Goal: Task Accomplishment & Management: Complete application form

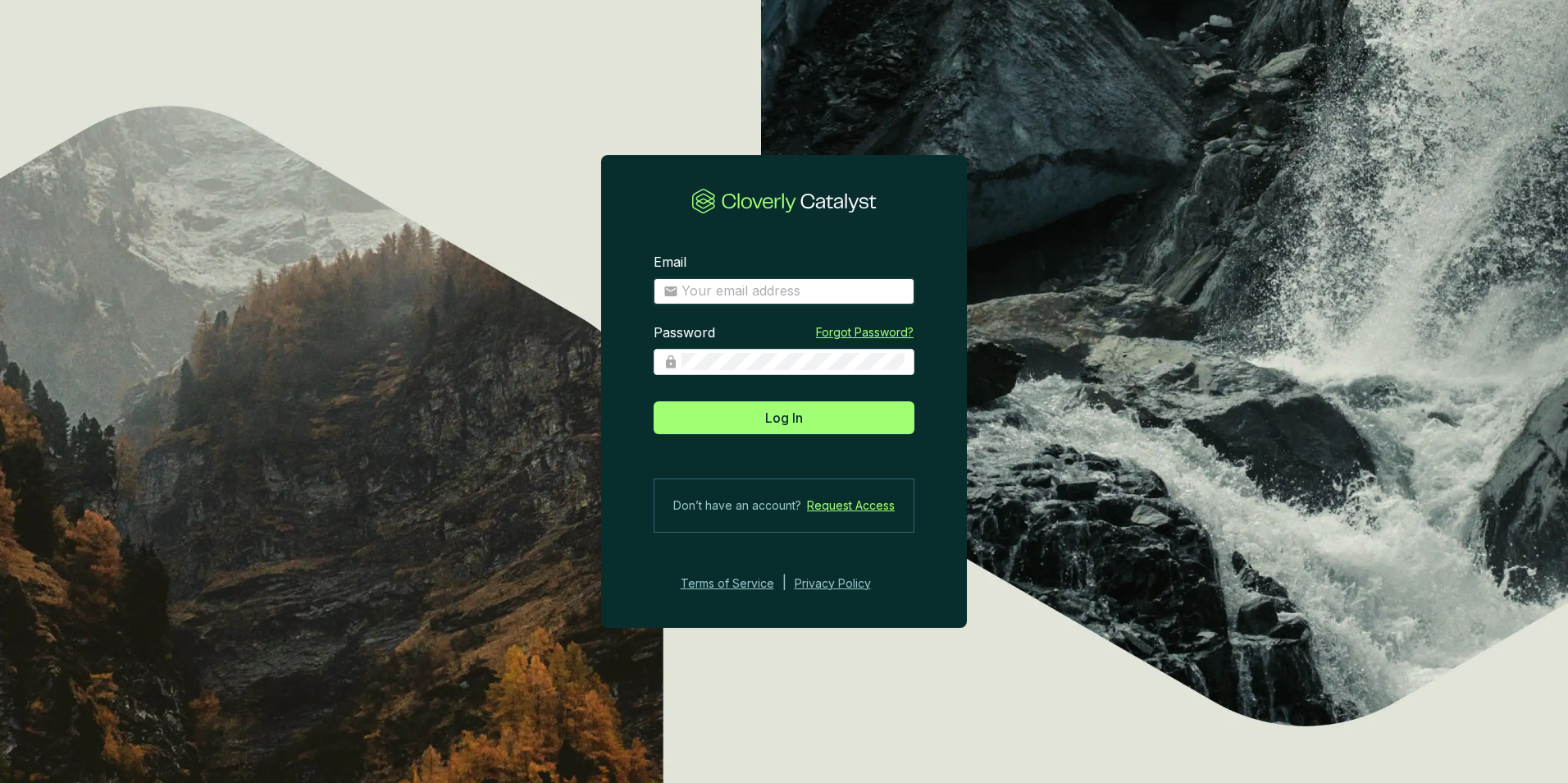
click at [769, 296] on input "Email" at bounding box center [793, 290] width 223 height 18
type input "[EMAIL_ADDRESS][DOMAIN_NAME]"
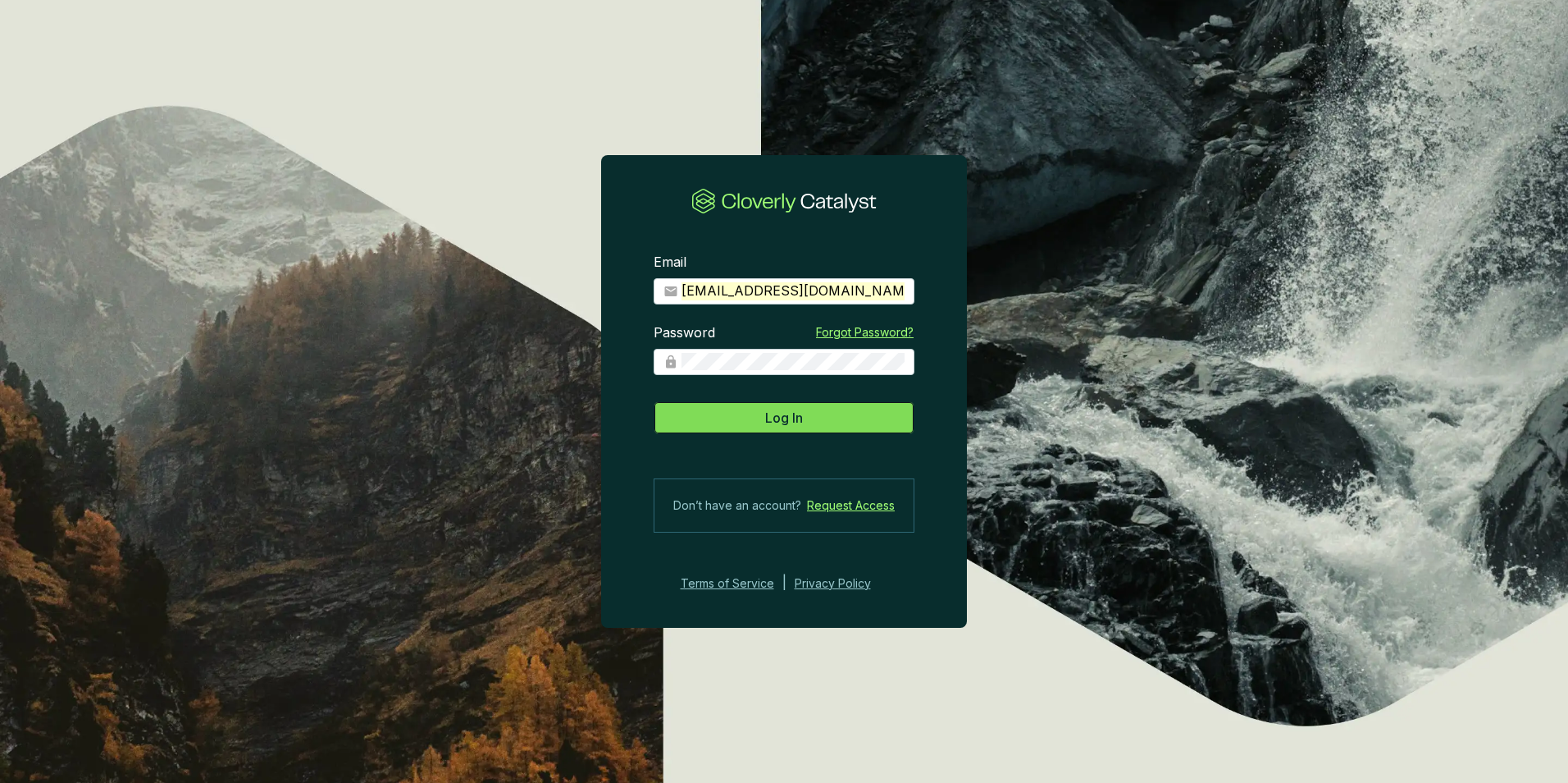
click at [802, 410] on span "Log In" at bounding box center [784, 417] width 37 height 20
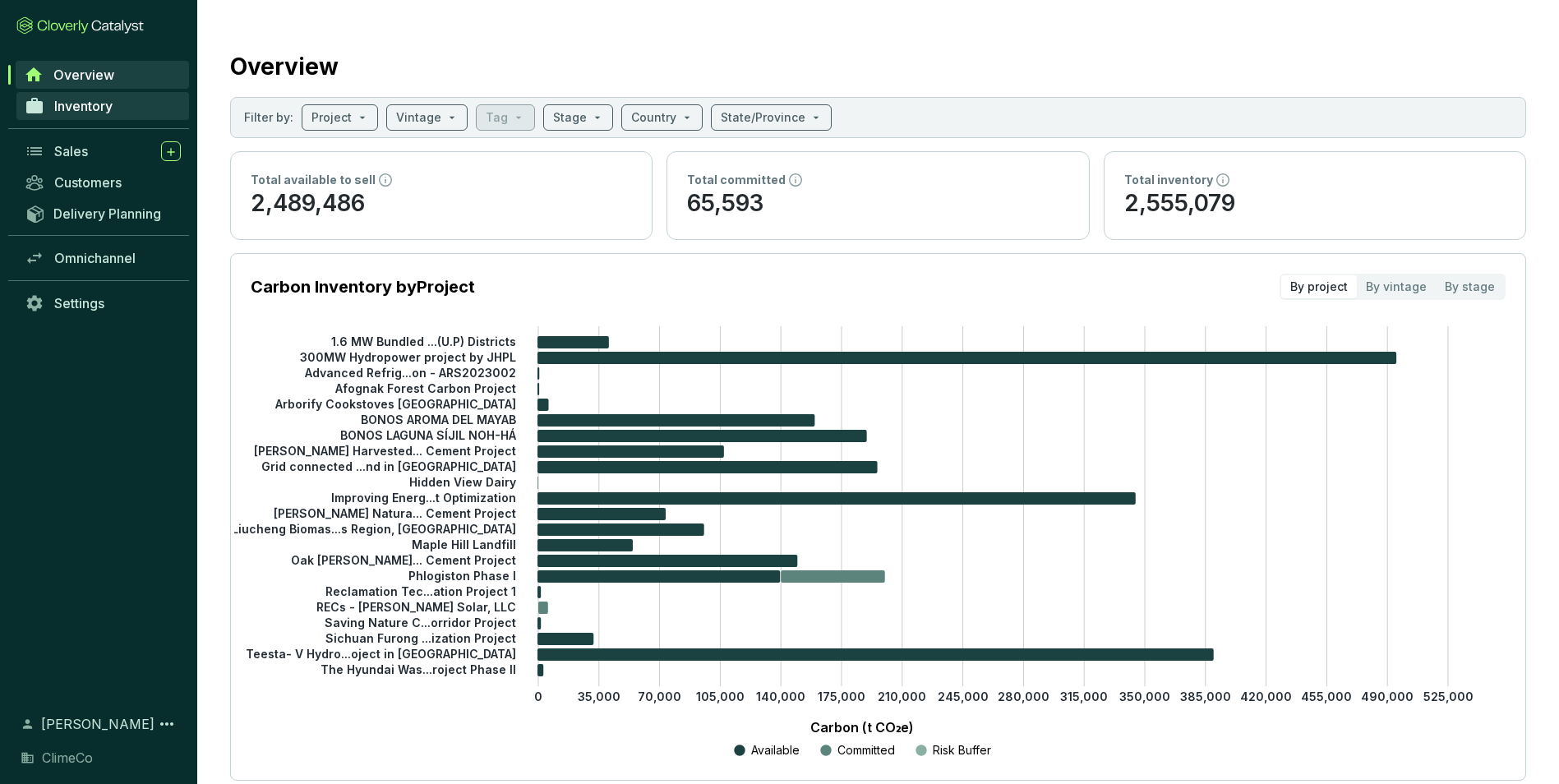
click at [99, 111] on span "Inventory" at bounding box center [83, 105] width 59 height 16
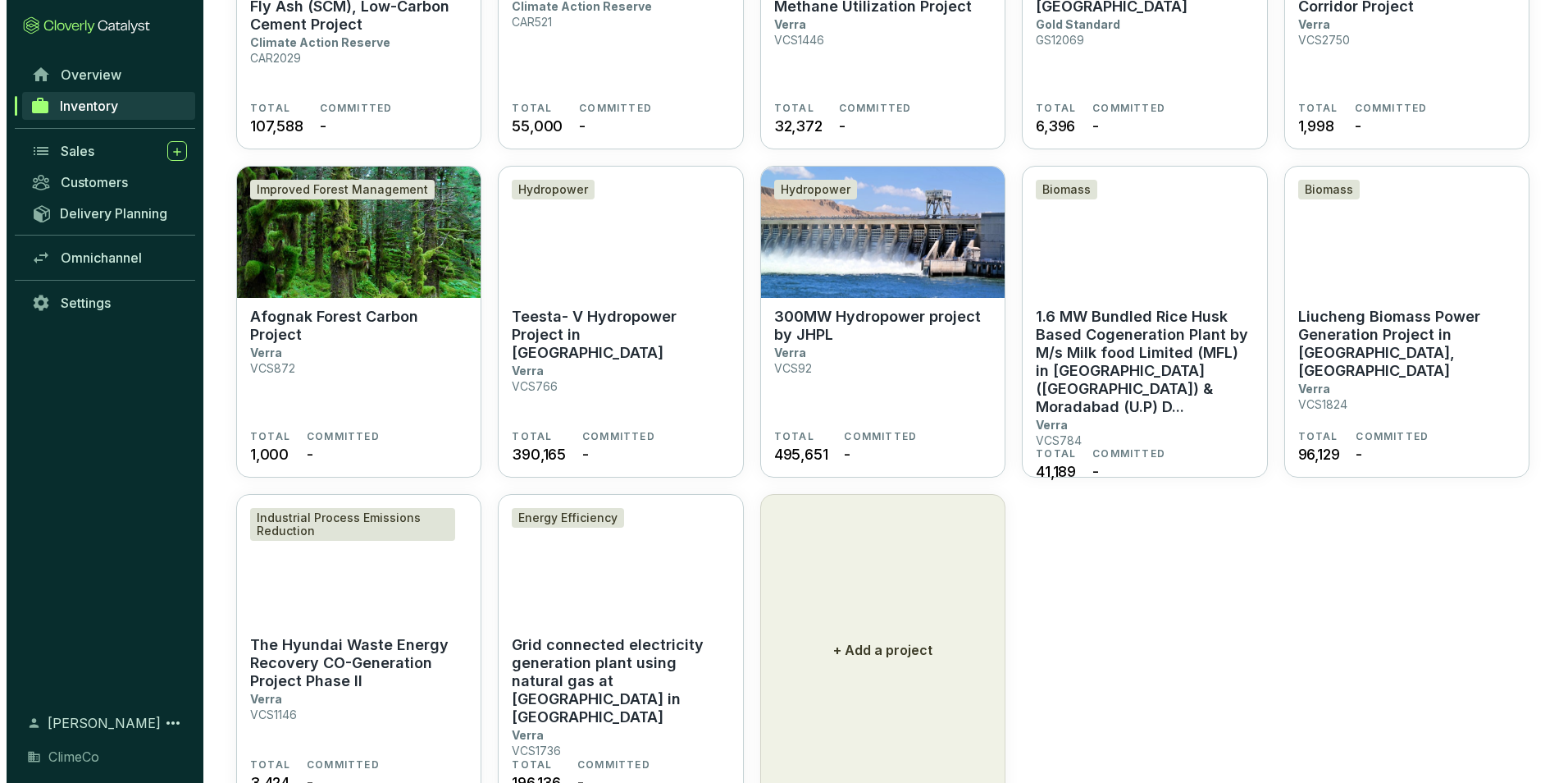
scroll to position [1038, 0]
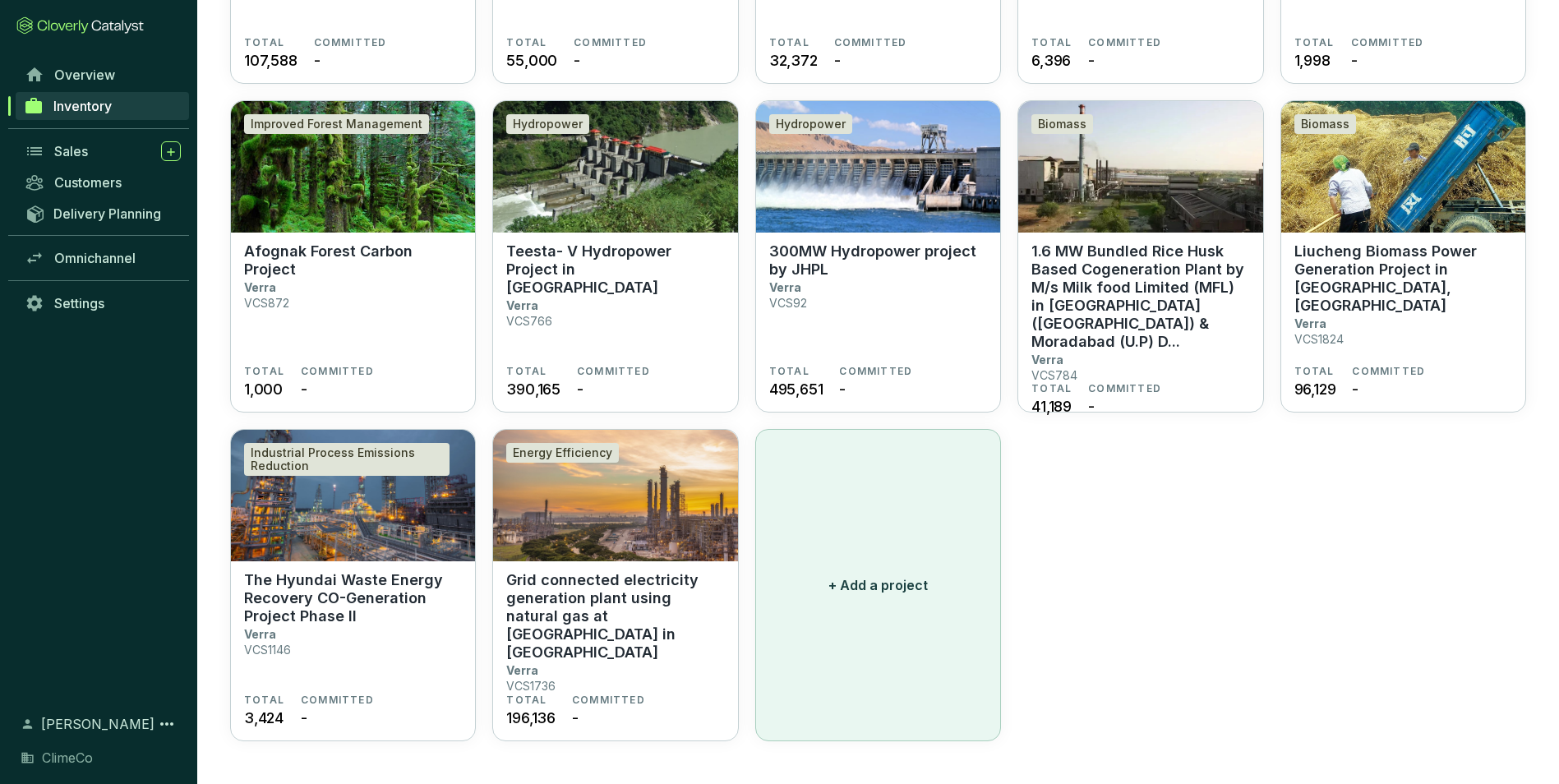
click at [885, 612] on button "+ Add a project" at bounding box center [878, 584] width 246 height 312
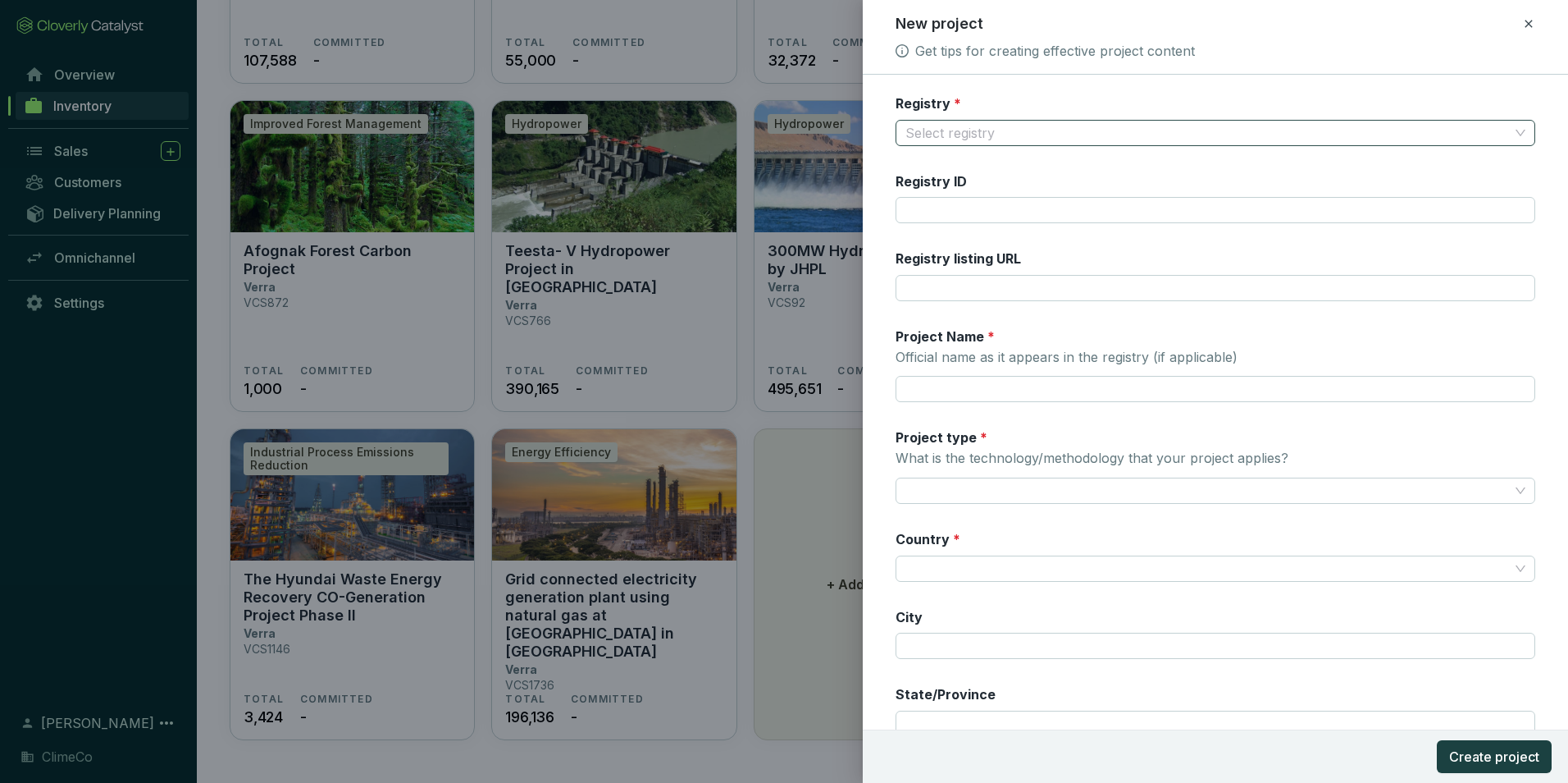
click at [984, 138] on input "Registry *" at bounding box center [1207, 132] width 604 height 25
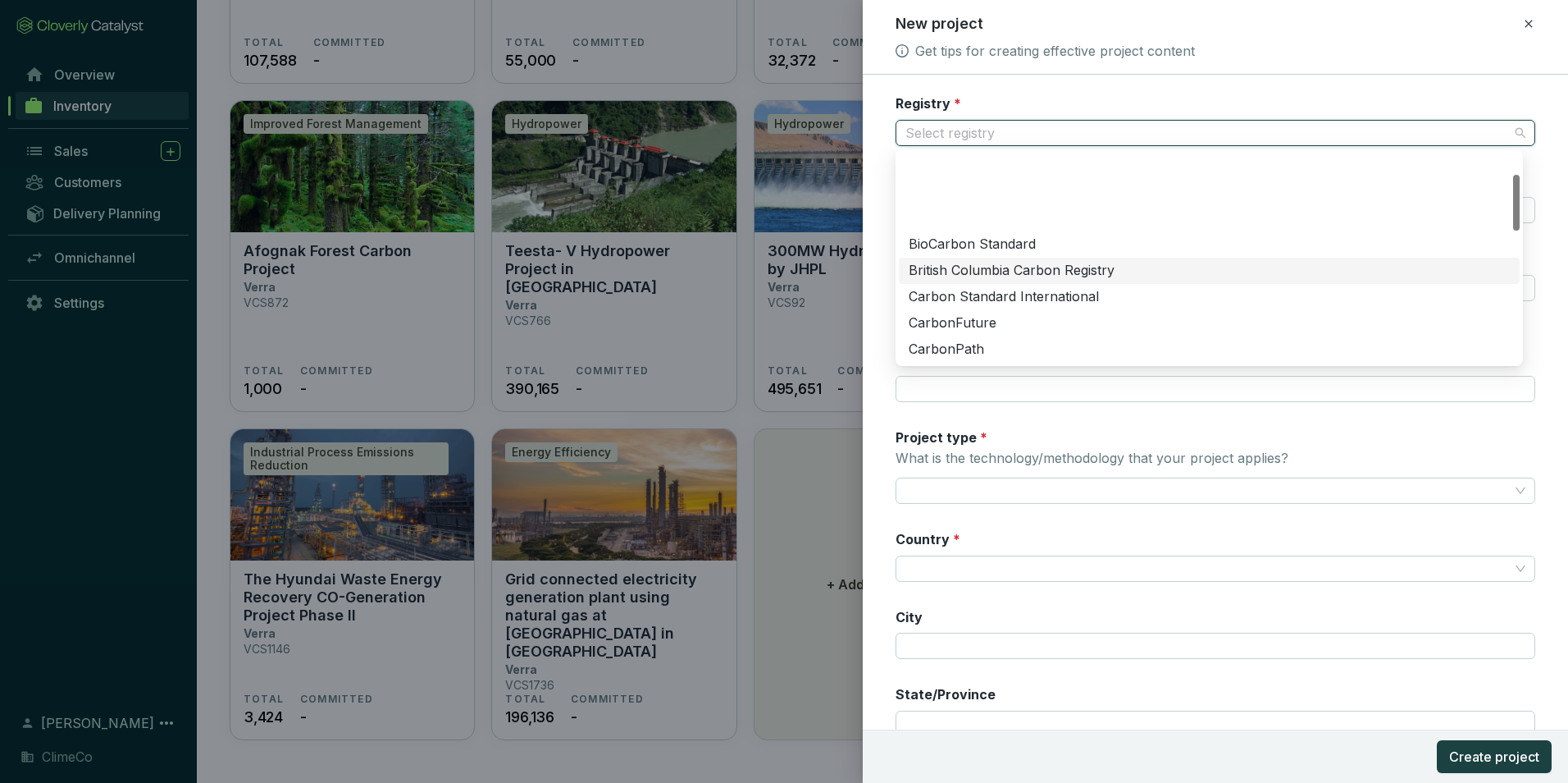
scroll to position [82, 0]
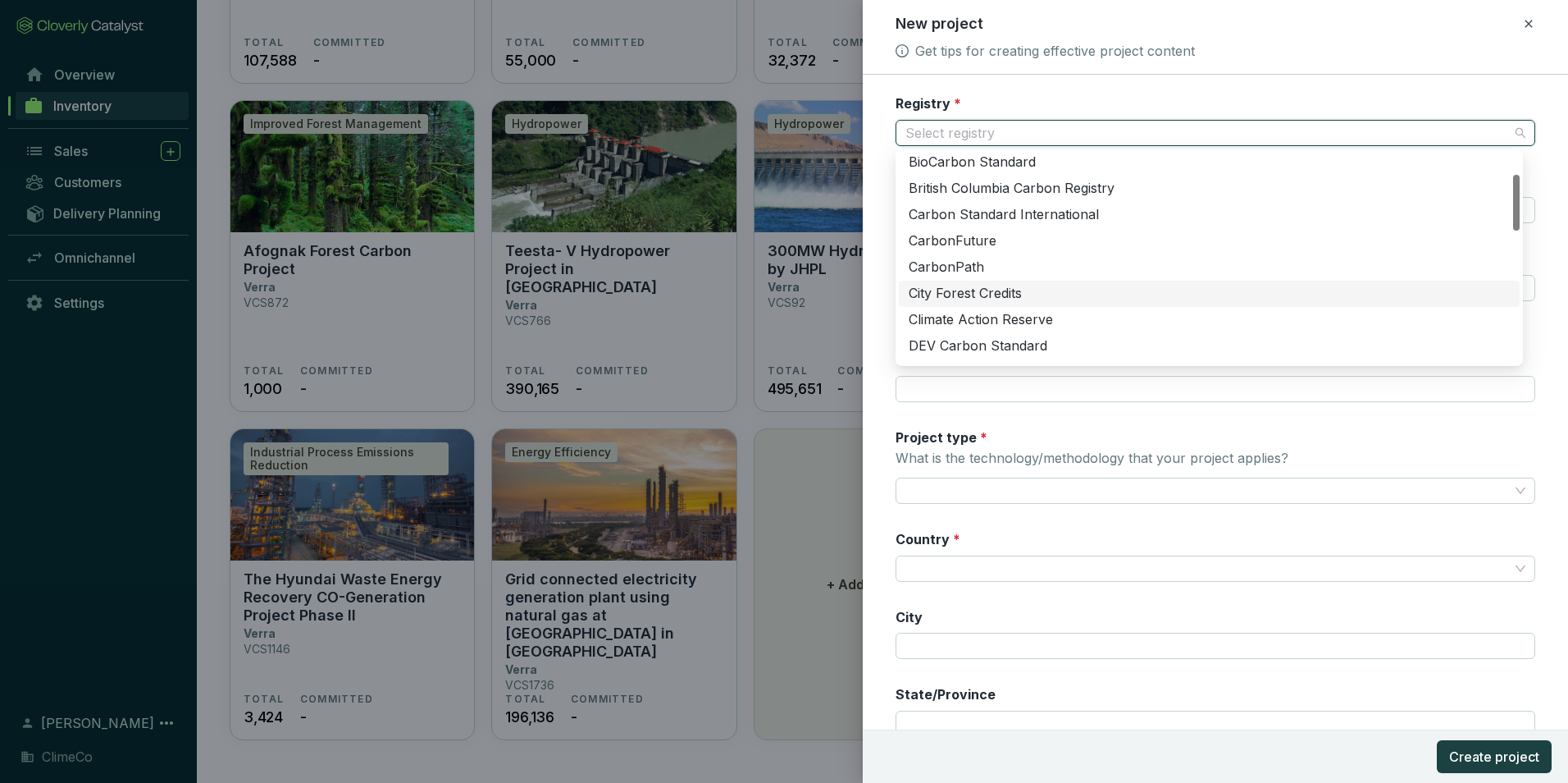
click at [1110, 313] on div "Climate Action Reserve" at bounding box center [1210, 319] width 601 height 18
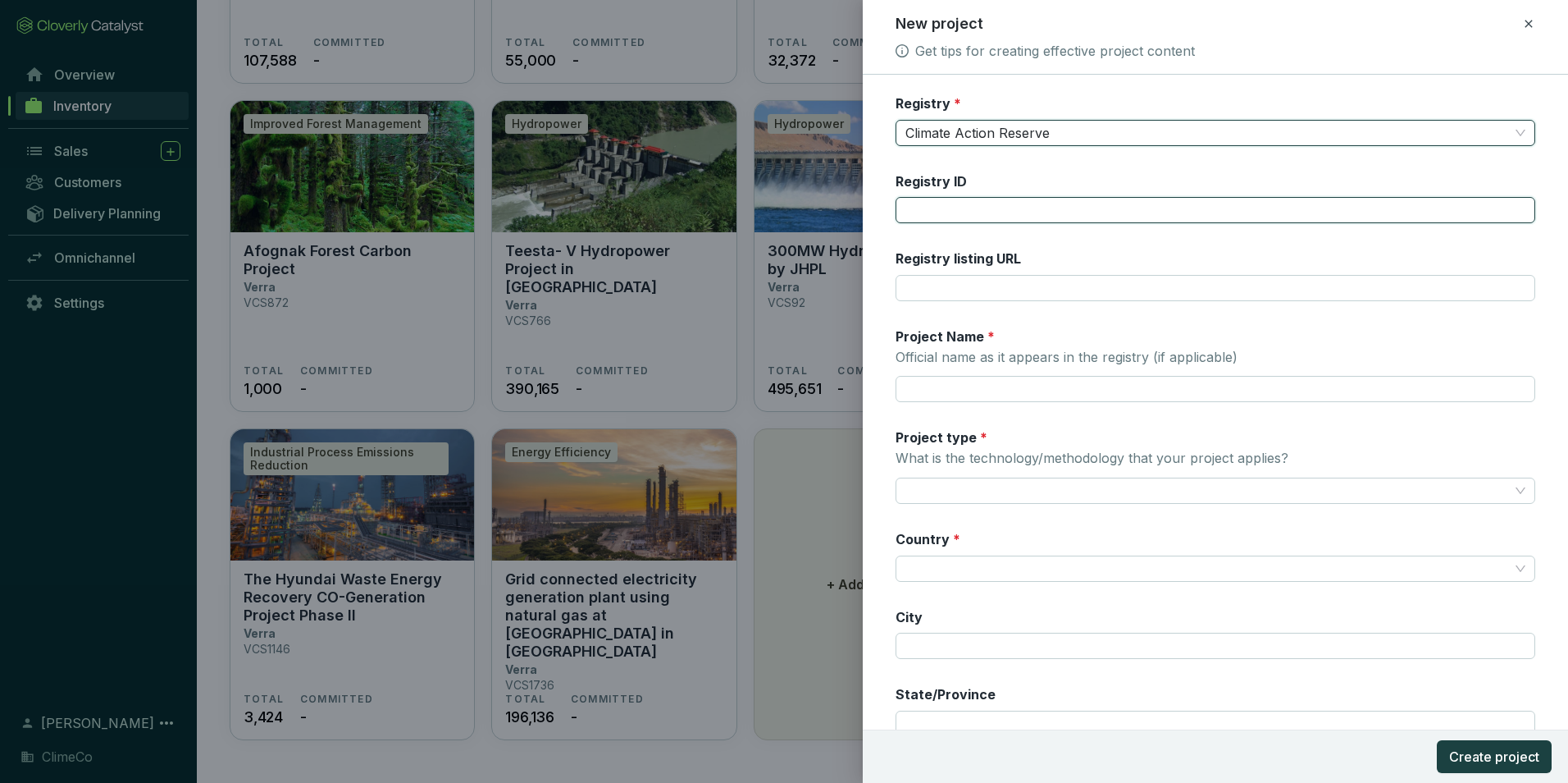
click at [988, 219] on input "Registry ID" at bounding box center [1216, 210] width 640 height 26
type input "CAR785"
click at [1002, 296] on input "Registry listing URL" at bounding box center [1216, 288] width 640 height 26
paste input "[URL][DOMAIN_NAME]"
type input "[URL][DOMAIN_NAME]"
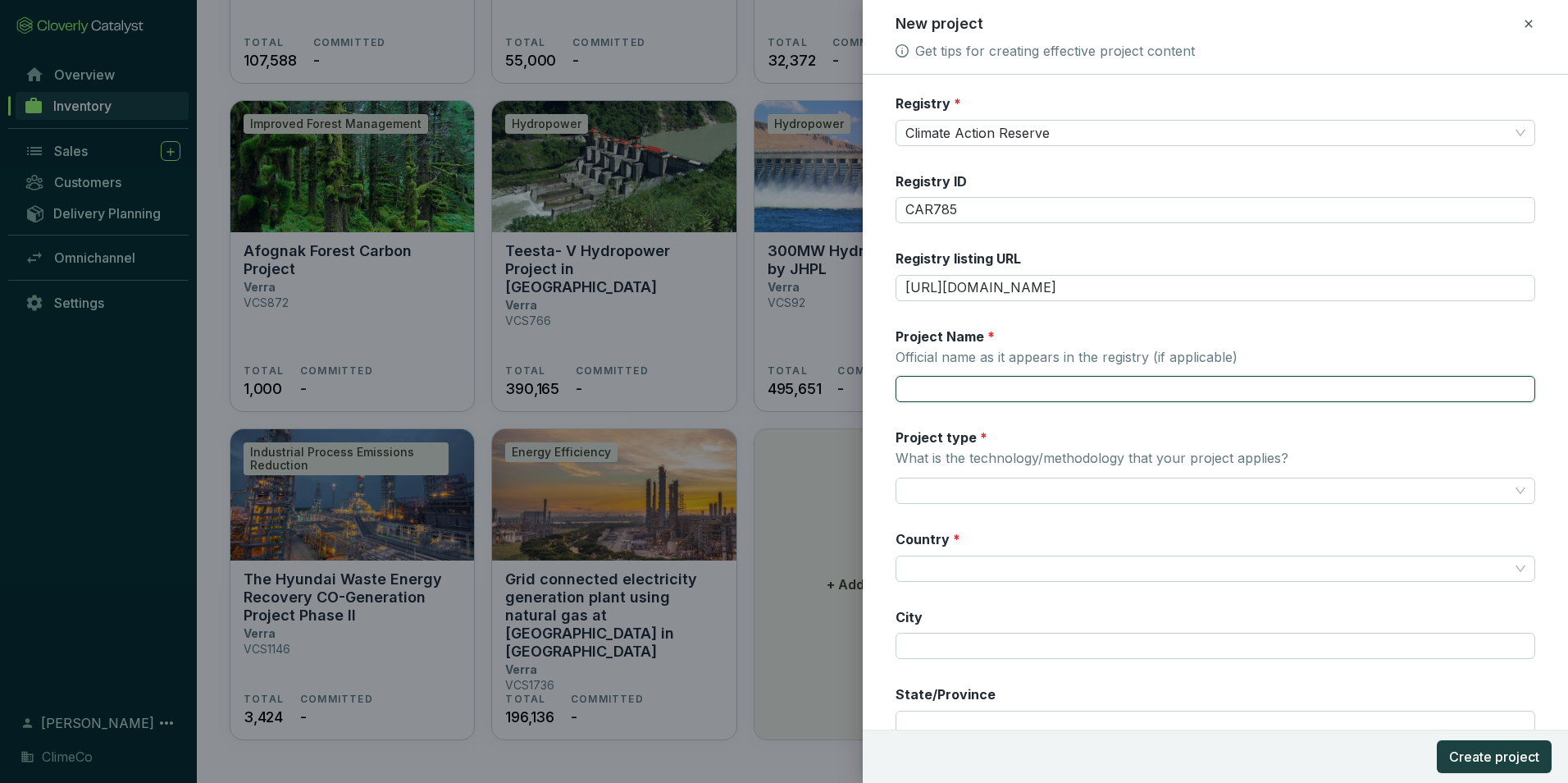
click at [984, 385] on input "Project Name * Official name as it appears in the registry (if applicable)" at bounding box center [1216, 389] width 640 height 26
paste input "Dubuque Metropolitan Sanitary Landfill"
type input "Dubuque Metropolitan Sanitary Landfill"
click at [969, 493] on input "Project type * What is the technology/methodology that your project applies?" at bounding box center [1207, 490] width 604 height 25
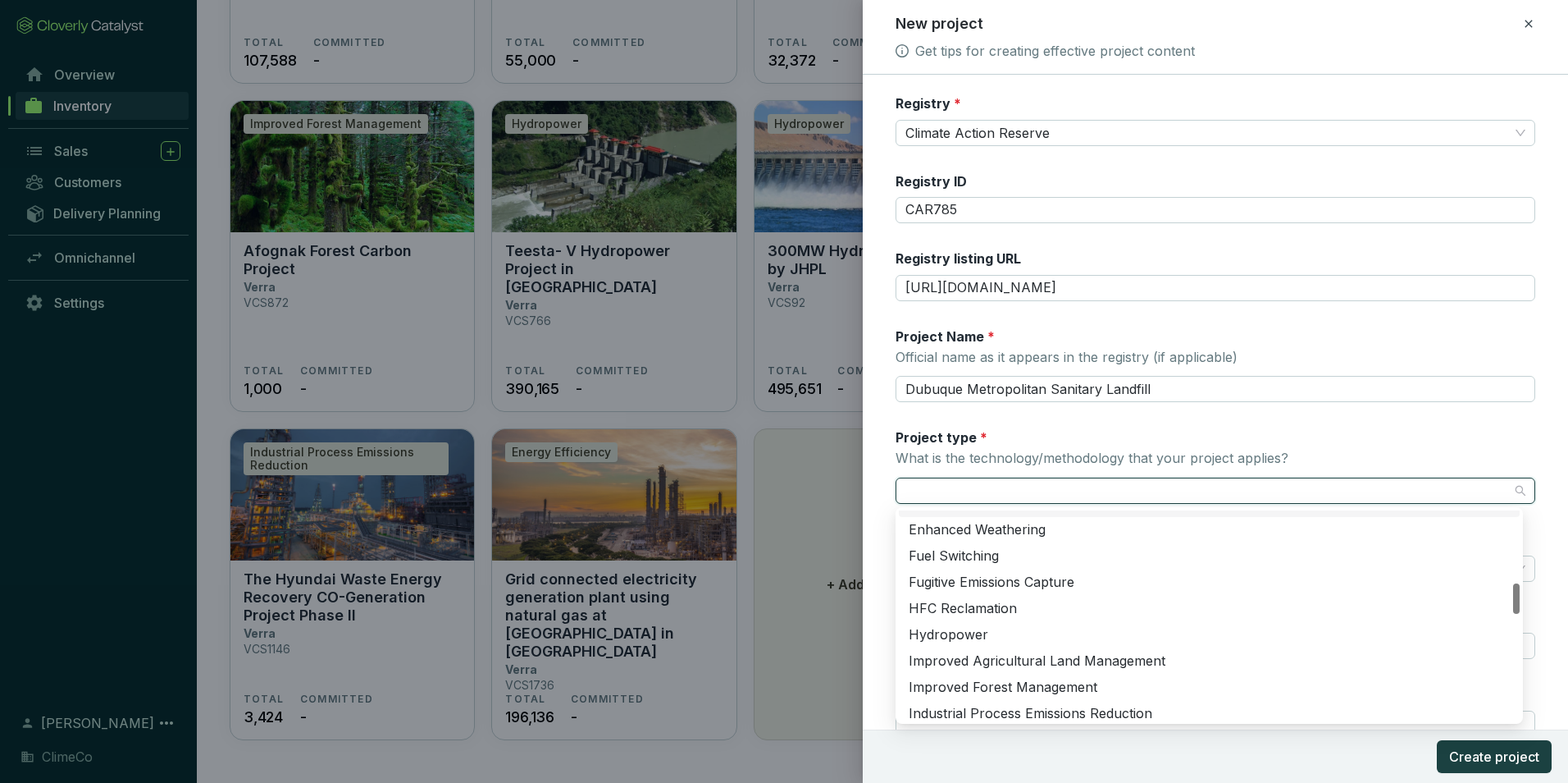
scroll to position [656, 0]
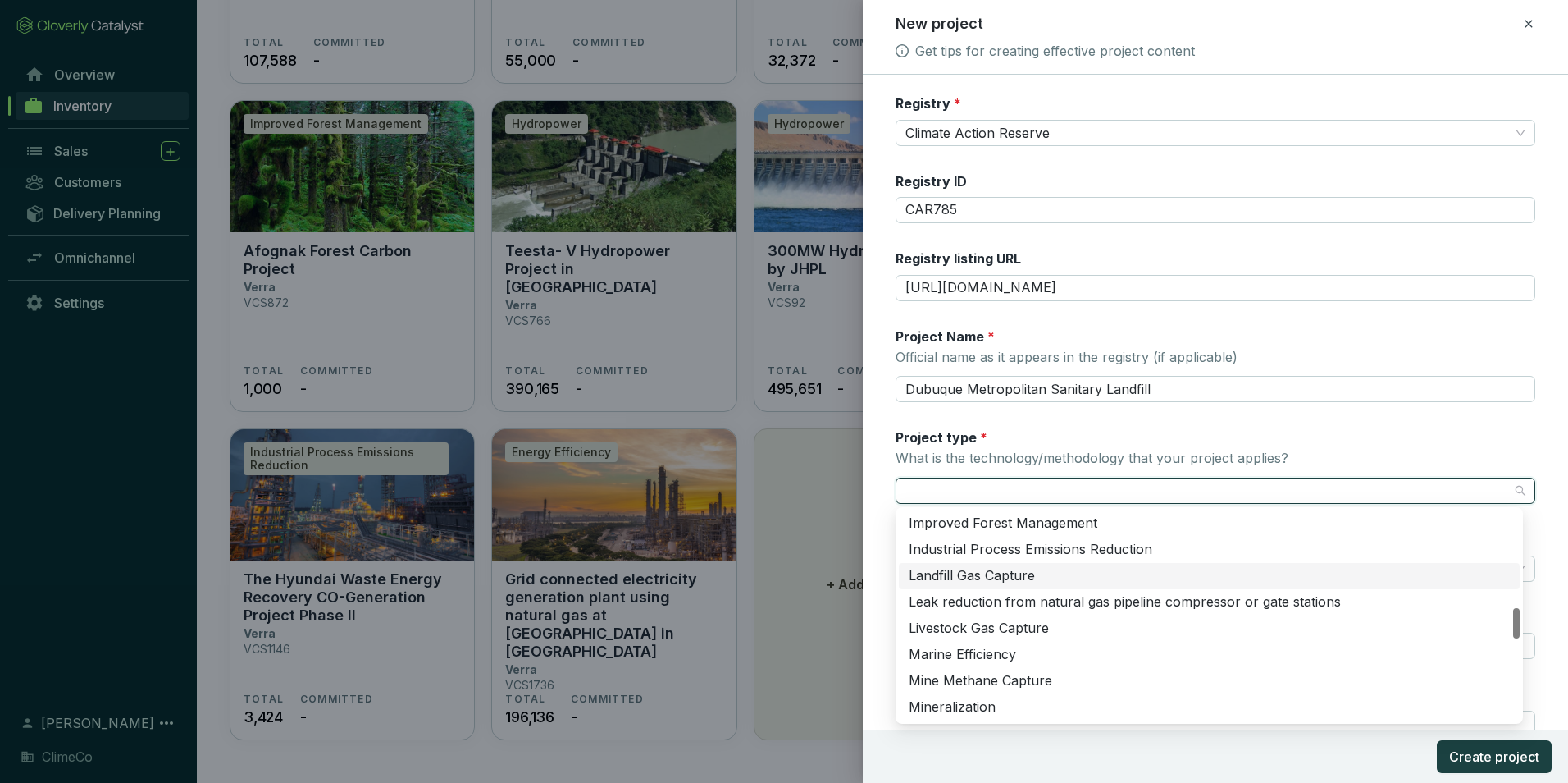
click at [1130, 570] on div "Landfill Gas Capture" at bounding box center [1210, 576] width 601 height 18
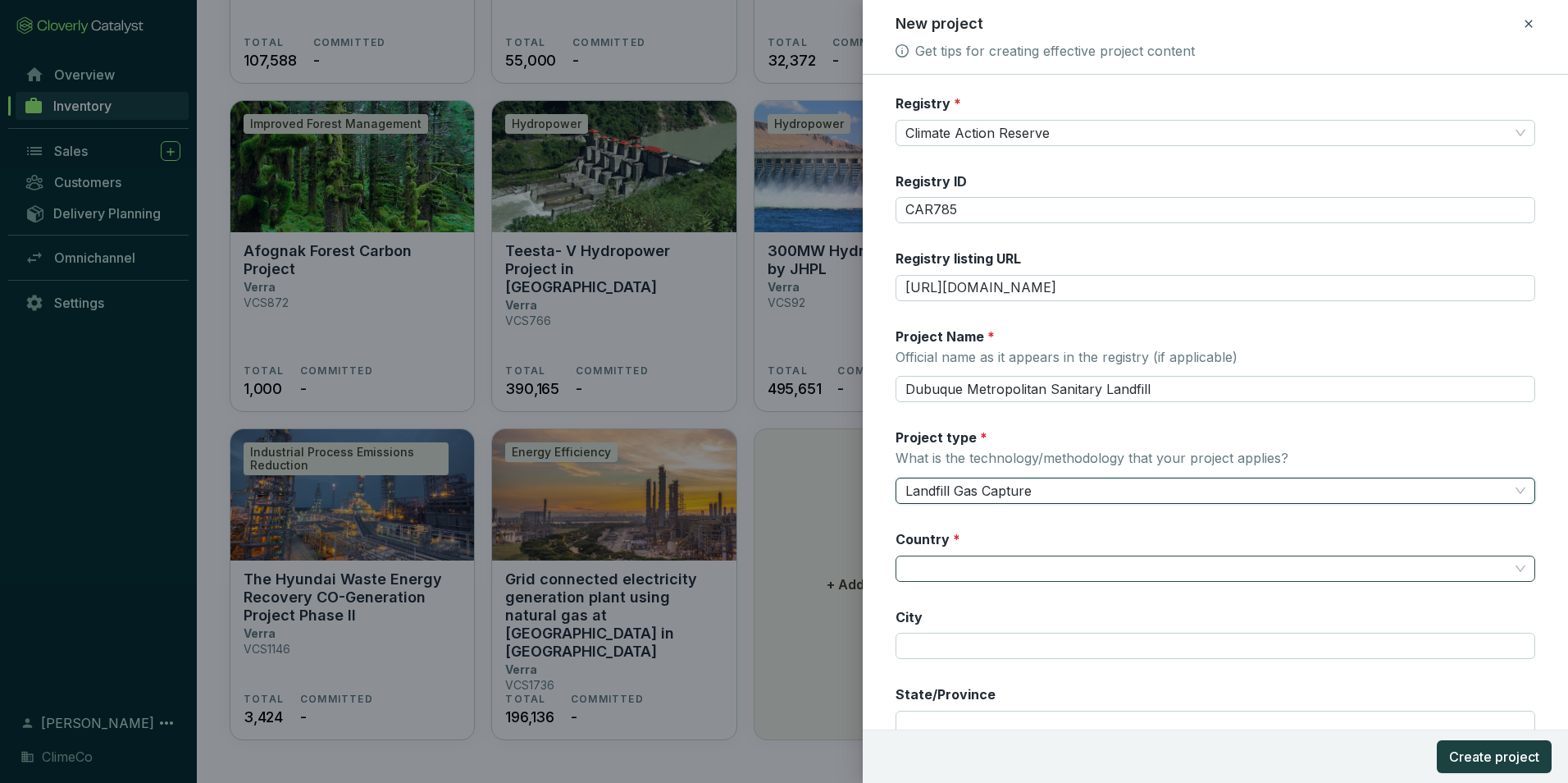
click at [1061, 564] on input "Country *" at bounding box center [1207, 568] width 604 height 25
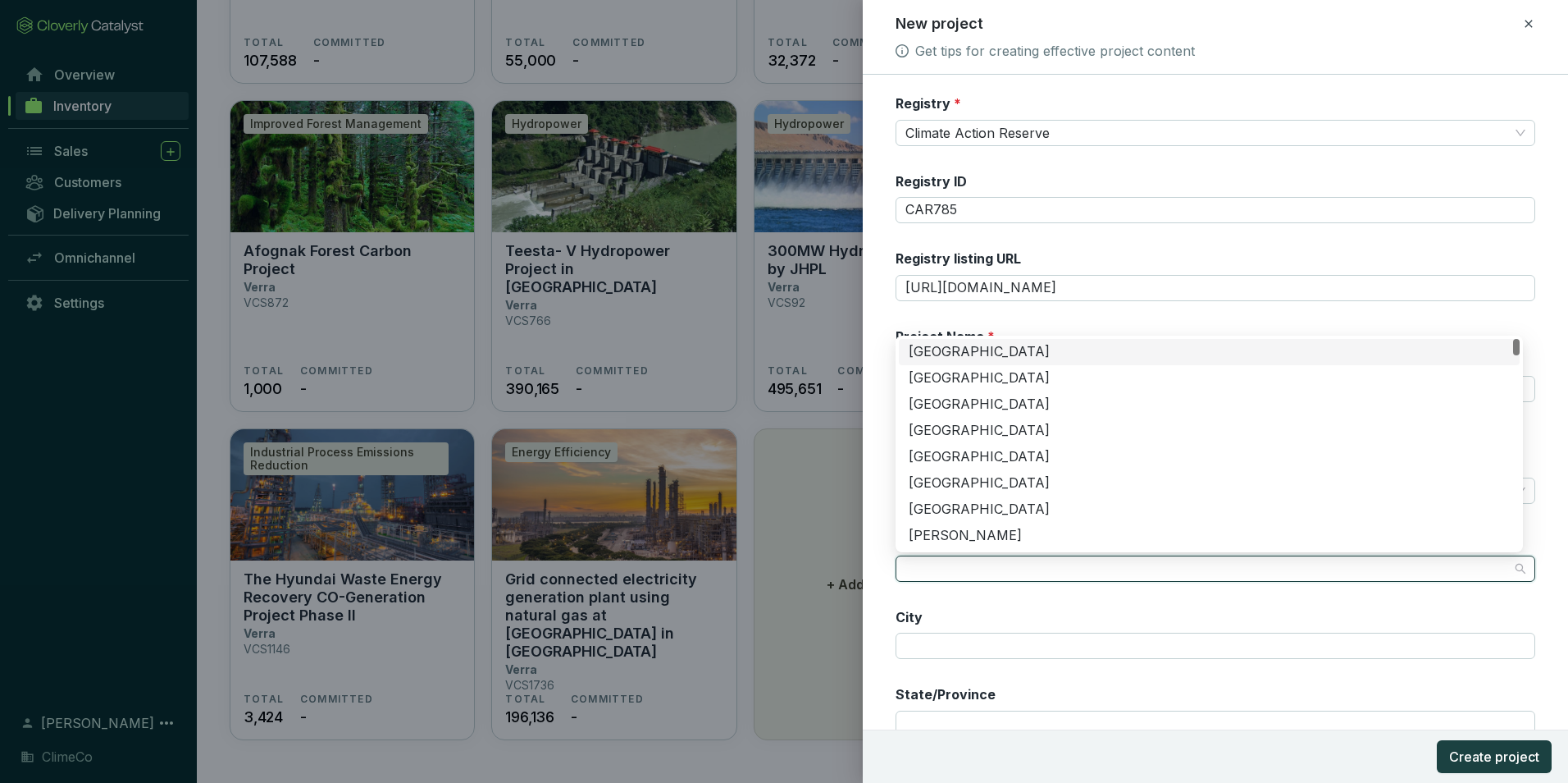
click at [1015, 352] on div "[GEOGRAPHIC_DATA]" at bounding box center [1210, 352] width 601 height 18
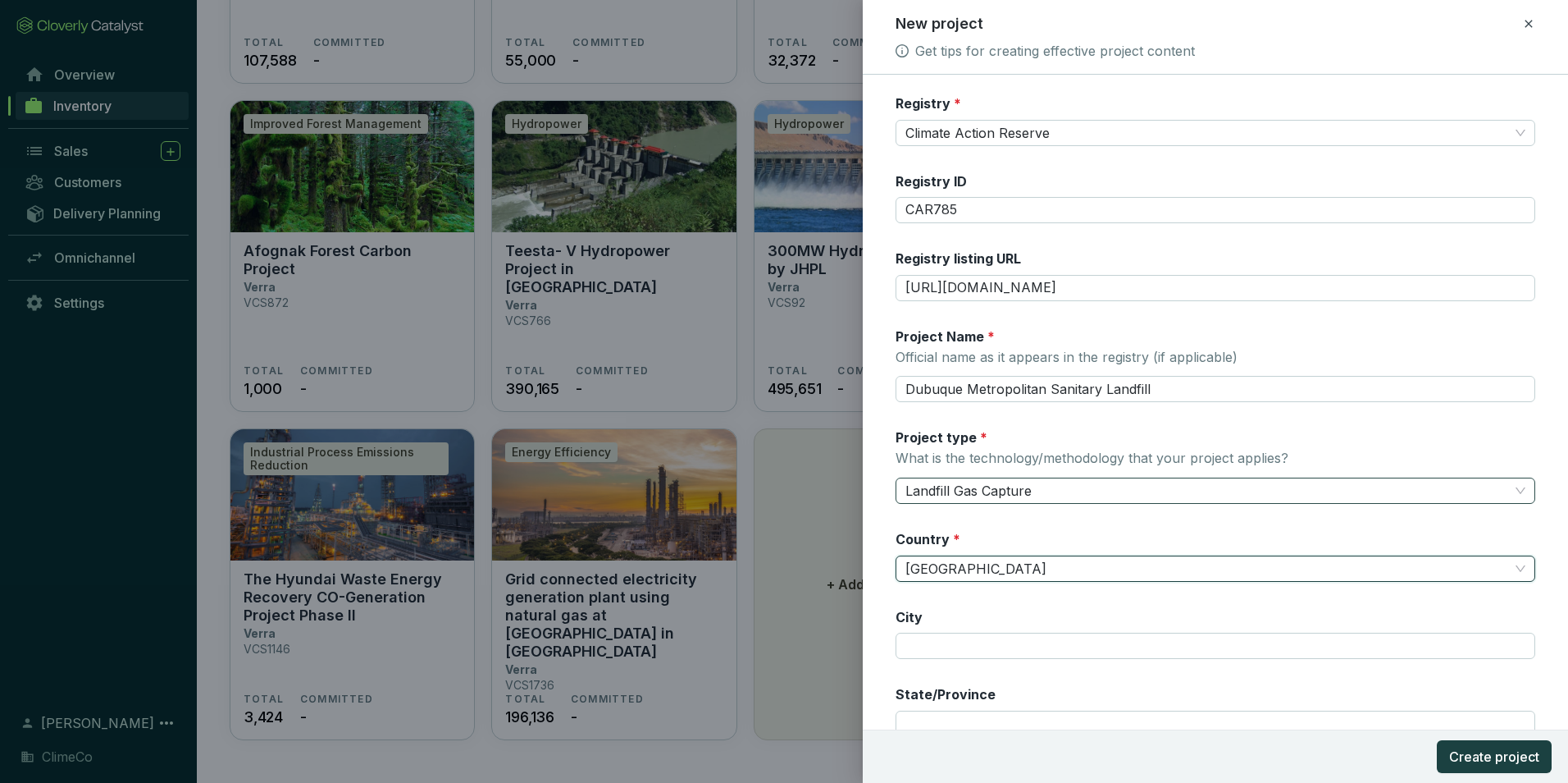
scroll to position [164, 0]
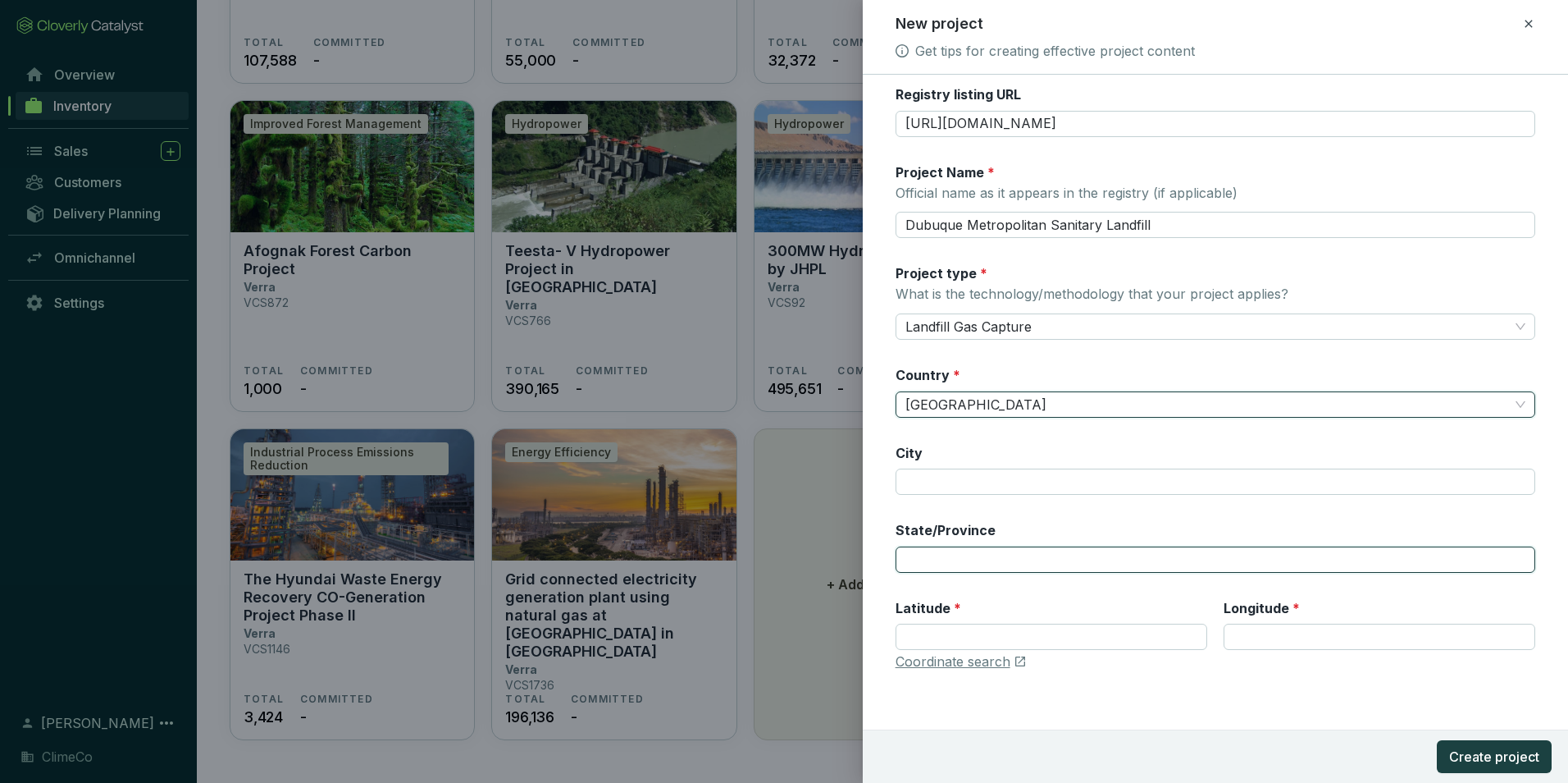
click at [1075, 553] on input "State/Province" at bounding box center [1216, 560] width 640 height 26
type input "[US_STATE]"
click at [1151, 526] on div "State/Province [US_STATE]" at bounding box center [1216, 547] width 640 height 52
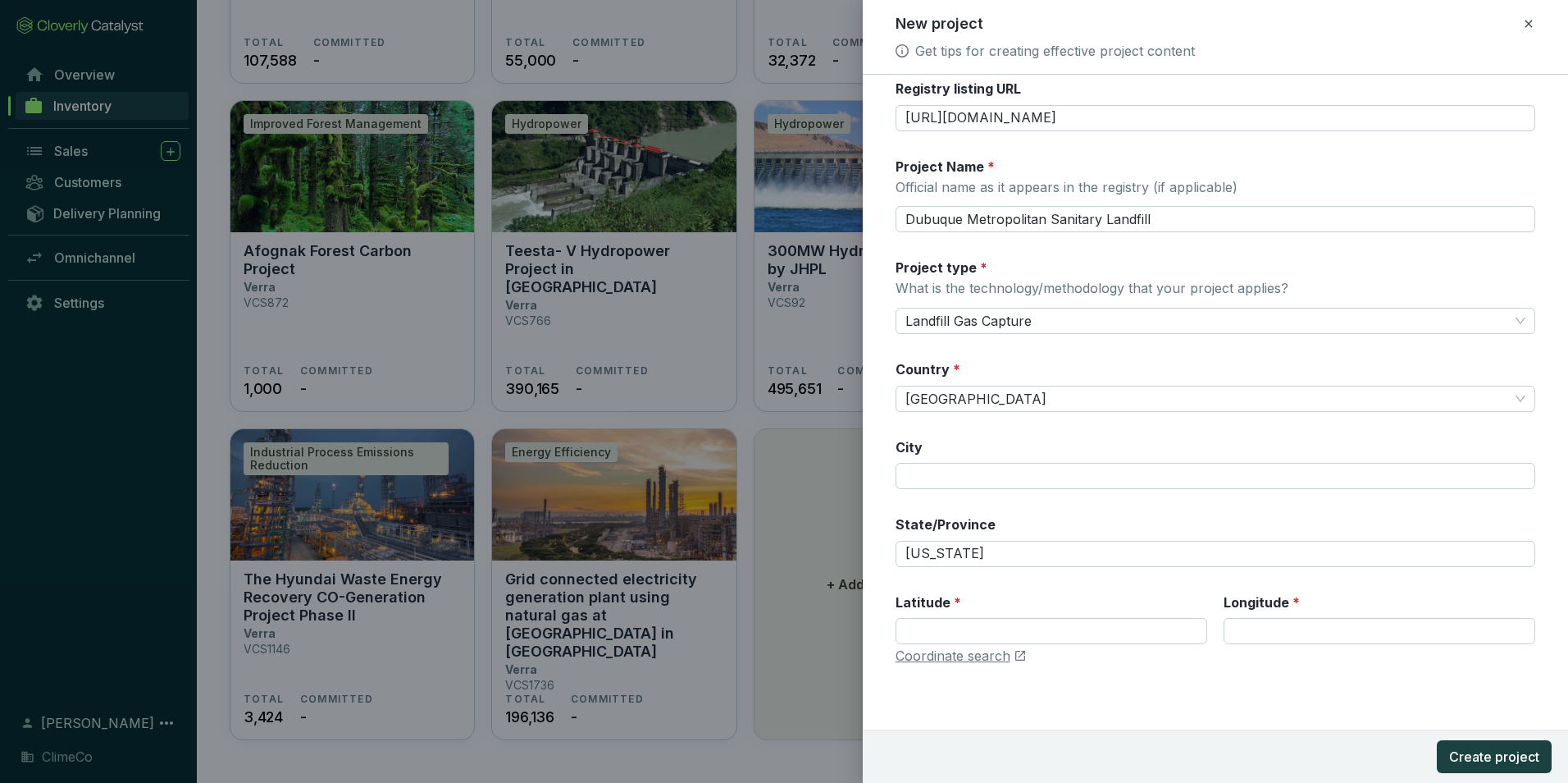
scroll to position [171, 0]
click at [941, 476] on input "City" at bounding box center [1216, 475] width 640 height 26
paste input "Dubuque"
type input "Dubuque"
click at [992, 430] on div "Registry * Climate Action Reserve Registry ID CAR785 Registry listing URL [URL]…" at bounding box center [1216, 304] width 640 height 761
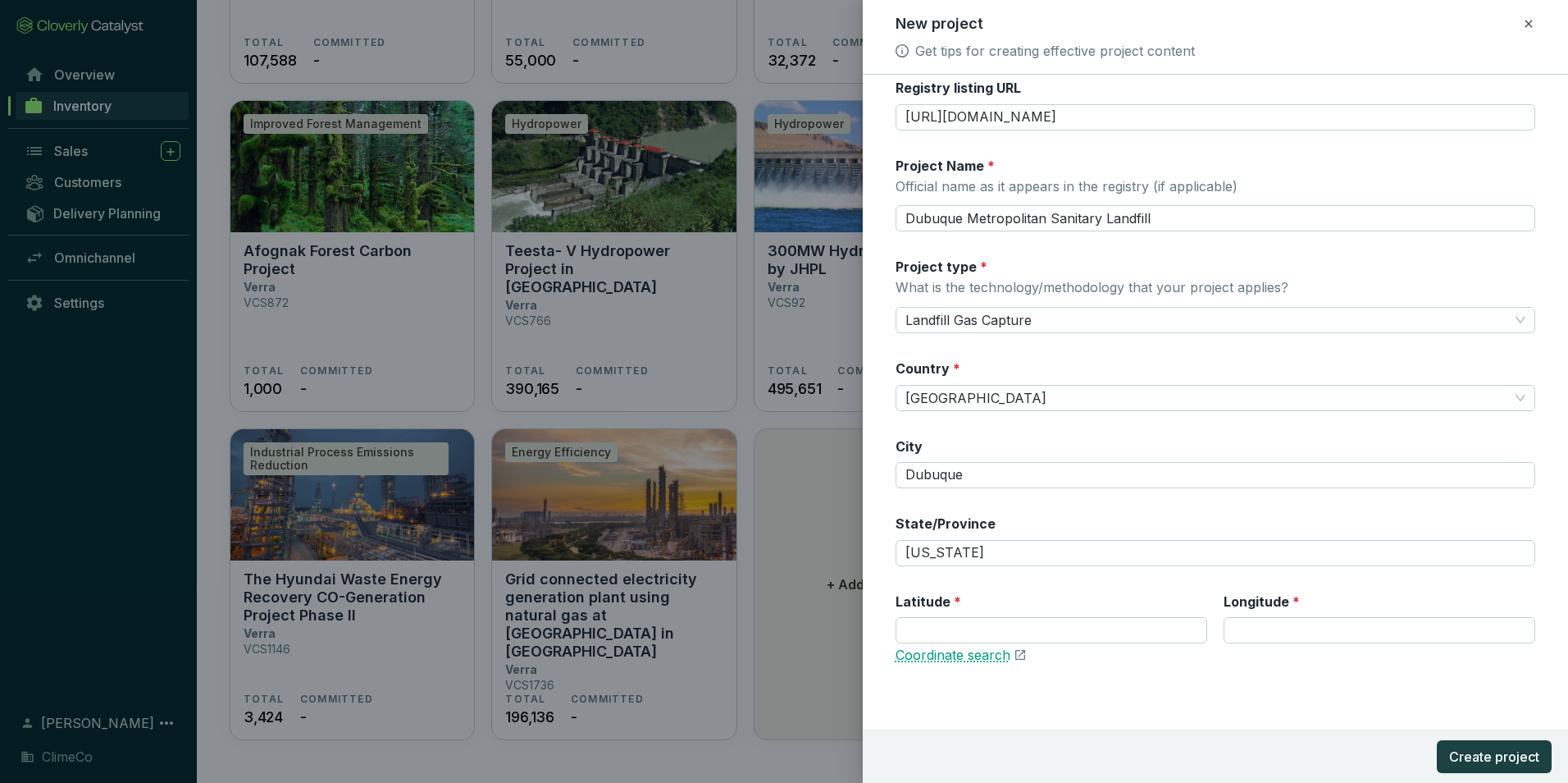
click at [969, 658] on link "Coordinate search" at bounding box center [953, 655] width 115 height 18
click at [953, 624] on input "Latitude *" at bounding box center [1051, 630] width 312 height 26
click at [989, 627] on input "Latitude *" at bounding box center [1051, 630] width 312 height 26
paste input "42.505508"
type input "42.505508"
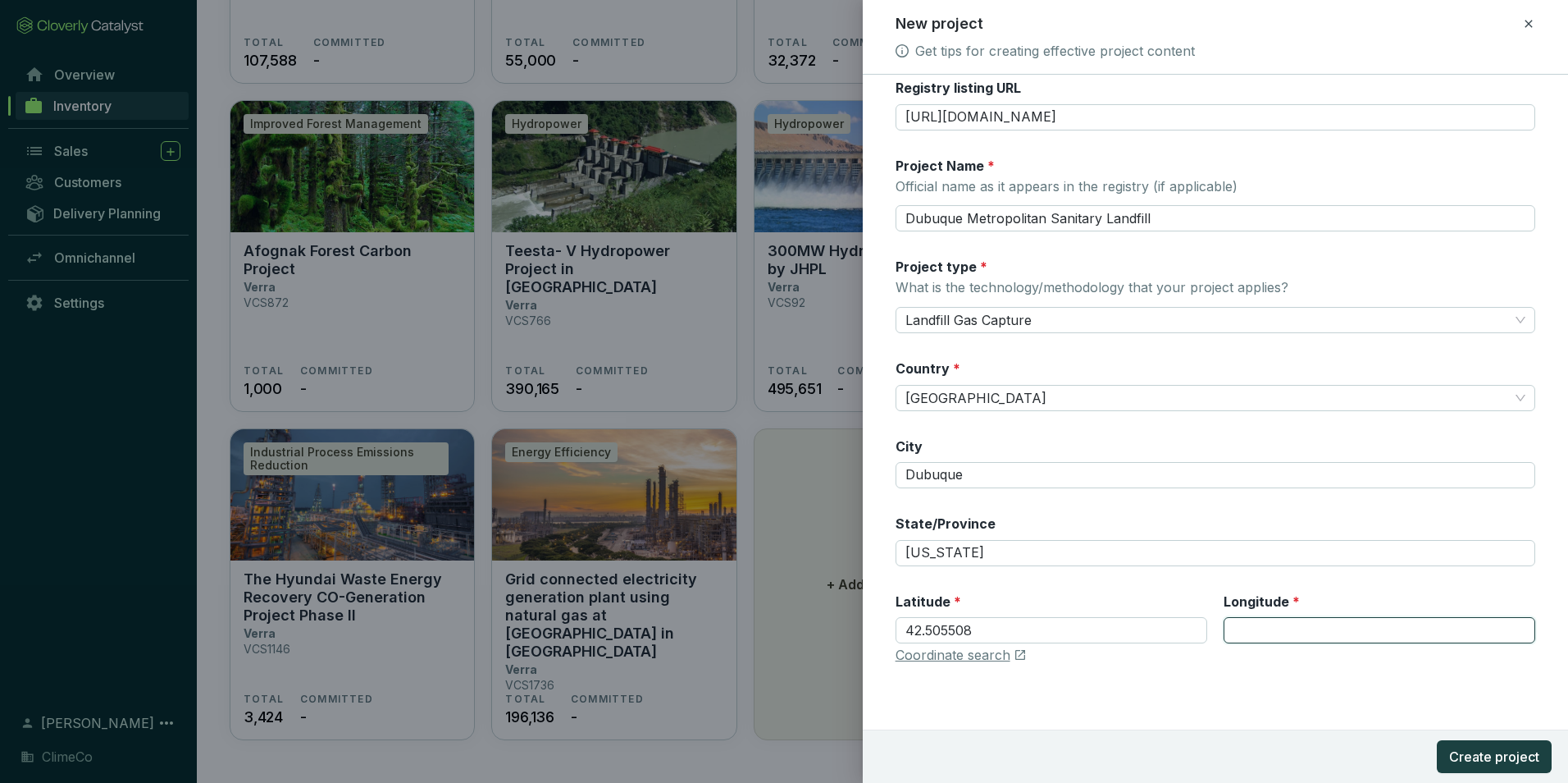
click at [1324, 641] on input "Longitude *" at bounding box center [1380, 630] width 312 height 26
paste input "-90.667313"
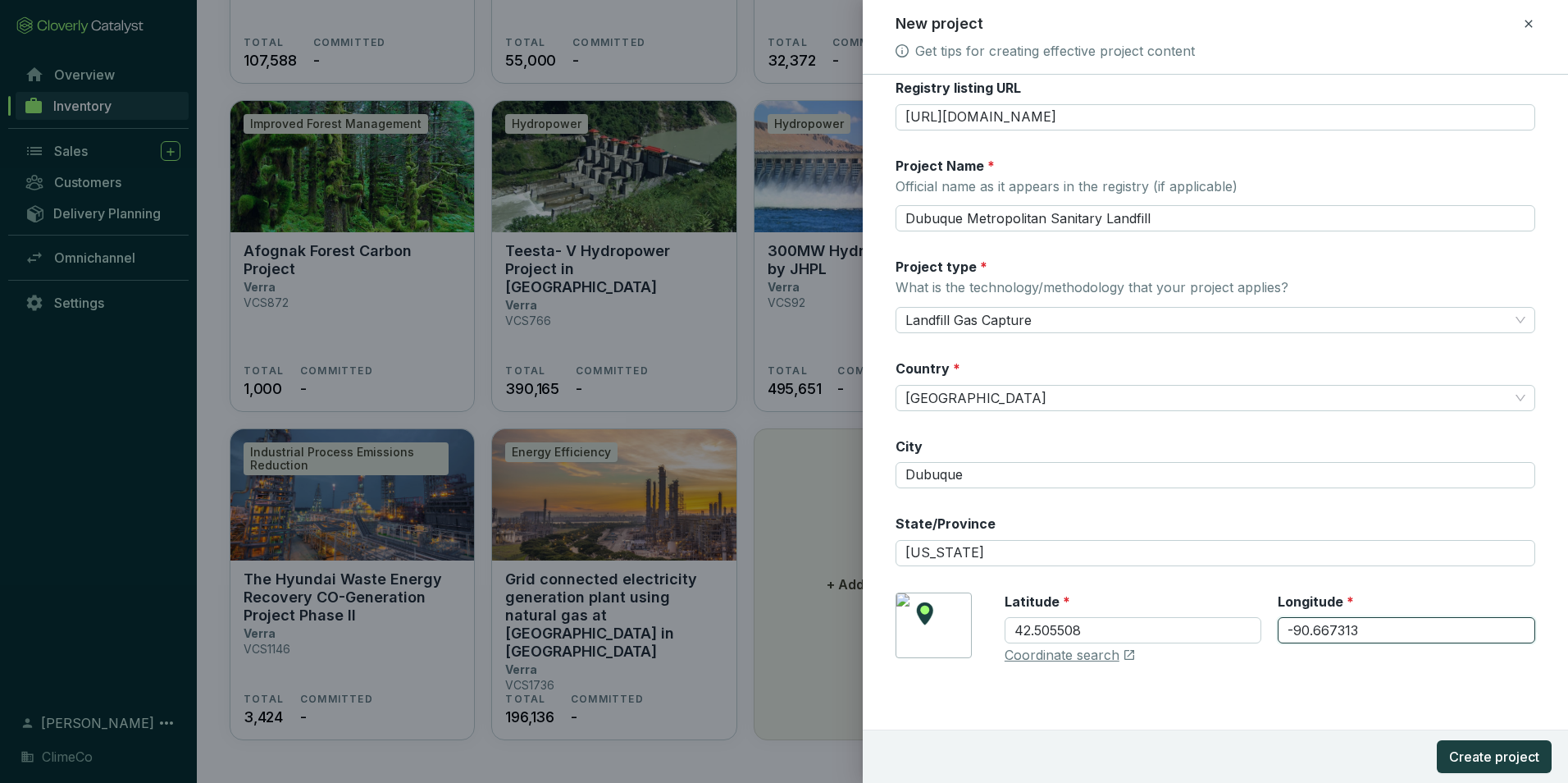
type input "-90.667313"
click at [1261, 678] on div "Registry * Climate Action Reserve Registry ID CAR785 Registry listing URL [URL]…" at bounding box center [1216, 304] width 640 height 761
click at [1465, 759] on span "Create project" at bounding box center [1494, 756] width 90 height 20
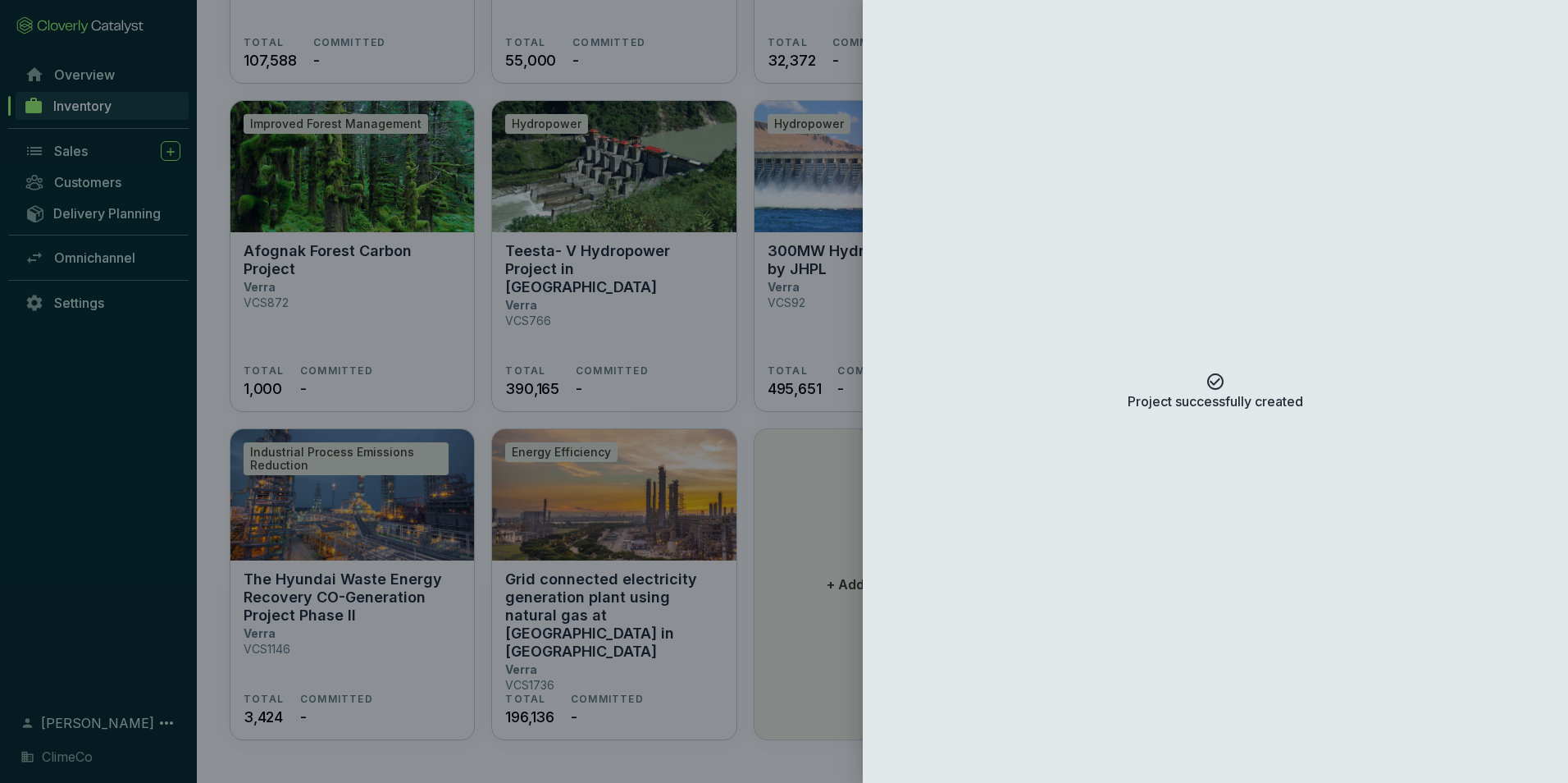
scroll to position [0, 0]
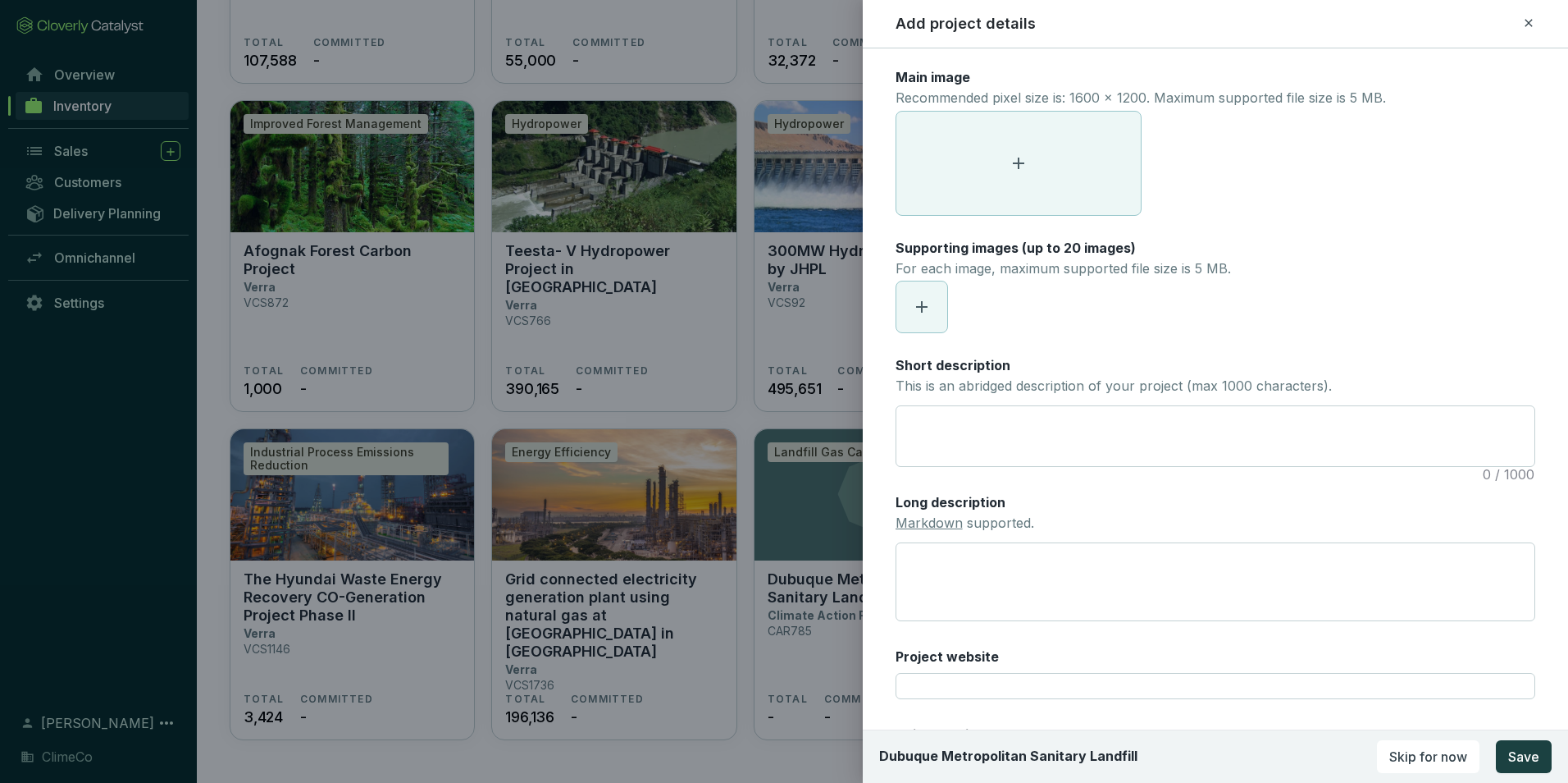
click at [1036, 148] on span at bounding box center [1019, 163] width 244 height 104
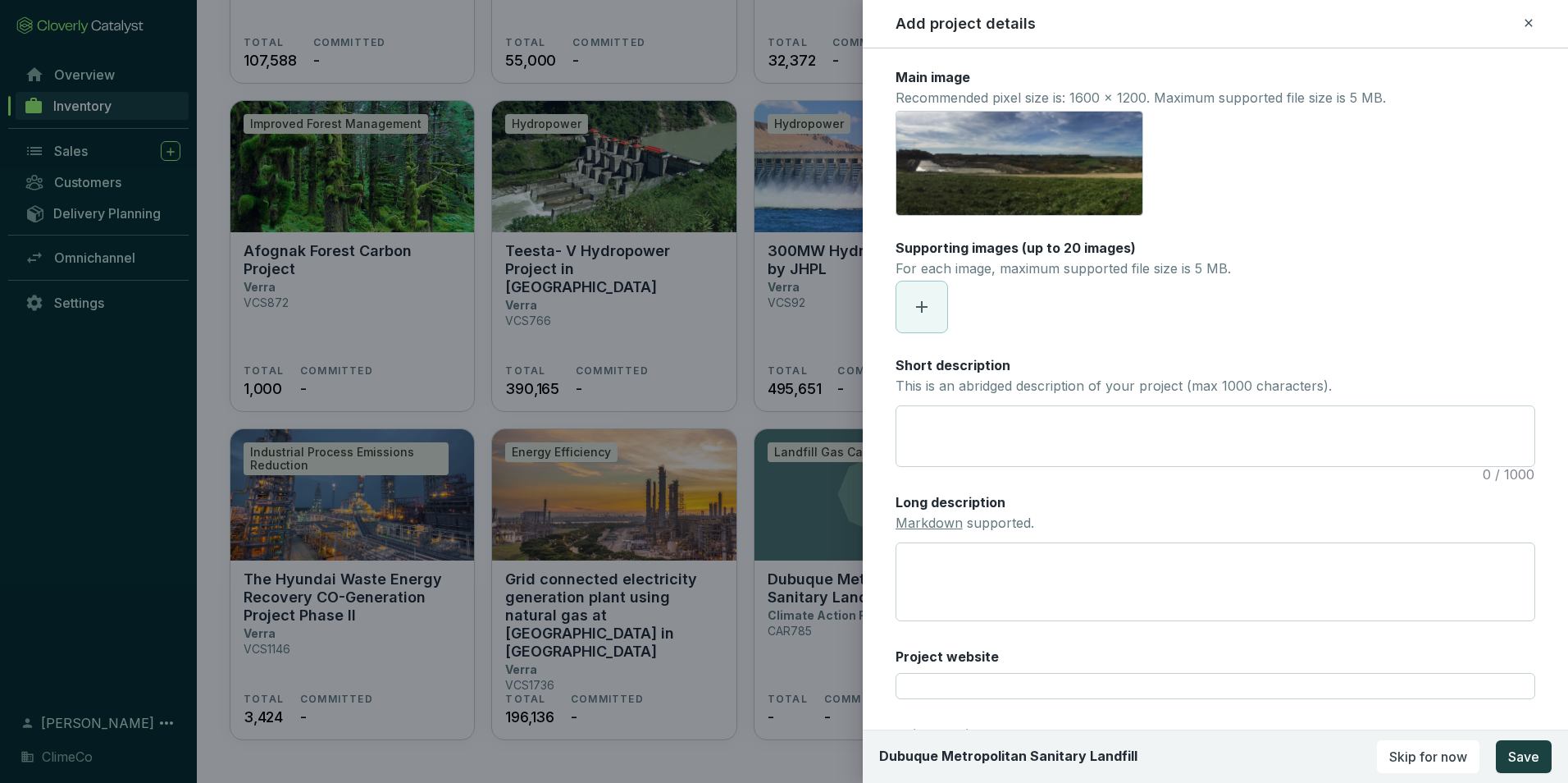
click at [918, 305] on icon at bounding box center [921, 307] width 20 height 20
click at [1061, 421] on textarea "Short description This is an abridged description of your project (max 1000 cha…" at bounding box center [1216, 436] width 638 height 60
click at [952, 430] on textarea "Short description This is an abridged description of your project (max 1000 cha…" at bounding box center [1216, 436] width 638 height 60
paste textarea "The Dubuque Metroplitain Sanitary Landfill project is located in the City of [G…"
type textarea "The Dubuque Metroplitain Sanitary Landfill project is located in the City of [G…"
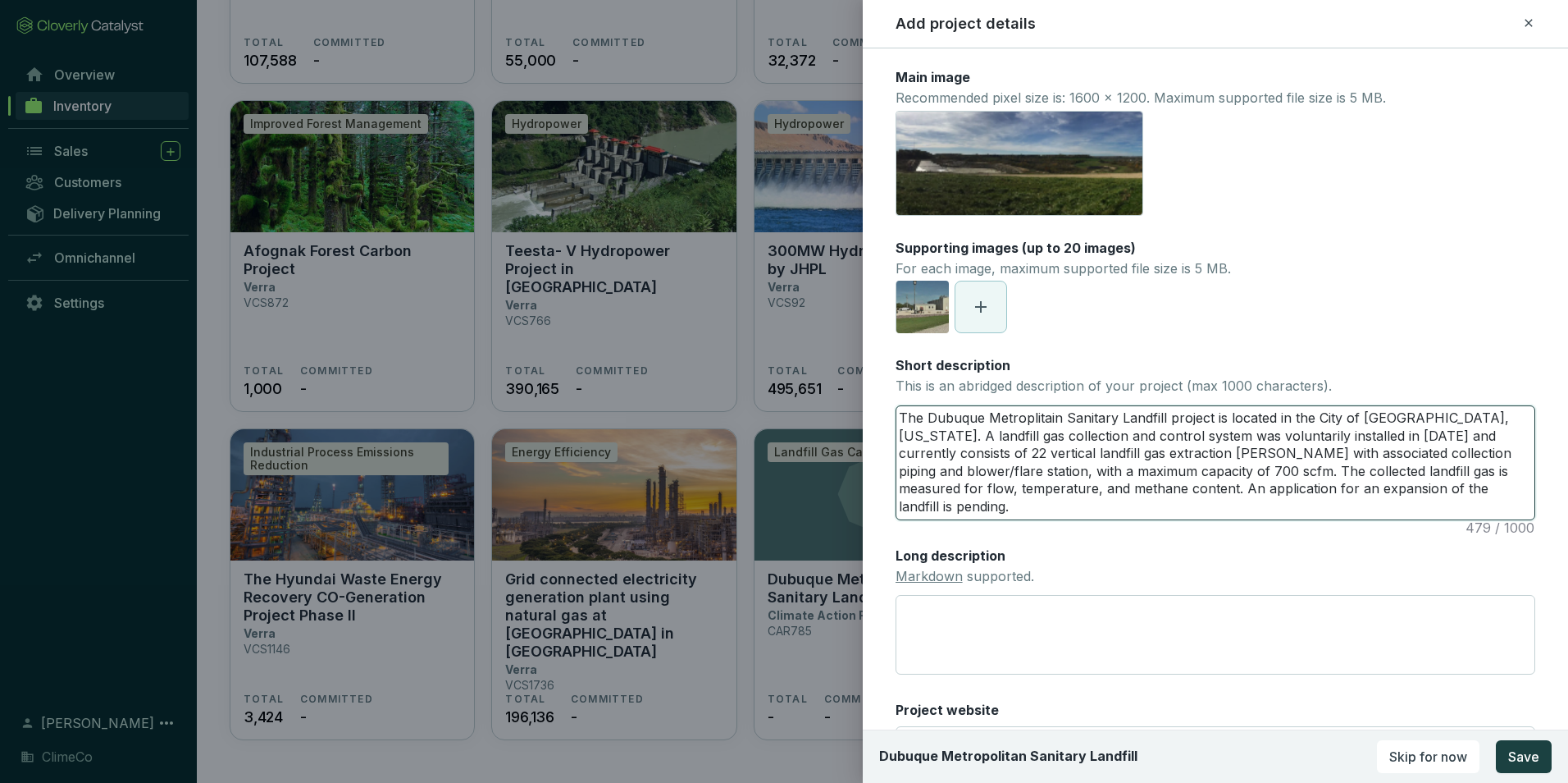
click at [1009, 437] on textarea "The Dubuque Metroplitain Sanitary Landfill project is located in the City of [G…" at bounding box center [1216, 462] width 638 height 113
paste textarea "olitan Sanitary Landfill Project in [GEOGRAPHIC_DATA], [US_STATE], features a l…"
type textarea "The Dubuque Metropolitan Sanitary Landfill Project in [GEOGRAPHIC_DATA], [US_ST…"
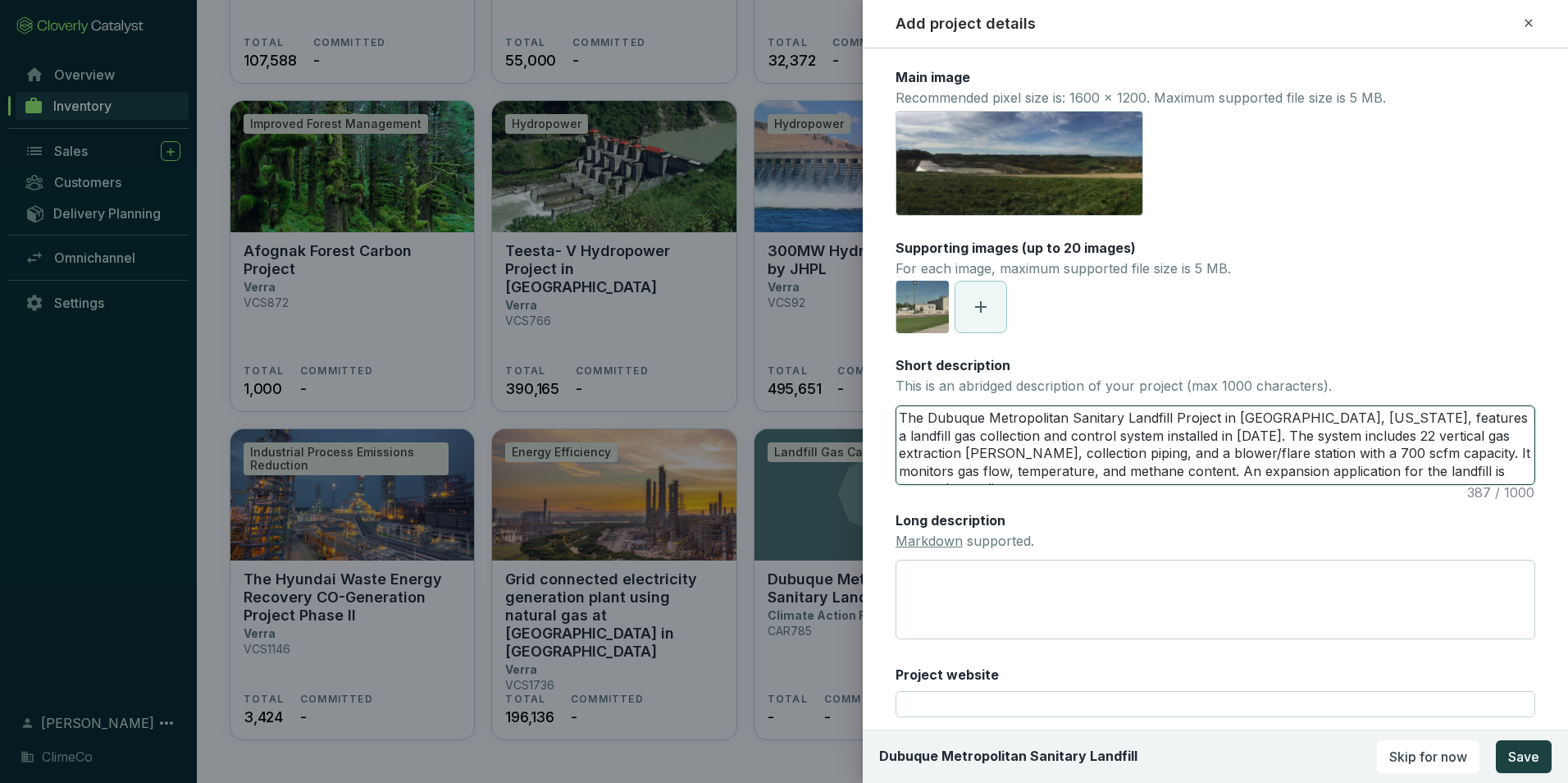
type textarea "The Dubuque Metropolitan Sanitary Landfill Project in [GEOGRAPHIC_DATA], [US_ST…"
click at [938, 577] on textarea "Long description Markdown supported." at bounding box center [1216, 600] width 640 height 80
paste textarea "The Dubuque Metropolitan Sanitary Landfill Project is located in the City of [G…"
type textarea "The Dubuque Metropolitan Sanitary Landfill Project is located in the City of [G…"
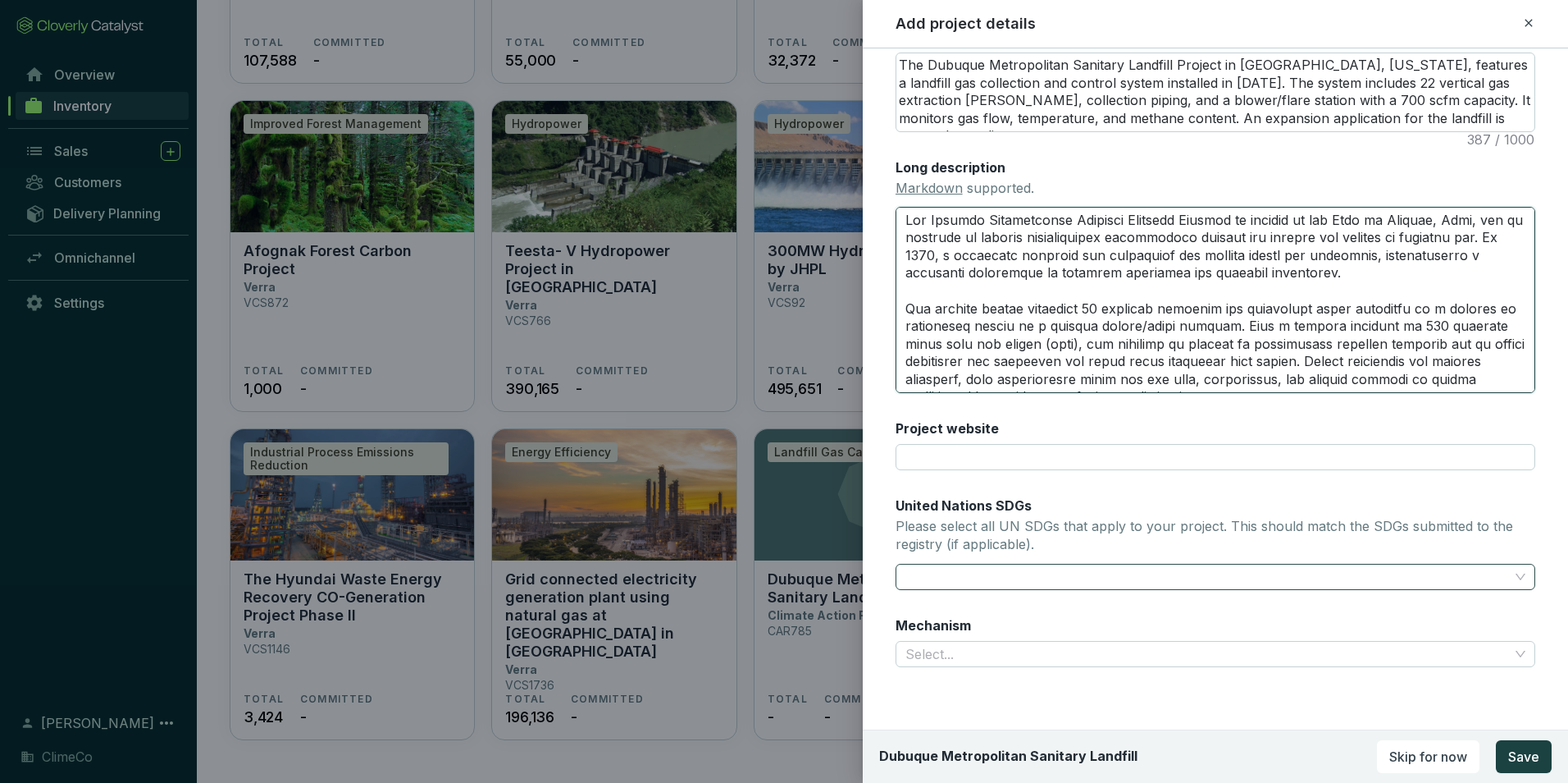
scroll to position [355, 0]
type textarea "The Dubuque Metropolitan Sanitary Landfill Project is located in the City of [G…"
click at [964, 572] on div at bounding box center [1206, 574] width 615 height 23
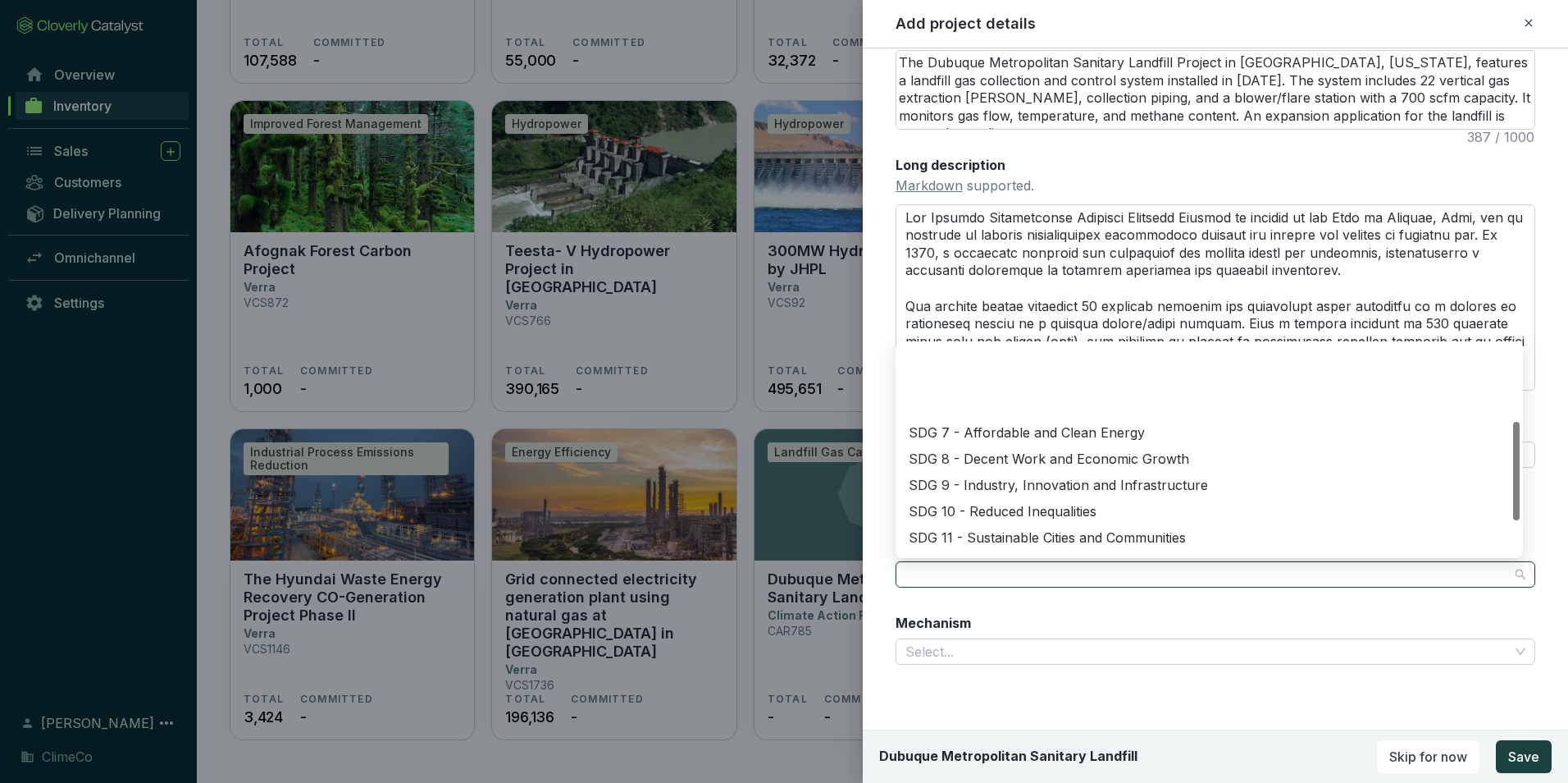
scroll to position [164, 0]
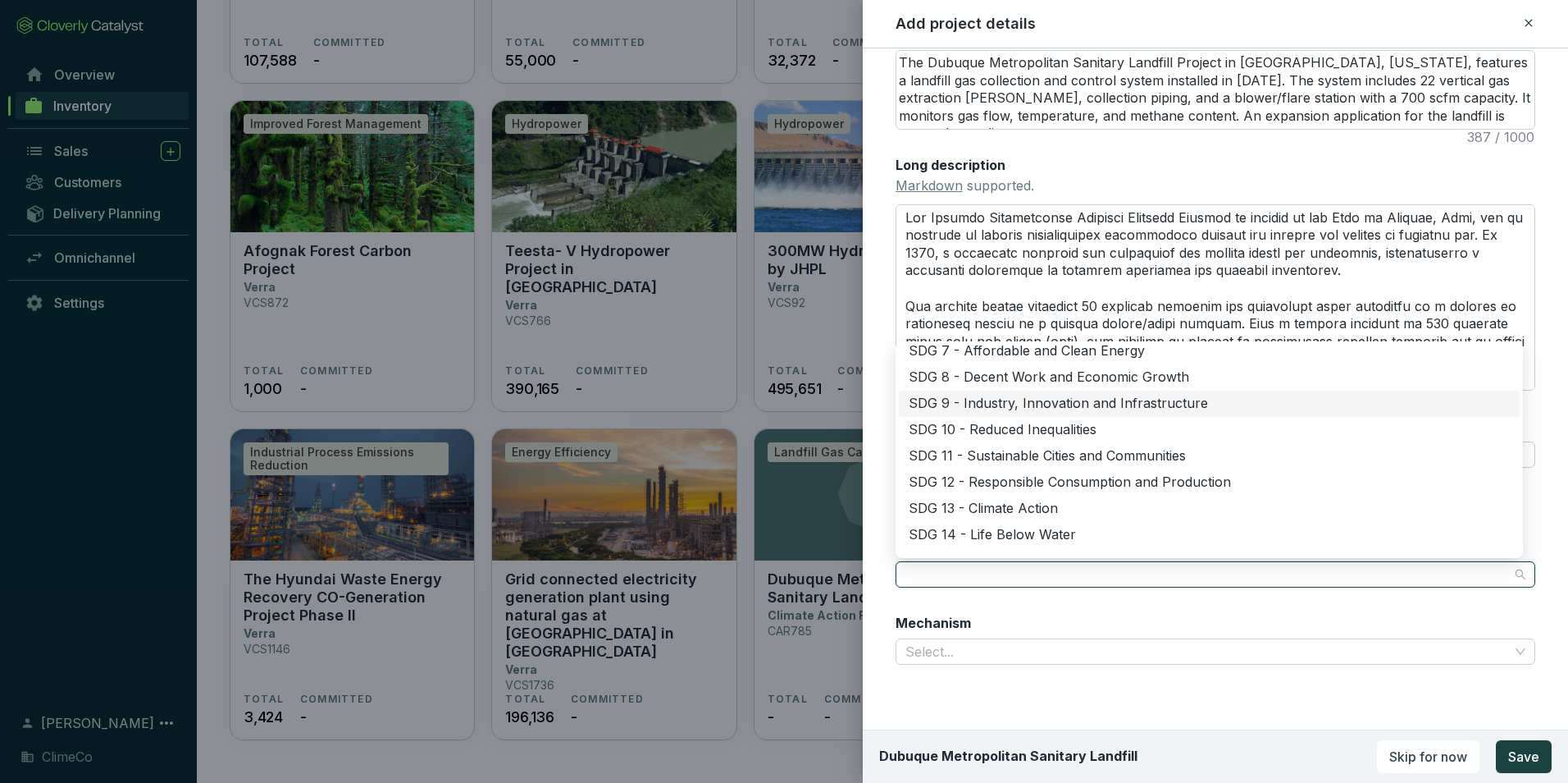
click at [1222, 395] on div "SDG 9 - Industry, Innovation and Infrastructure" at bounding box center [1210, 403] width 601 height 18
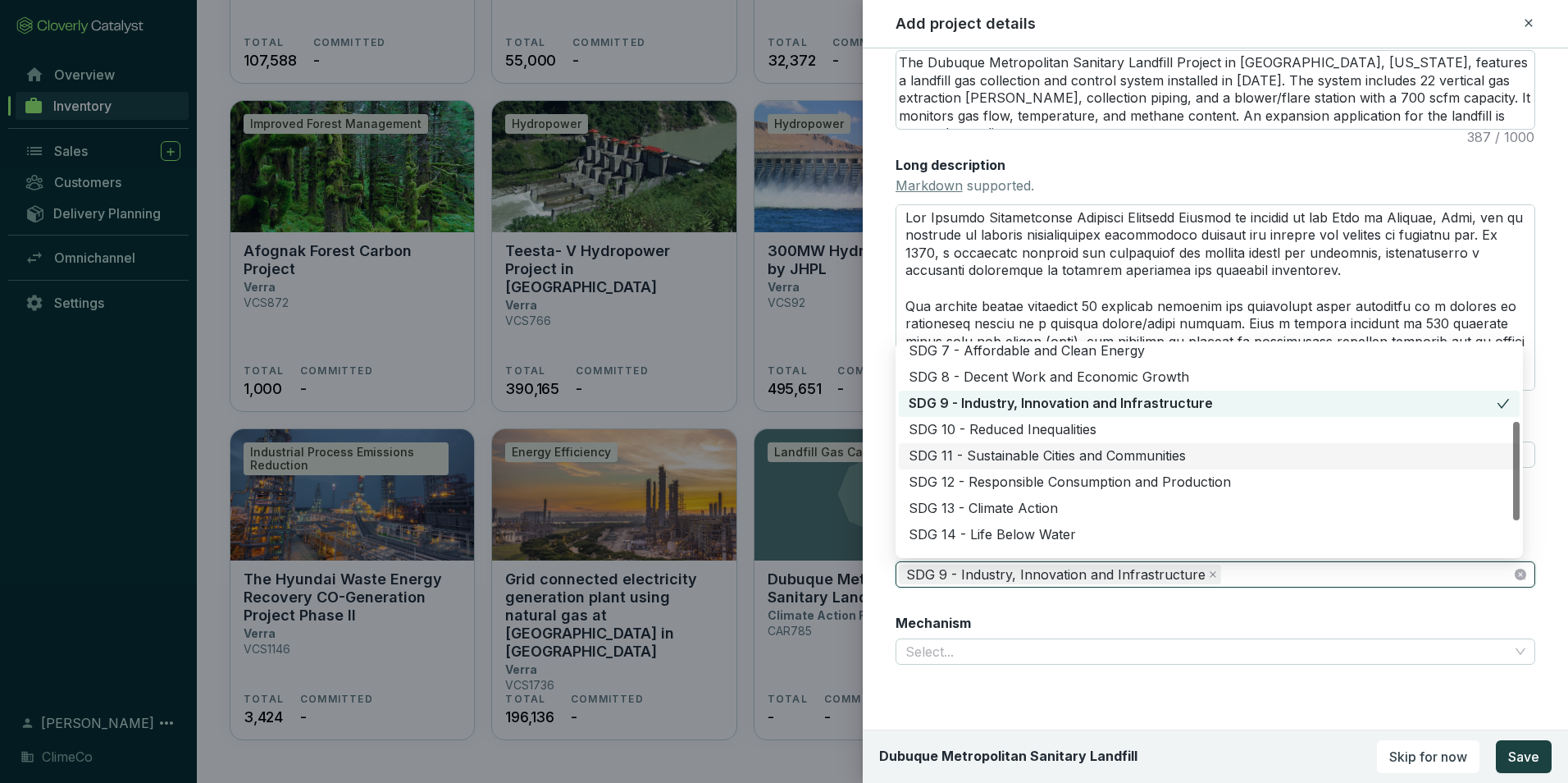
click at [1213, 454] on div "SDG 11 - Sustainable Cities and Communities" at bounding box center [1210, 456] width 601 height 18
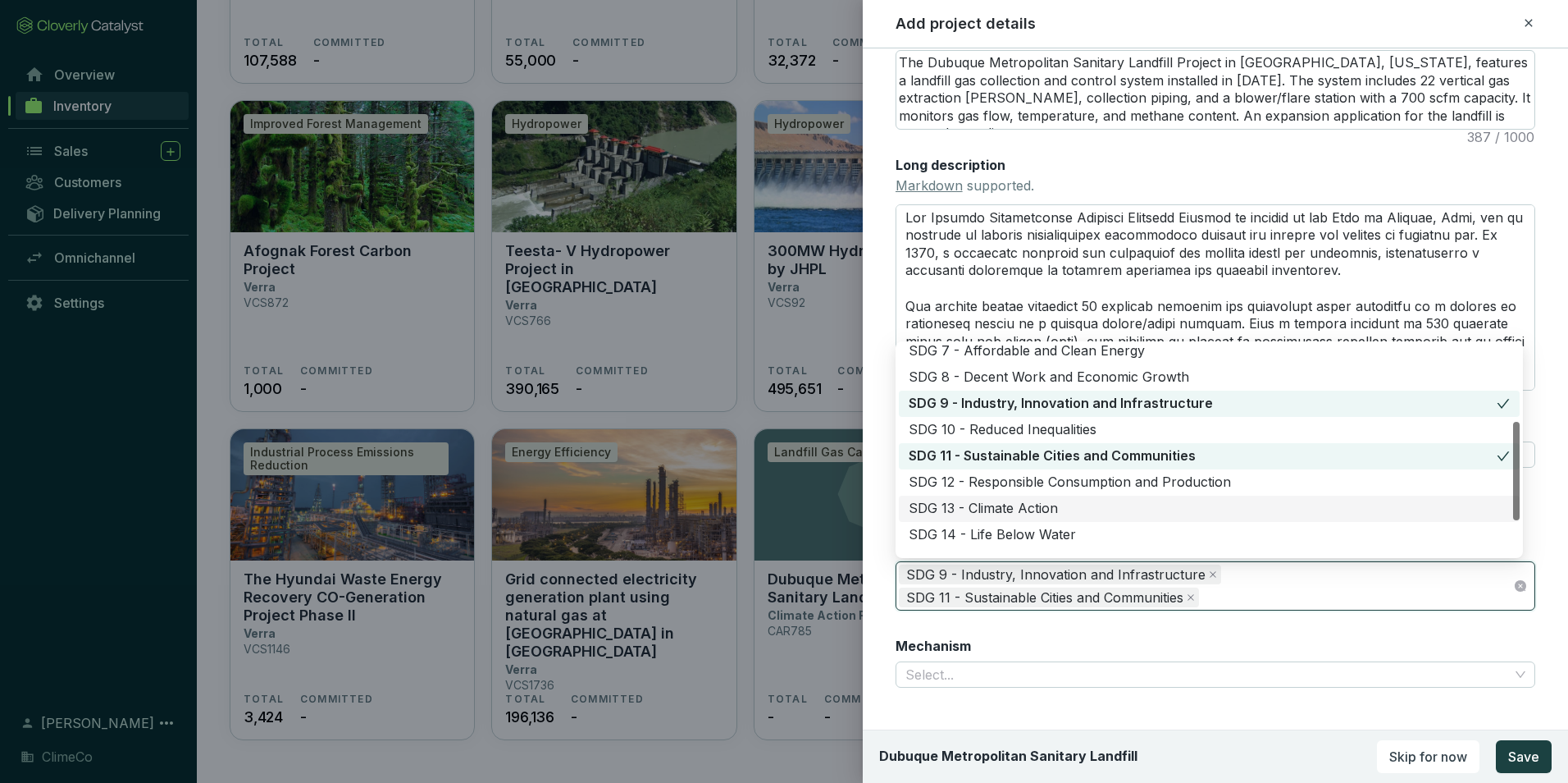
click at [1221, 508] on div "SDG 13 - Climate Action" at bounding box center [1210, 508] width 601 height 18
click at [1214, 639] on div "Mechanism Select..." at bounding box center [1216, 662] width 640 height 52
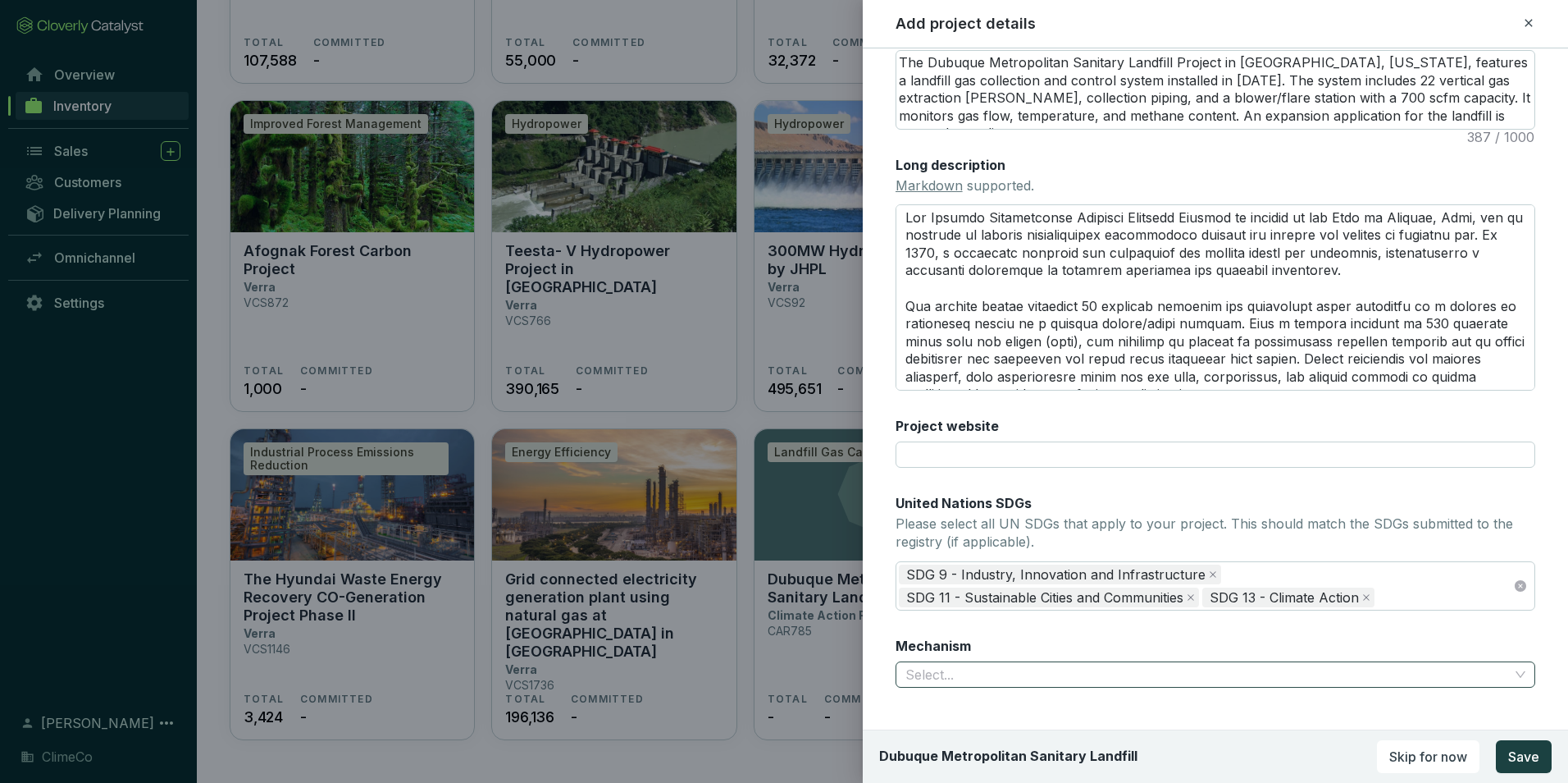
click at [1053, 684] on input "Mechanism" at bounding box center [1207, 674] width 604 height 25
click at [969, 741] on div "Avoidance/Reduction" at bounding box center [1210, 733] width 601 height 18
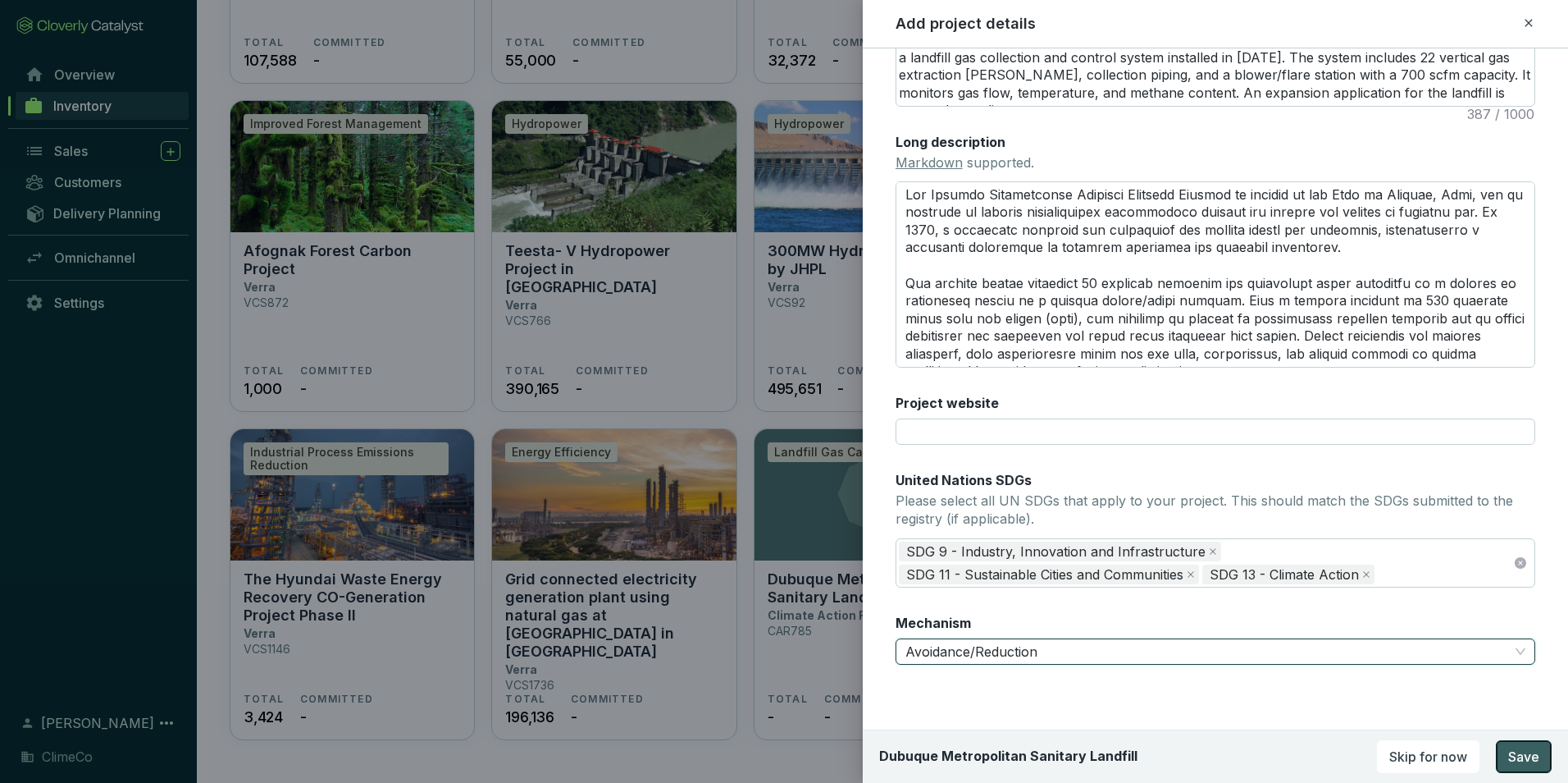
click at [1523, 754] on span "Save" at bounding box center [1524, 756] width 31 height 20
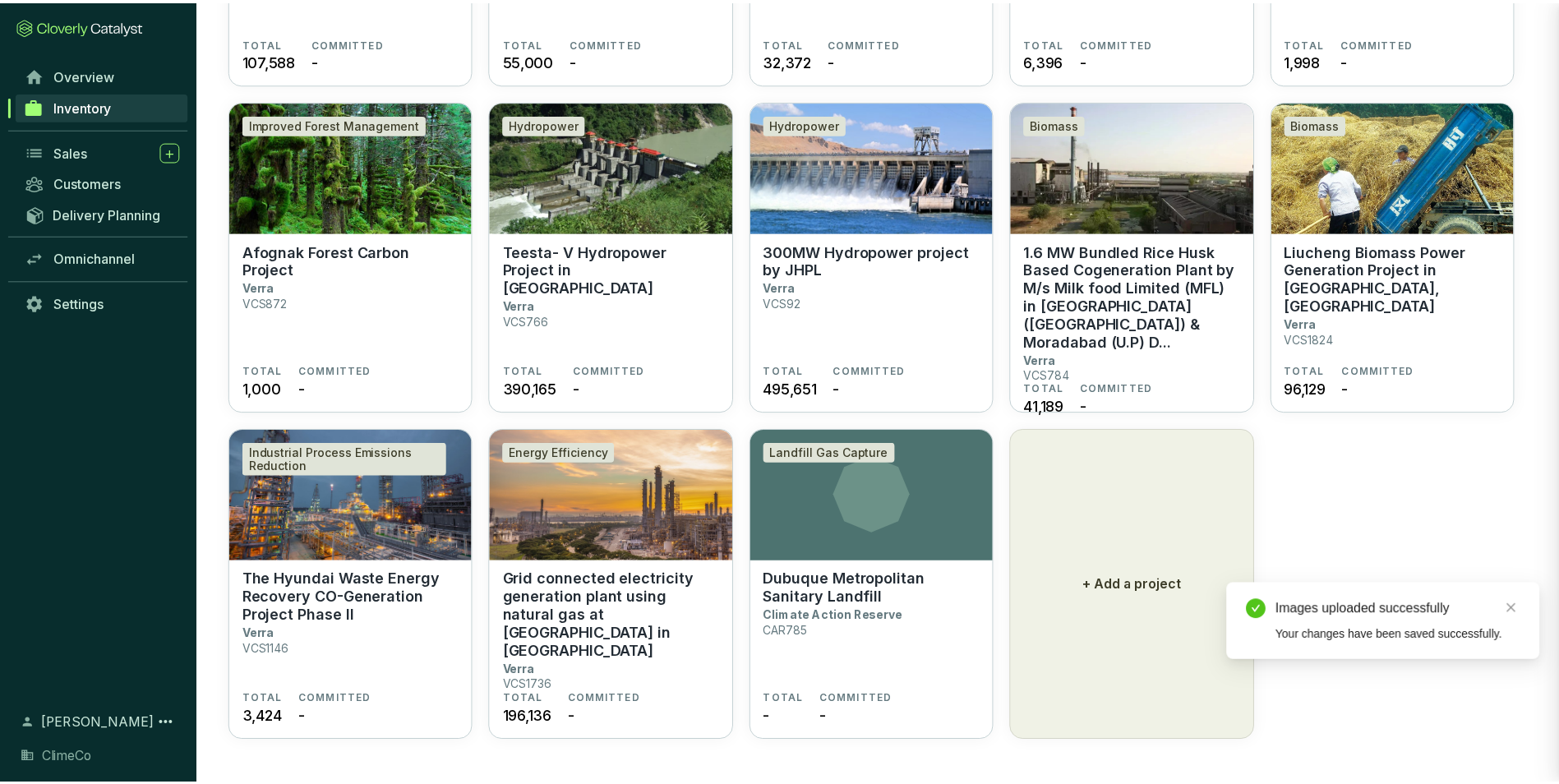
scroll to position [231, 0]
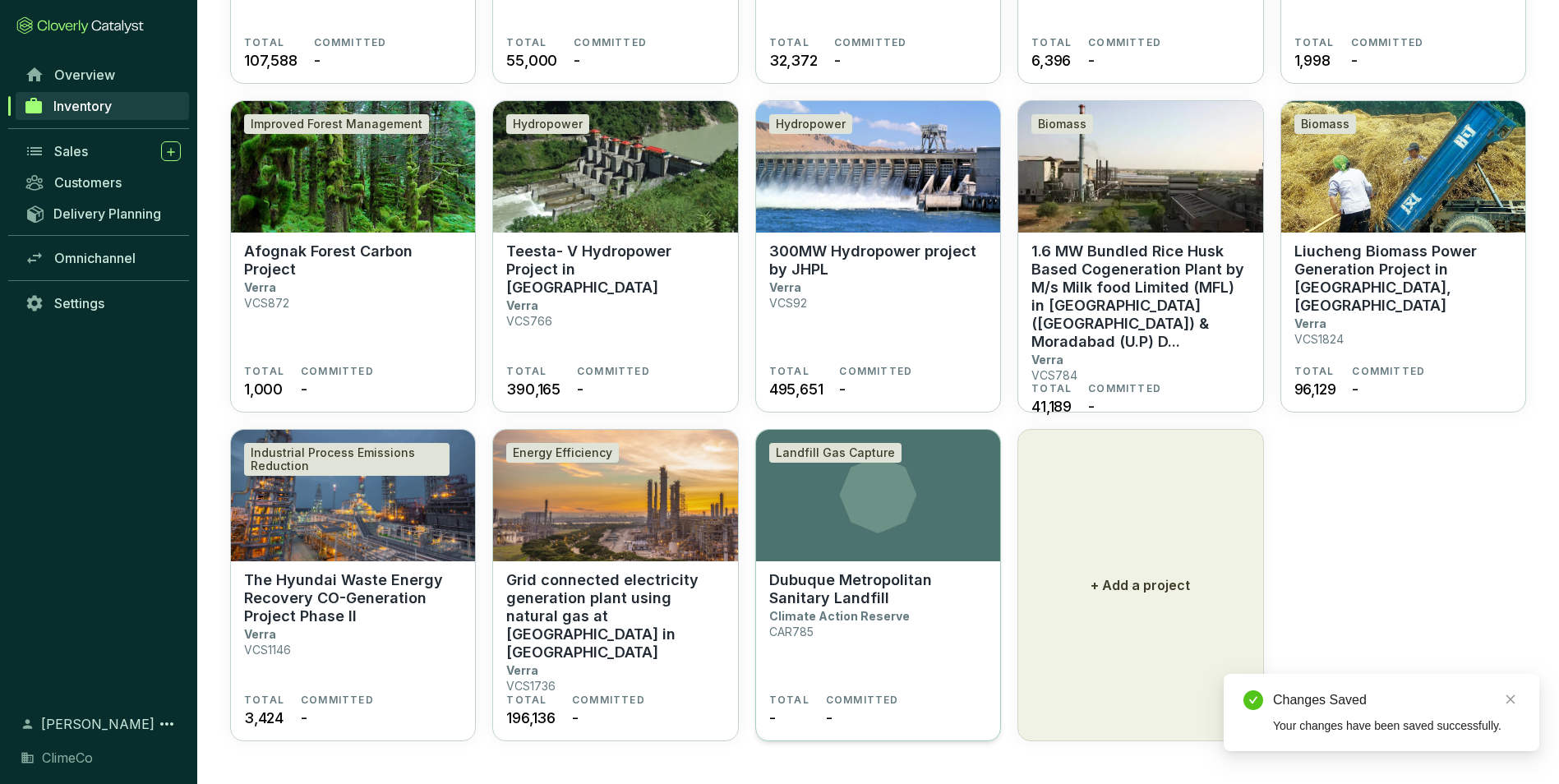
click at [897, 503] on icon at bounding box center [878, 494] width 77 height 77
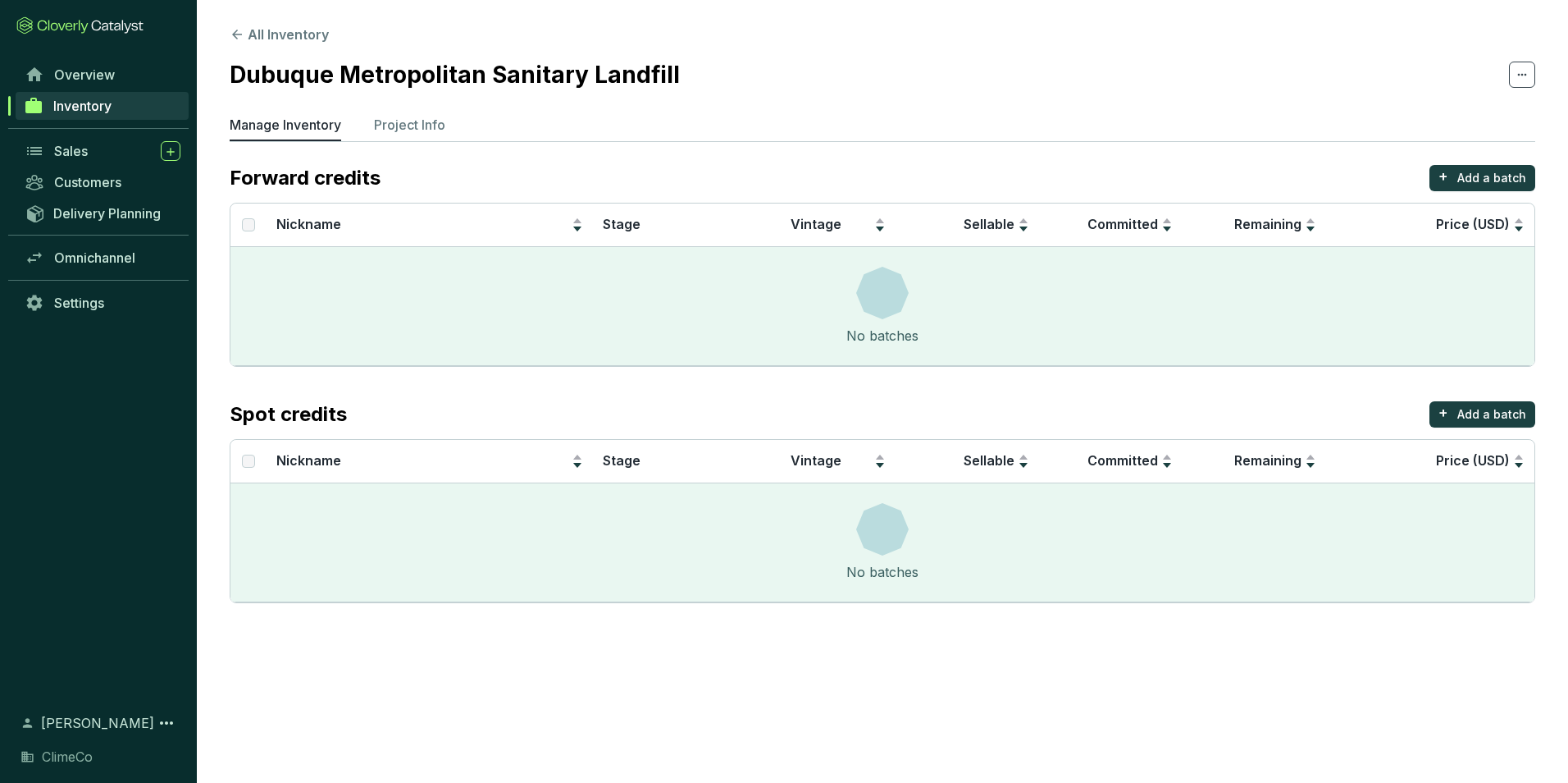
drag, startPoint x: 445, startPoint y: 147, endPoint x: 422, endPoint y: 142, distance: 23.5
click at [446, 147] on section "All Inventory Dubuque Metropolitan Sanitary Landfill Manage Inventory Project I…" at bounding box center [883, 318] width 1372 height 636
click at [413, 137] on li "Project Info" at bounding box center [410, 127] width 71 height 26
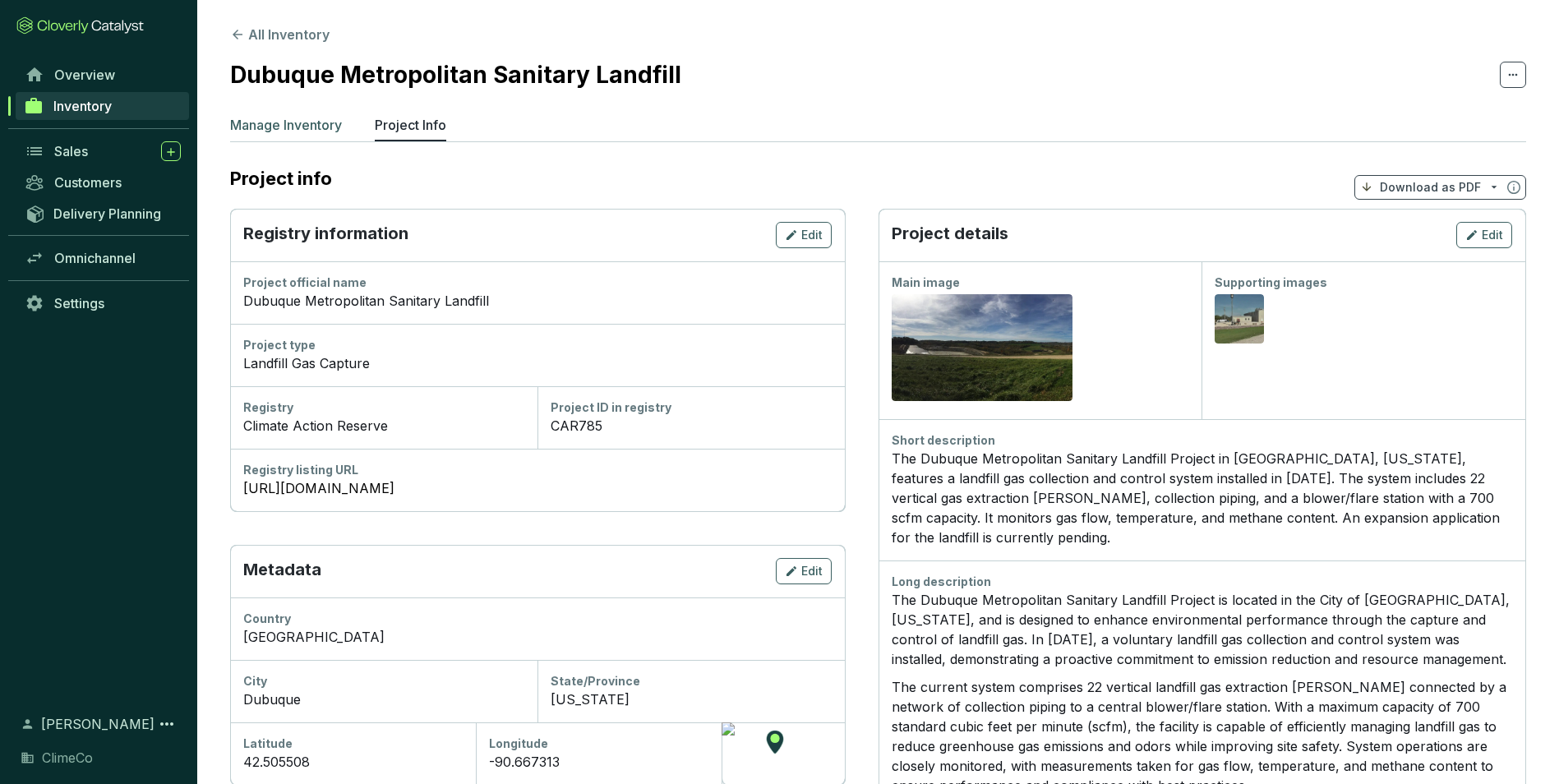
click at [322, 121] on p "Manage Inventory" at bounding box center [286, 124] width 111 height 20
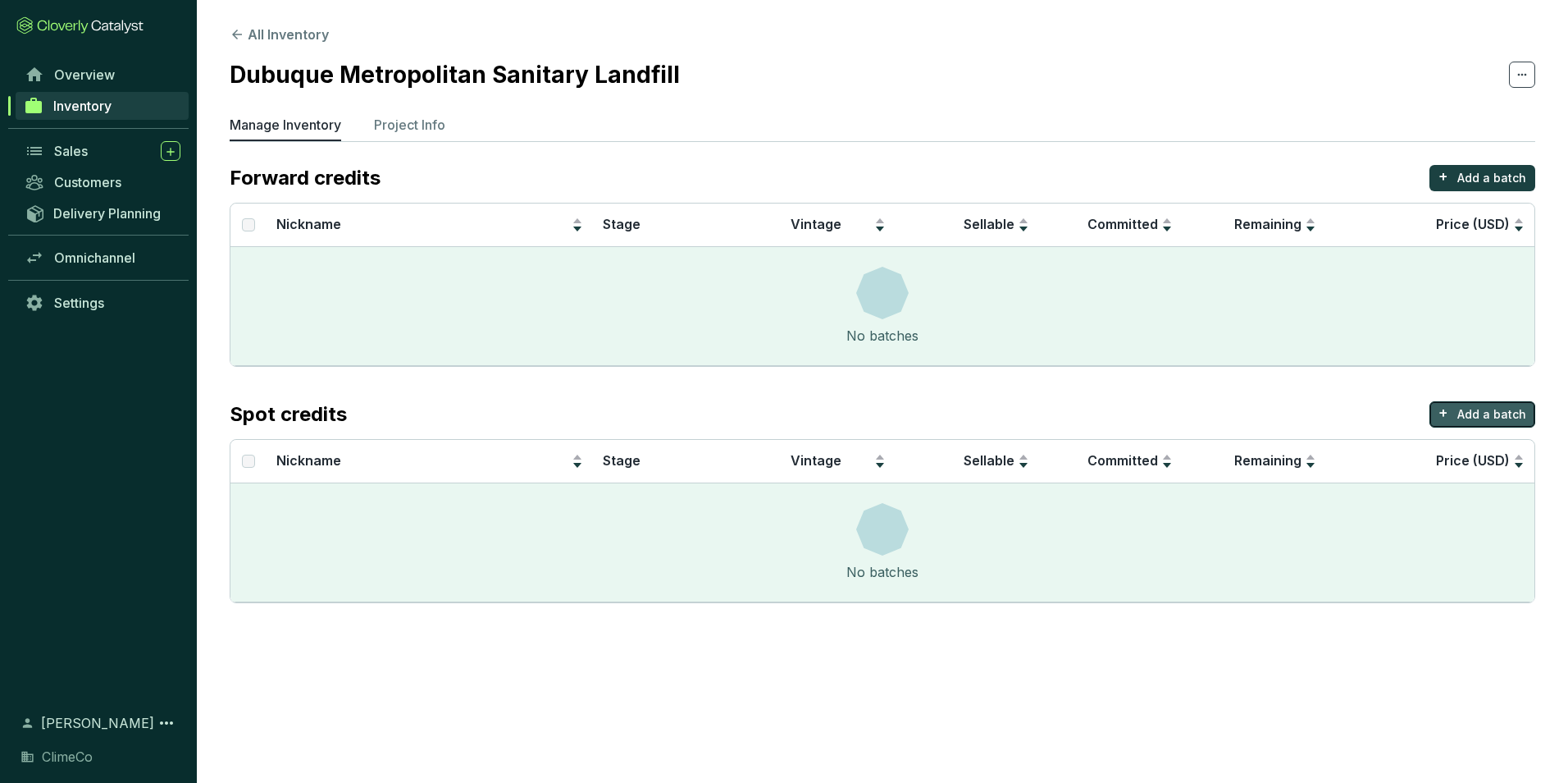
click at [1485, 420] on p "Add a batch" at bounding box center [1492, 414] width 69 height 16
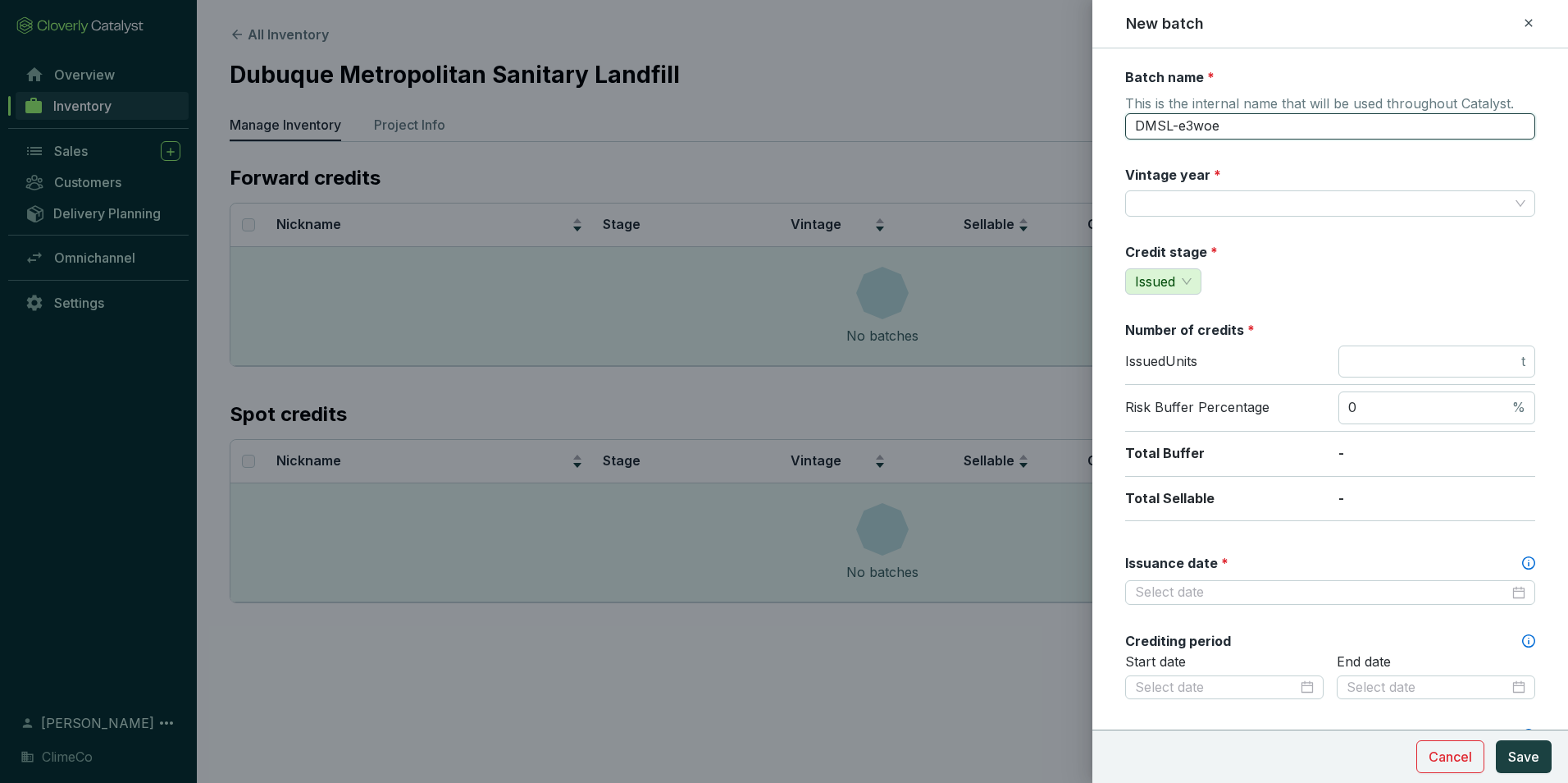
click at [1243, 121] on input "DMSL-e3woe" at bounding box center [1330, 126] width 410 height 26
click at [1148, 190] on div at bounding box center [1330, 203] width 410 height 26
type input "CAR785-2018"
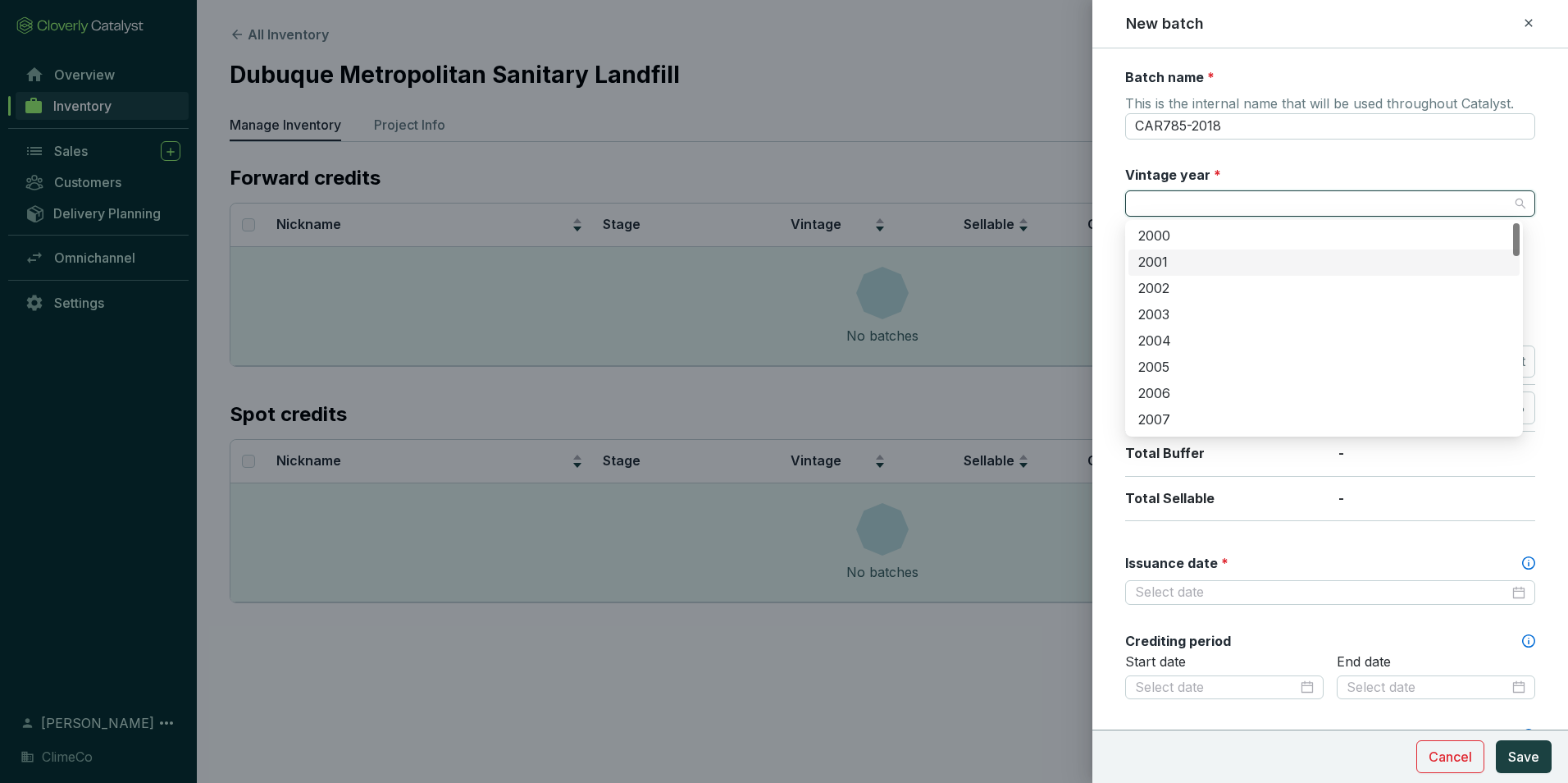
scroll to position [328, 0]
click at [1186, 376] on div "2018" at bounding box center [1324, 380] width 372 height 18
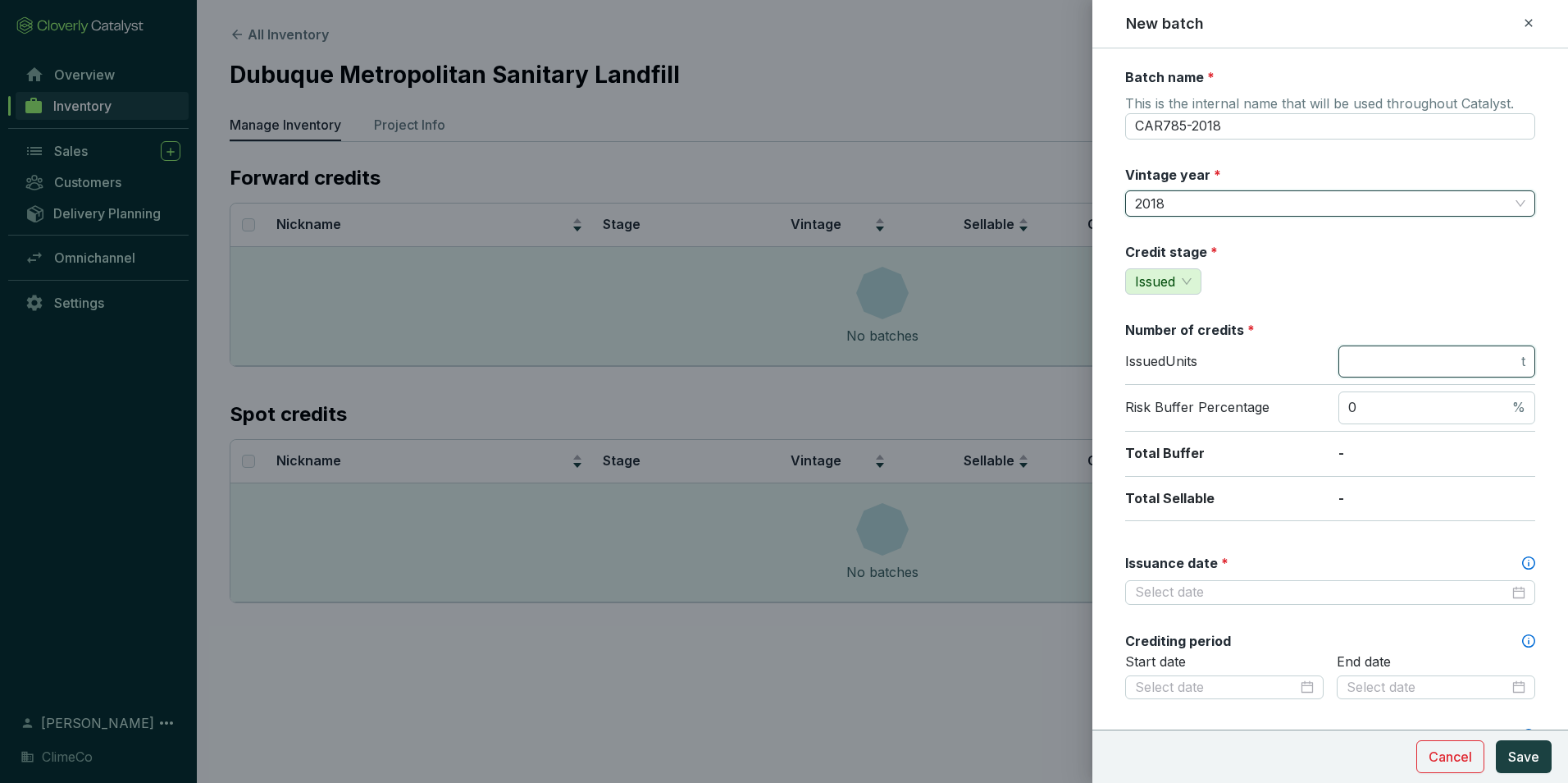
click at [1380, 365] on input "number" at bounding box center [1433, 361] width 170 height 18
type input "999"
click at [1379, 308] on div "Batch name * This is the internal name that will be used throughout Catalyst. C…" at bounding box center [1330, 686] width 410 height 1237
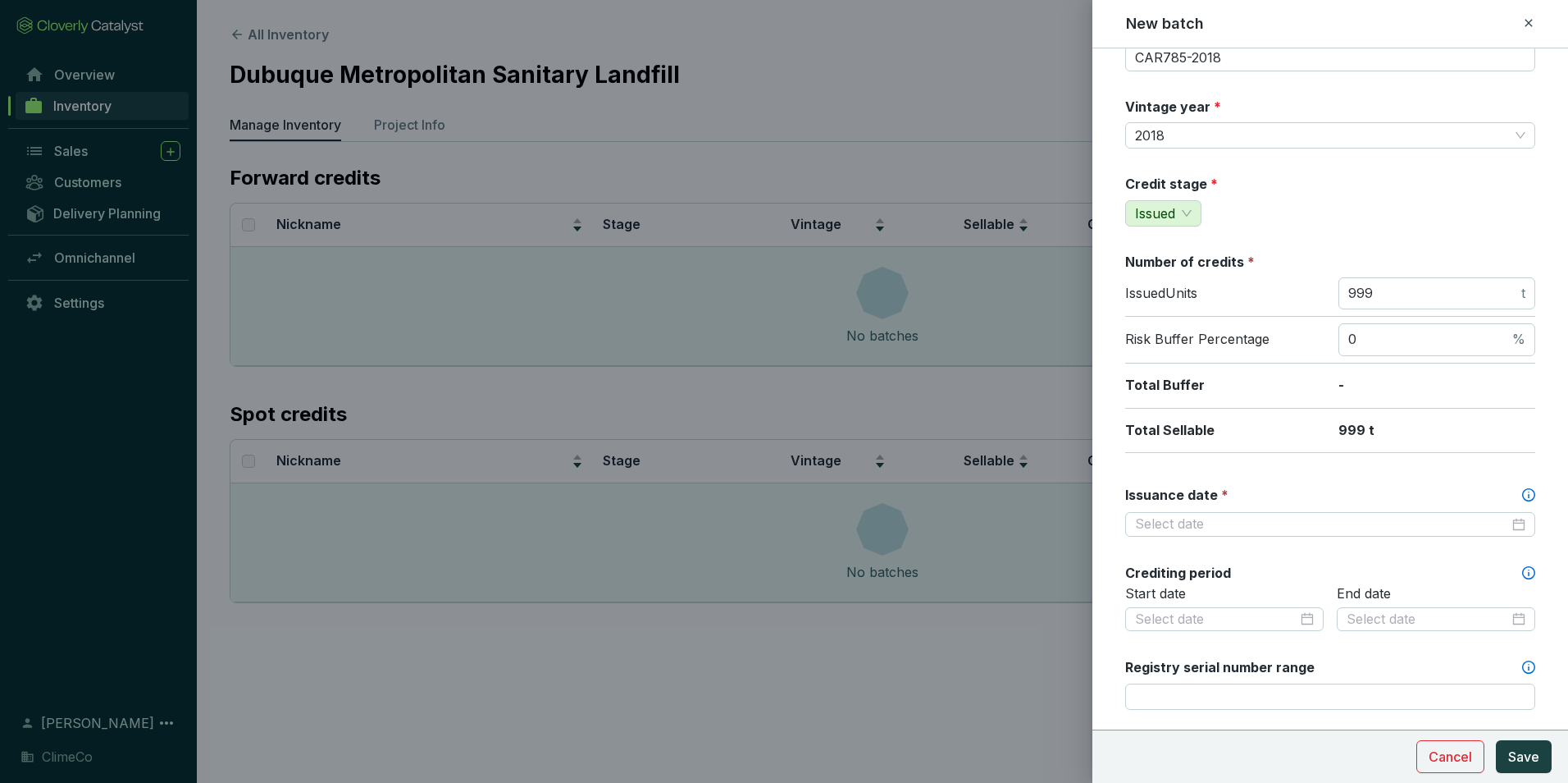
scroll to position [164, 0]
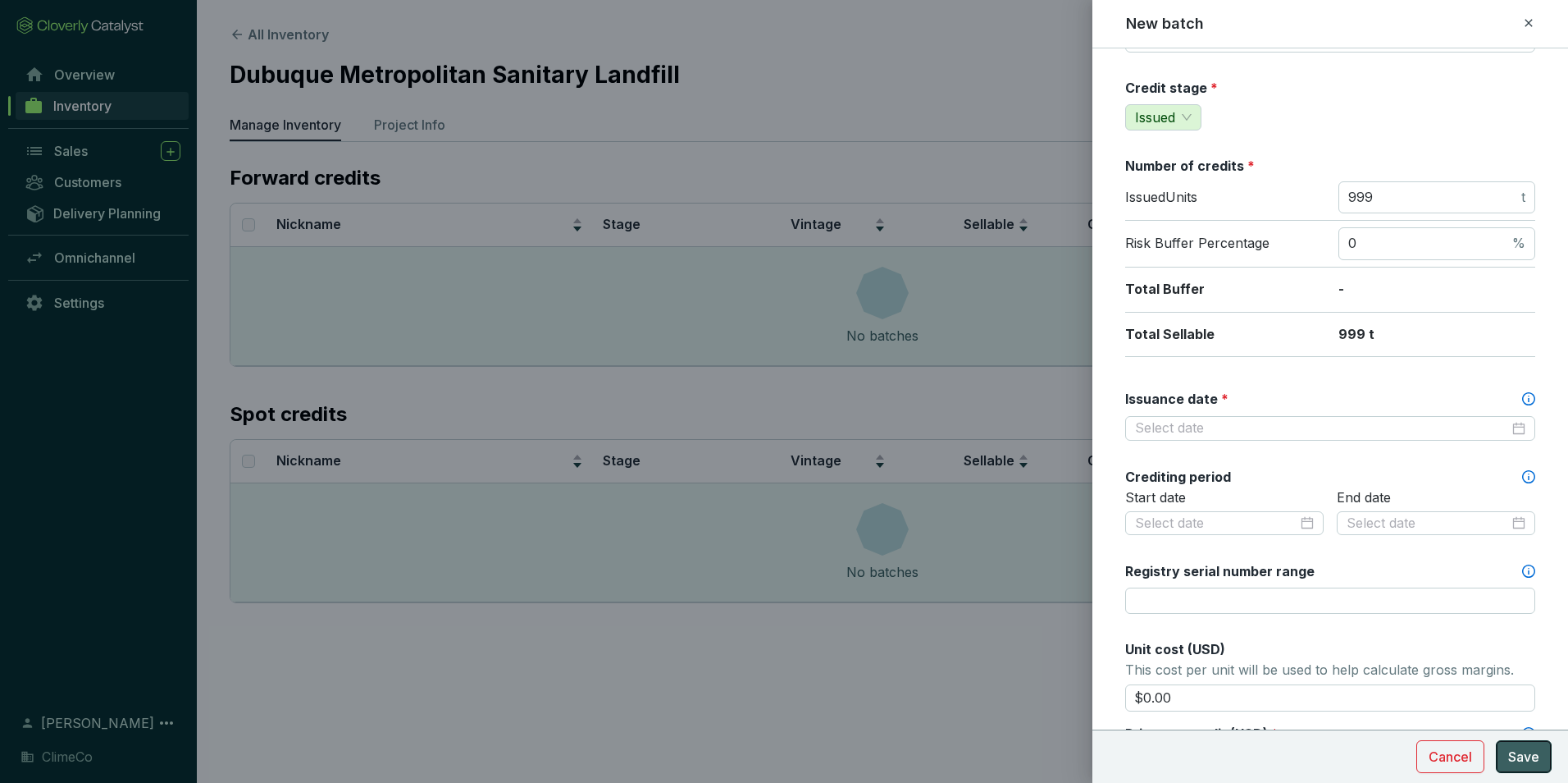
click at [1523, 751] on span "Save" at bounding box center [1524, 756] width 31 height 20
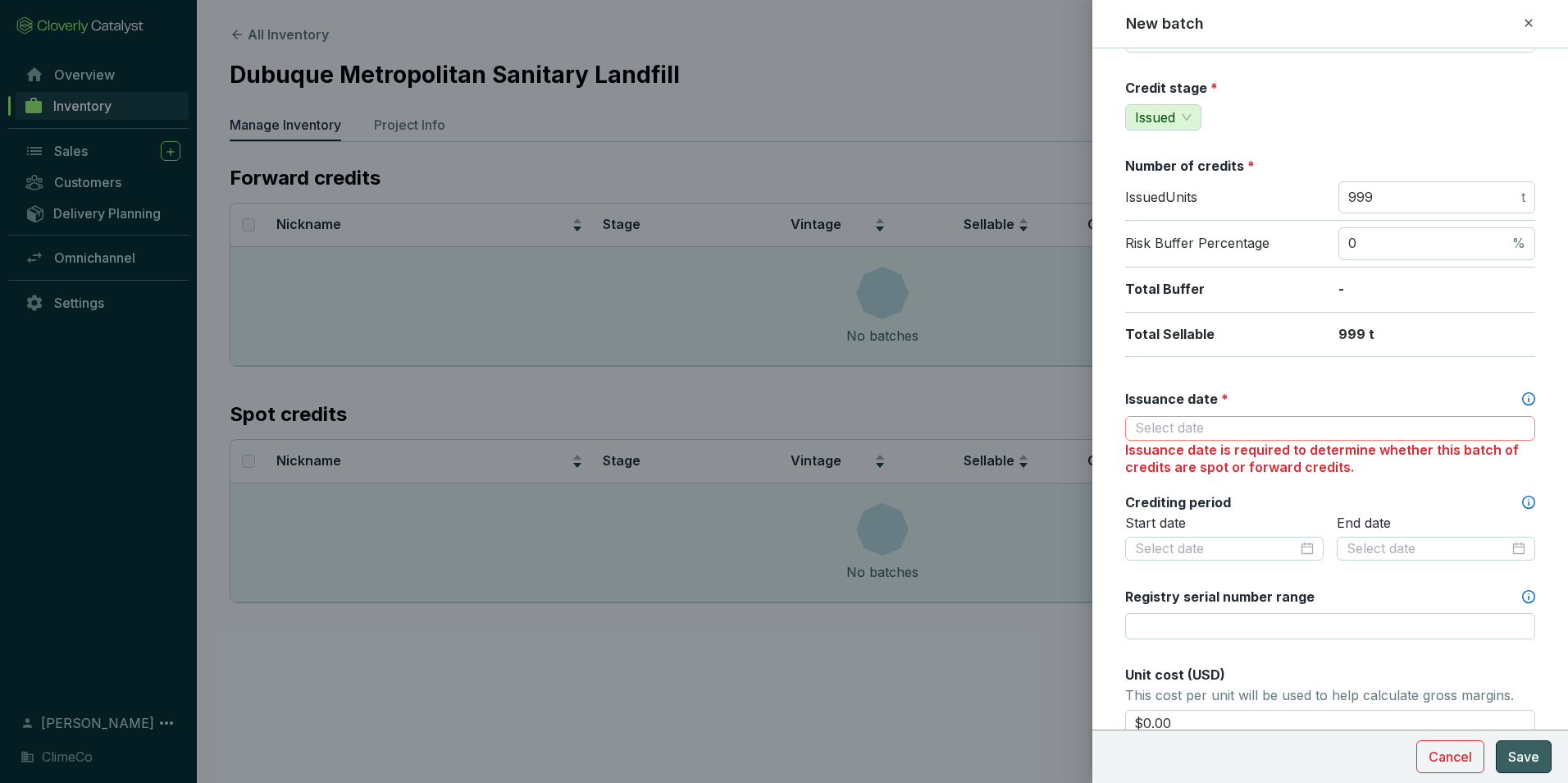
scroll to position [0, 0]
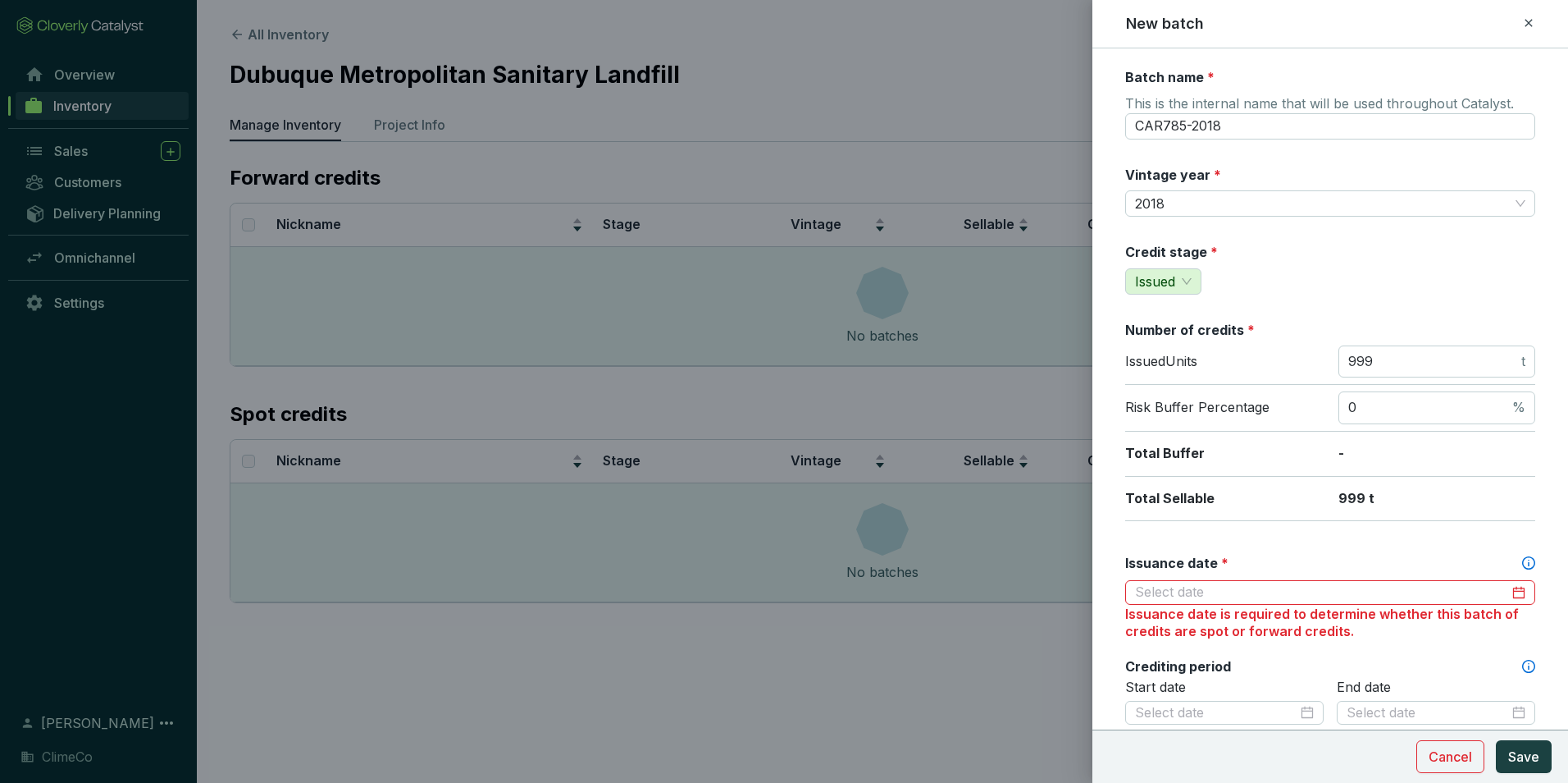
click at [1269, 289] on div "Credit stage * Issued" at bounding box center [1330, 268] width 410 height 52
click at [1502, 588] on div at bounding box center [1330, 592] width 391 height 18
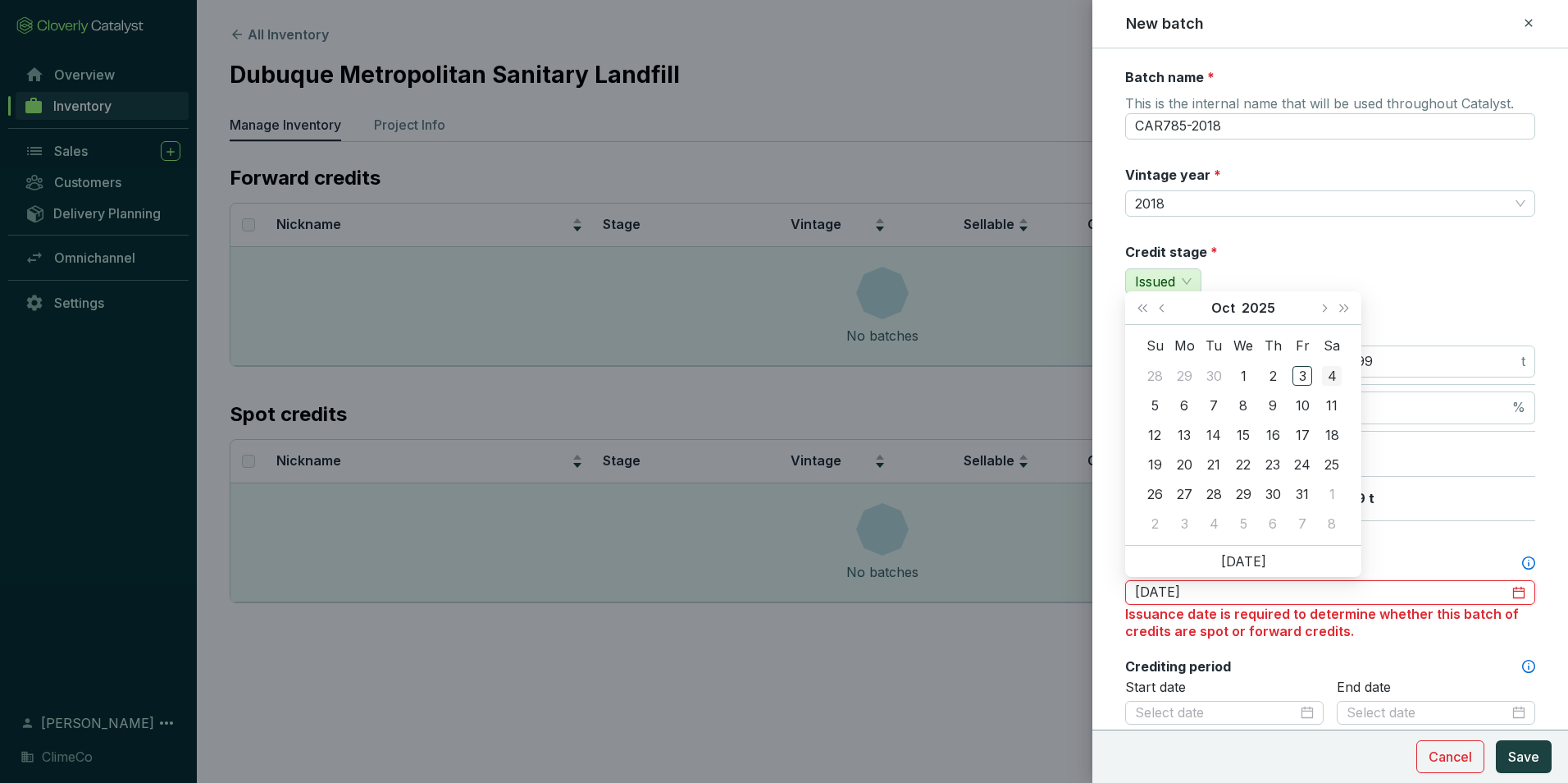
type input "2025-10-04"
click at [1267, 303] on button "2025" at bounding box center [1259, 307] width 34 height 33
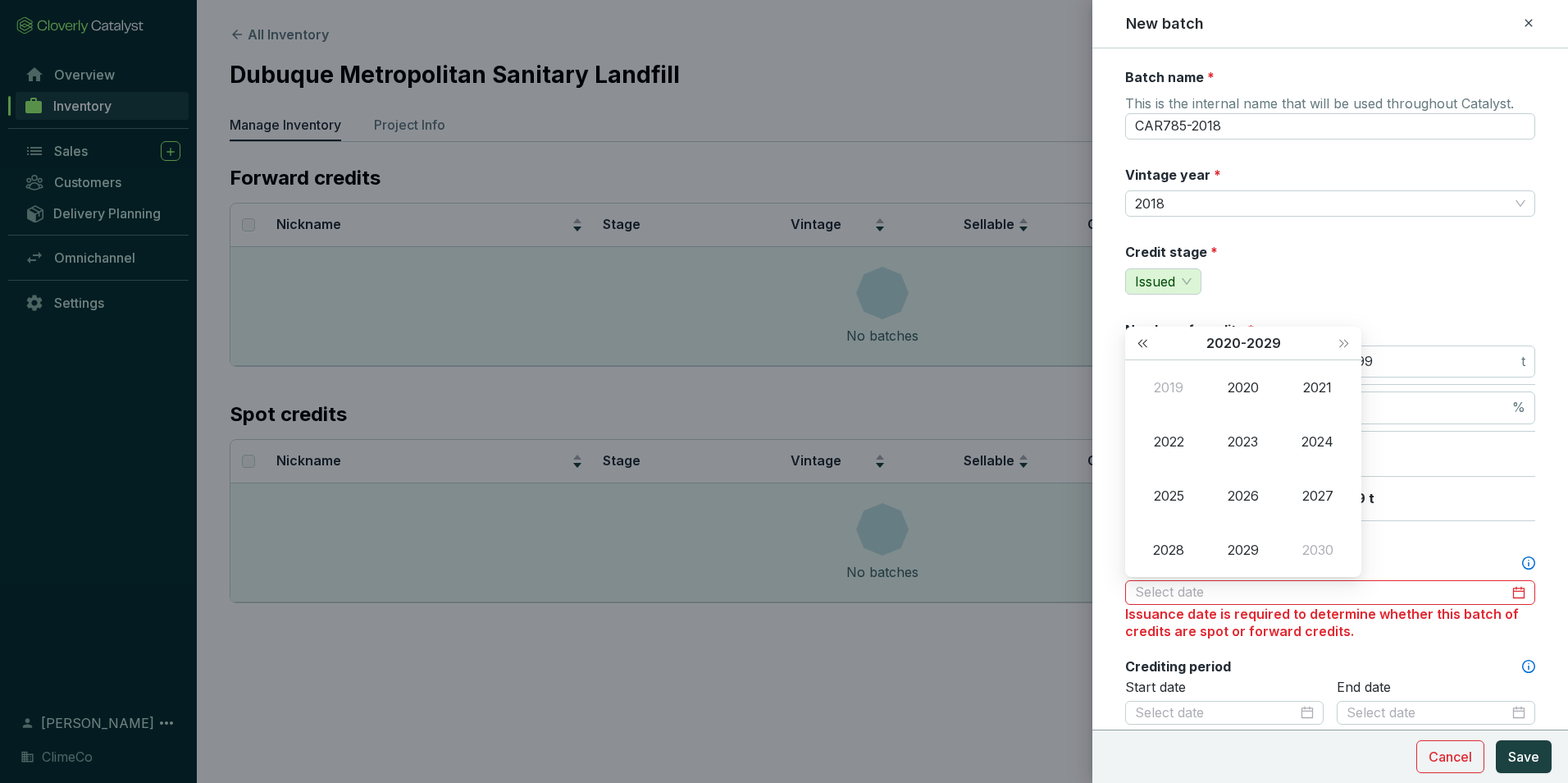
click at [1147, 343] on span "Last year (Control + left)" at bounding box center [1143, 343] width 8 height 8
click at [1251, 387] on div "2010" at bounding box center [1244, 386] width 49 height 20
click at [1309, 493] on div "Sep" at bounding box center [1318, 495] width 49 height 20
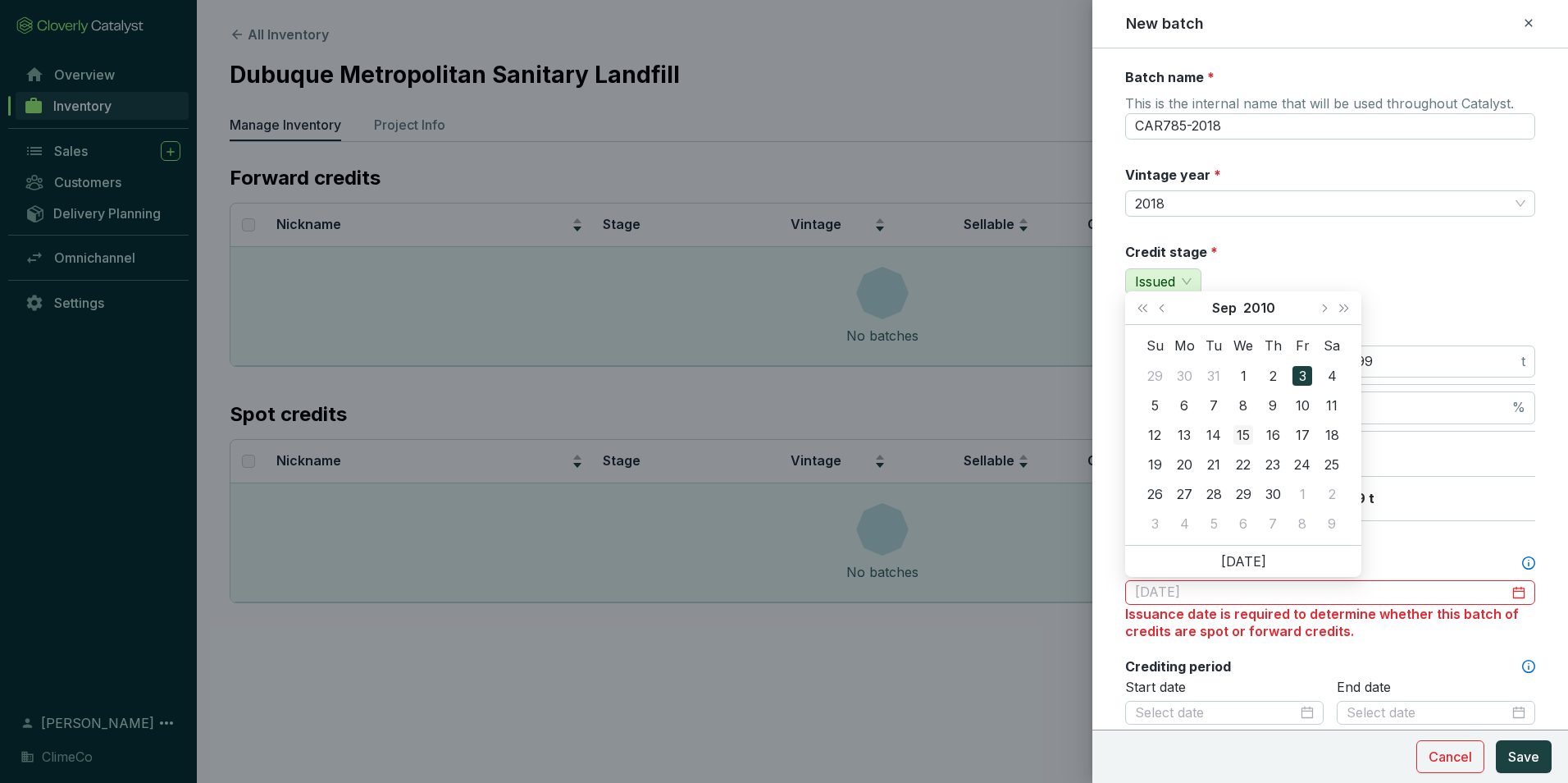
type input "2010-09-15"
click at [1251, 437] on div "15" at bounding box center [1243, 435] width 20 height 20
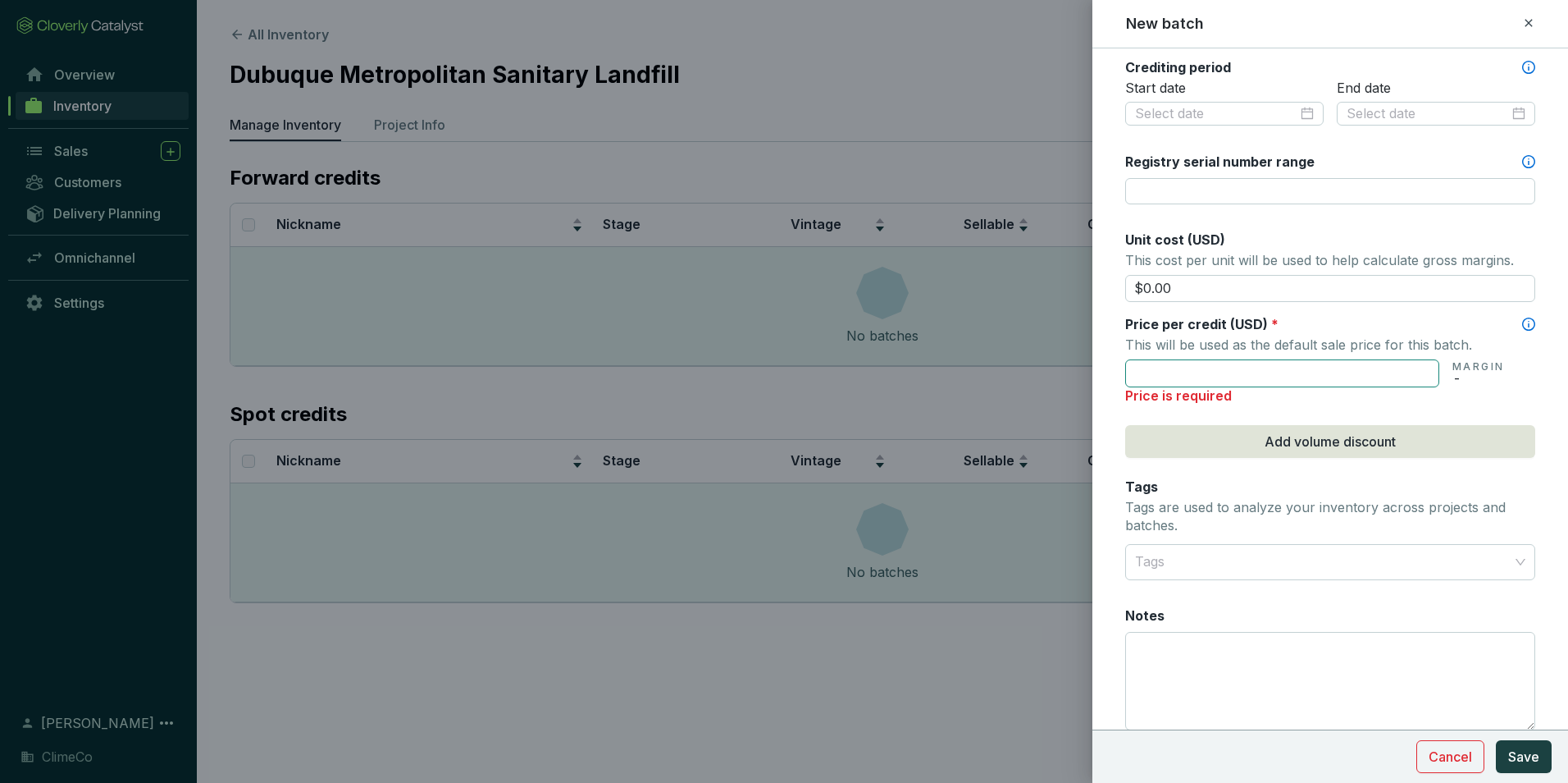
scroll to position [574, 0]
drag, startPoint x: 1203, startPoint y: 290, endPoint x: 1146, endPoint y: 291, distance: 57.0
click at [1146, 291] on input "$0.00" at bounding box center [1330, 288] width 410 height 28
type input "$8.00"
click at [1186, 374] on input "text" at bounding box center [1283, 372] width 314 height 28
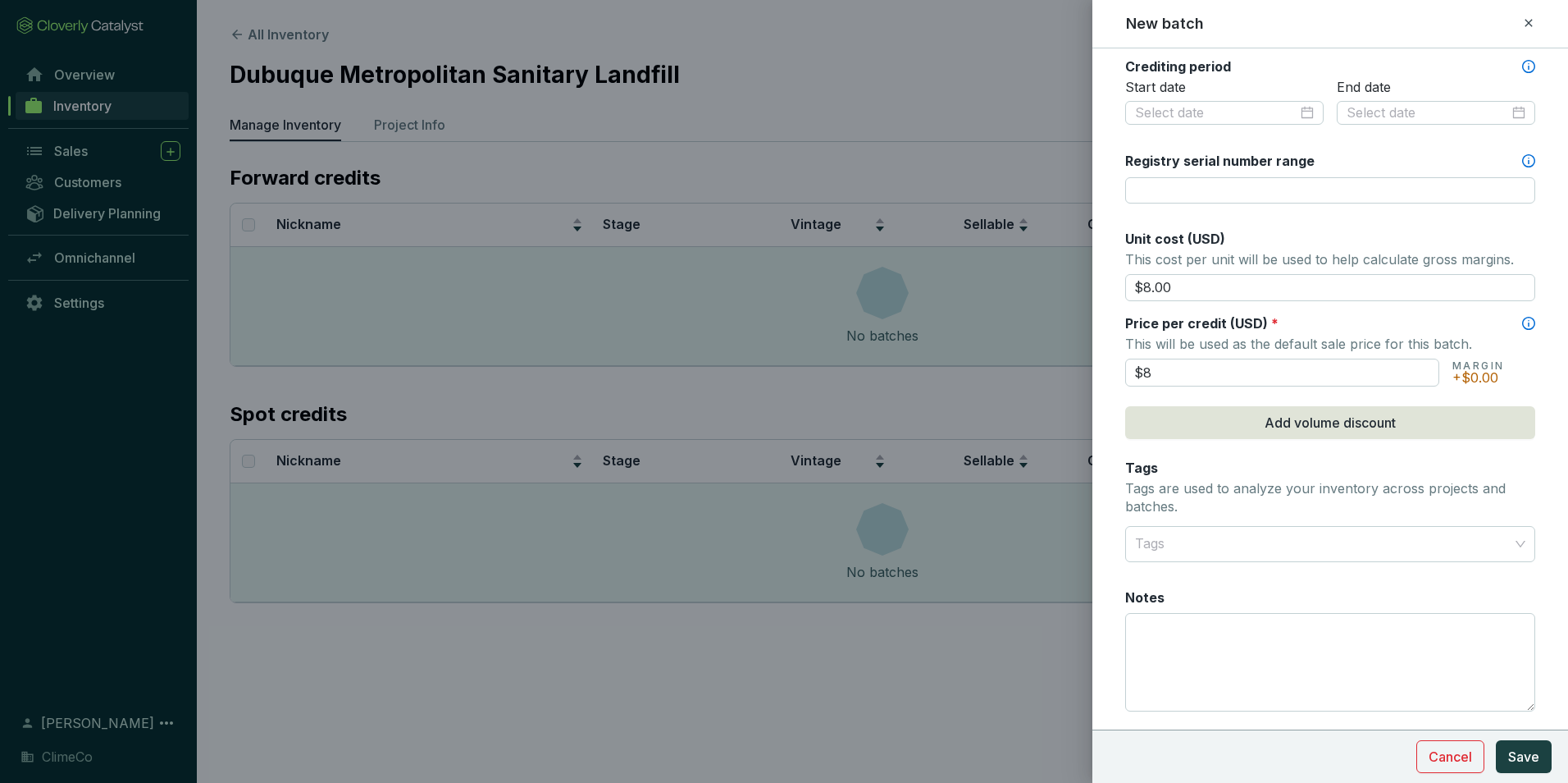
type input "$8.00"
click at [1517, 495] on p "Tags are used to analyze your inventory across projects and batches." at bounding box center [1330, 498] width 410 height 36
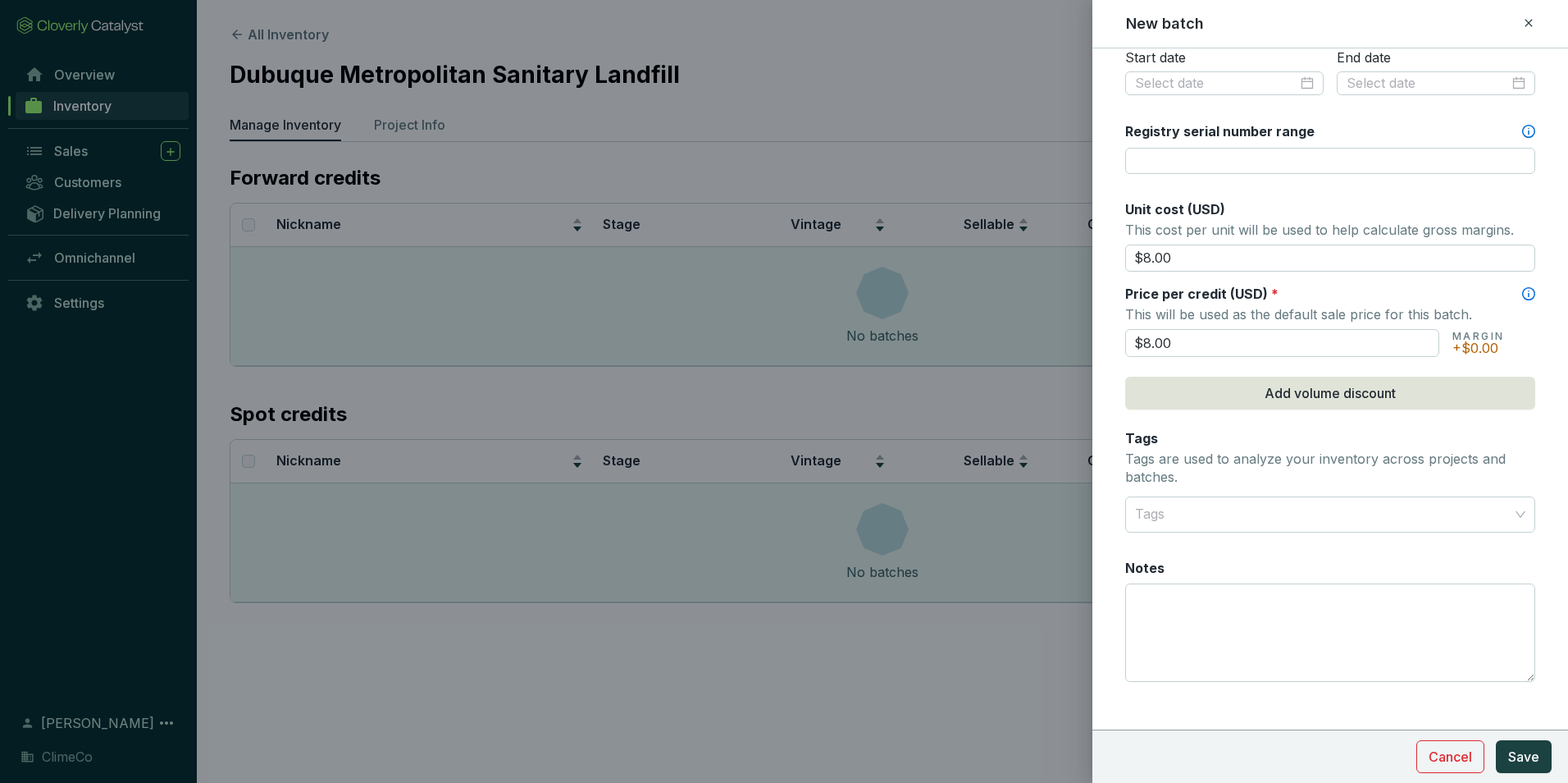
scroll to position [621, 0]
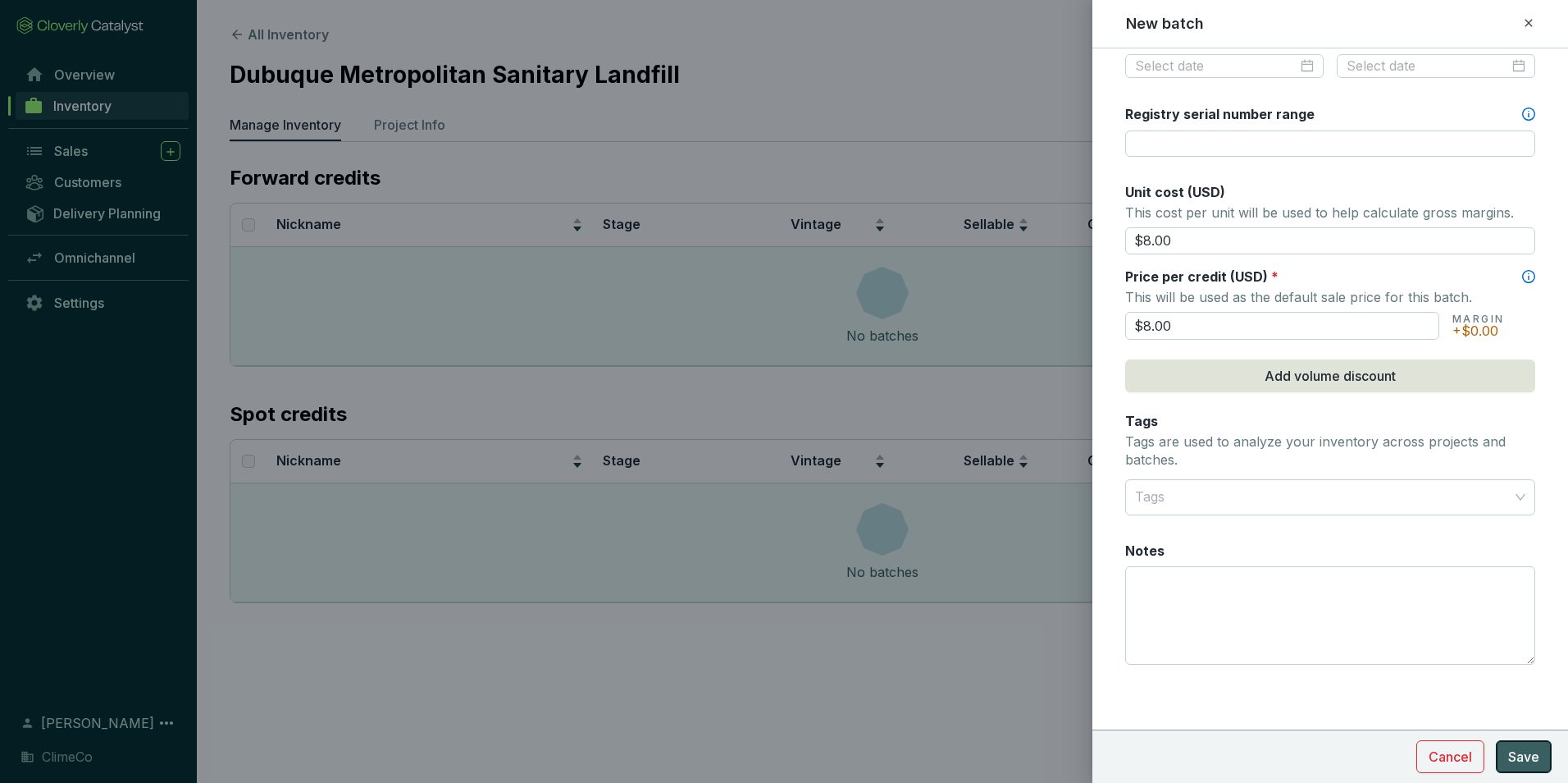
drag, startPoint x: 1521, startPoint y: 747, endPoint x: 1528, endPoint y: 741, distance: 9.2
click at [1522, 747] on span "Save" at bounding box center [1524, 756] width 31 height 20
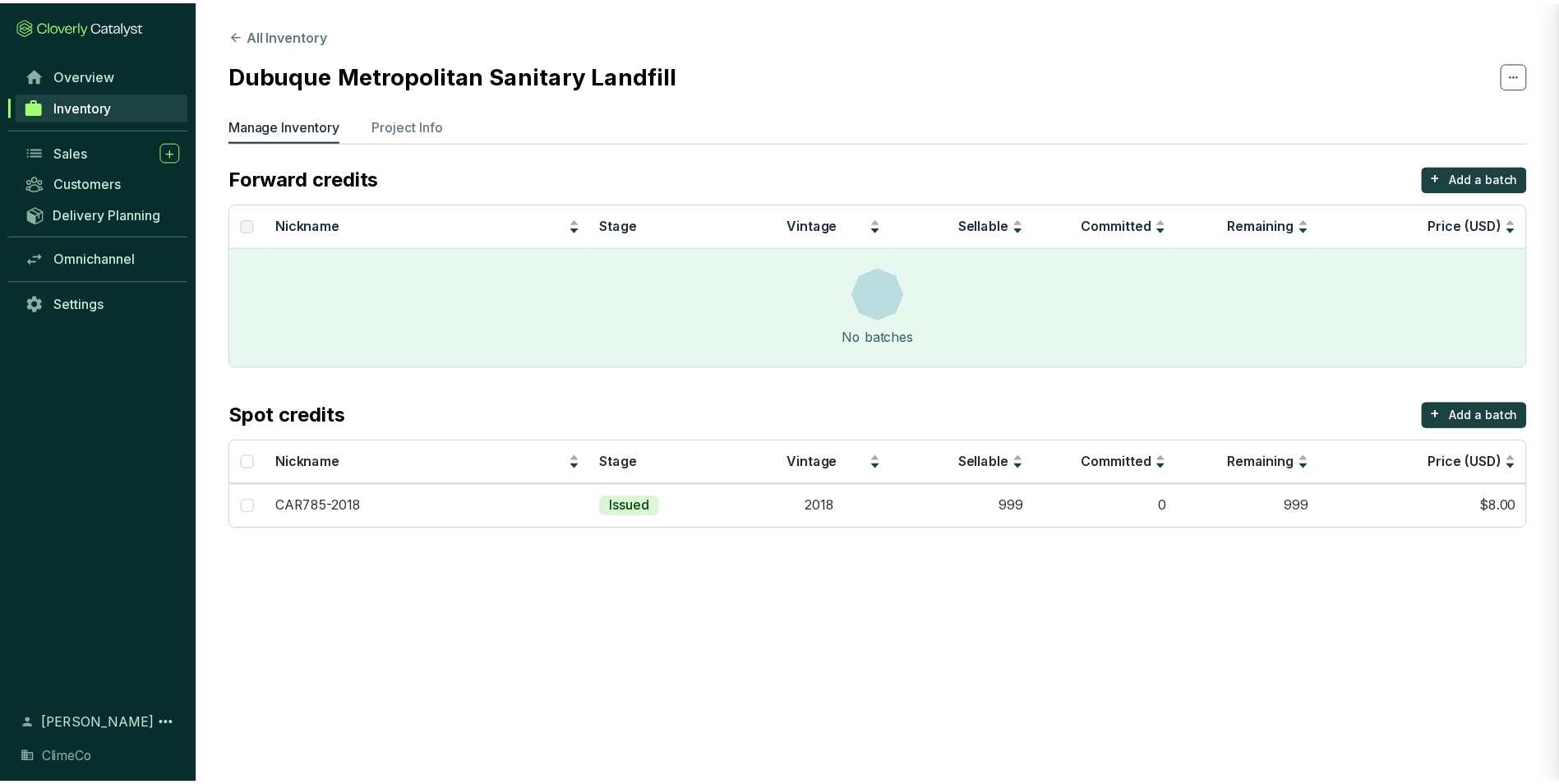
scroll to position [545, 0]
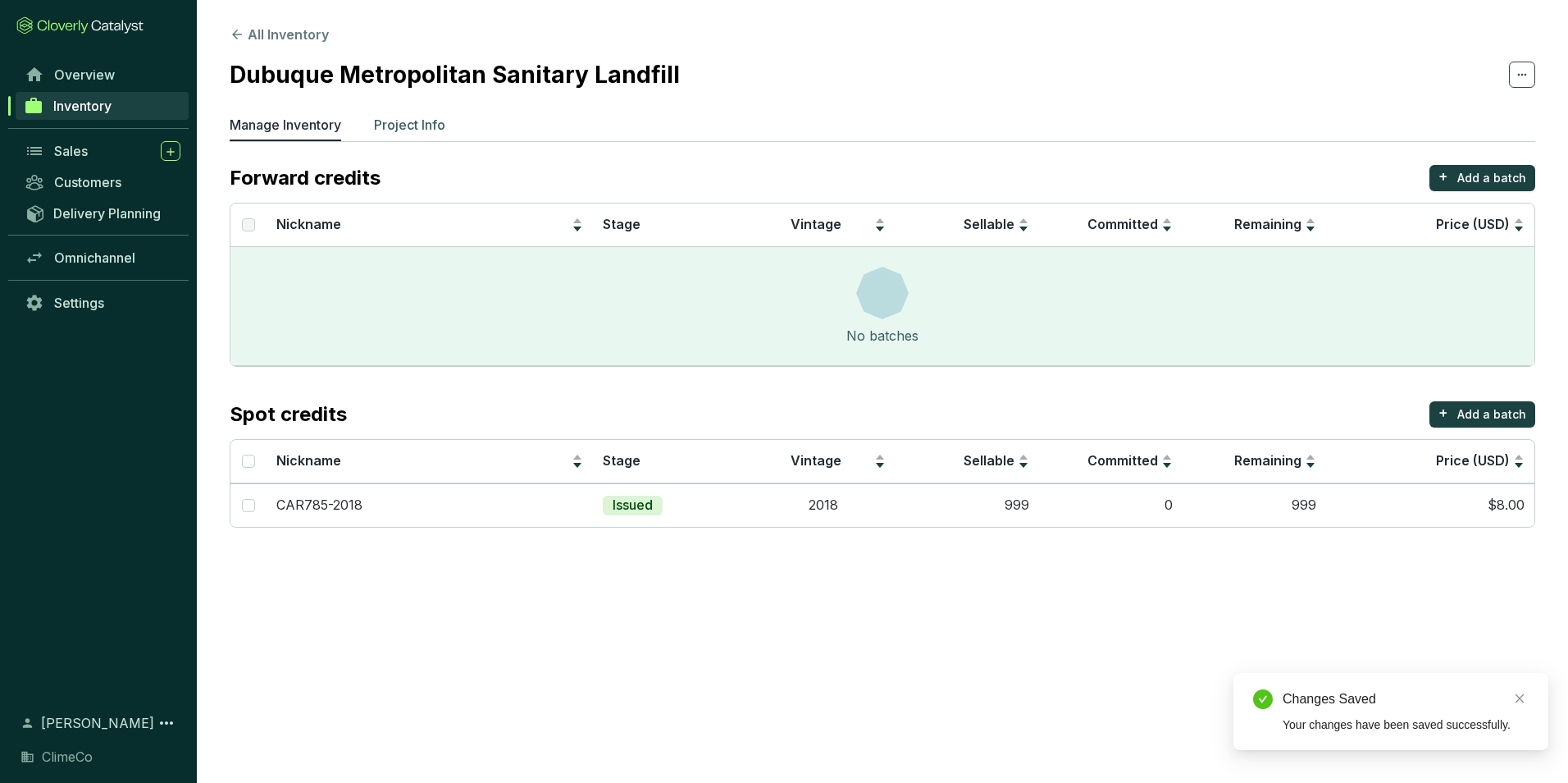
click at [428, 140] on li "Project Info" at bounding box center [410, 127] width 71 height 26
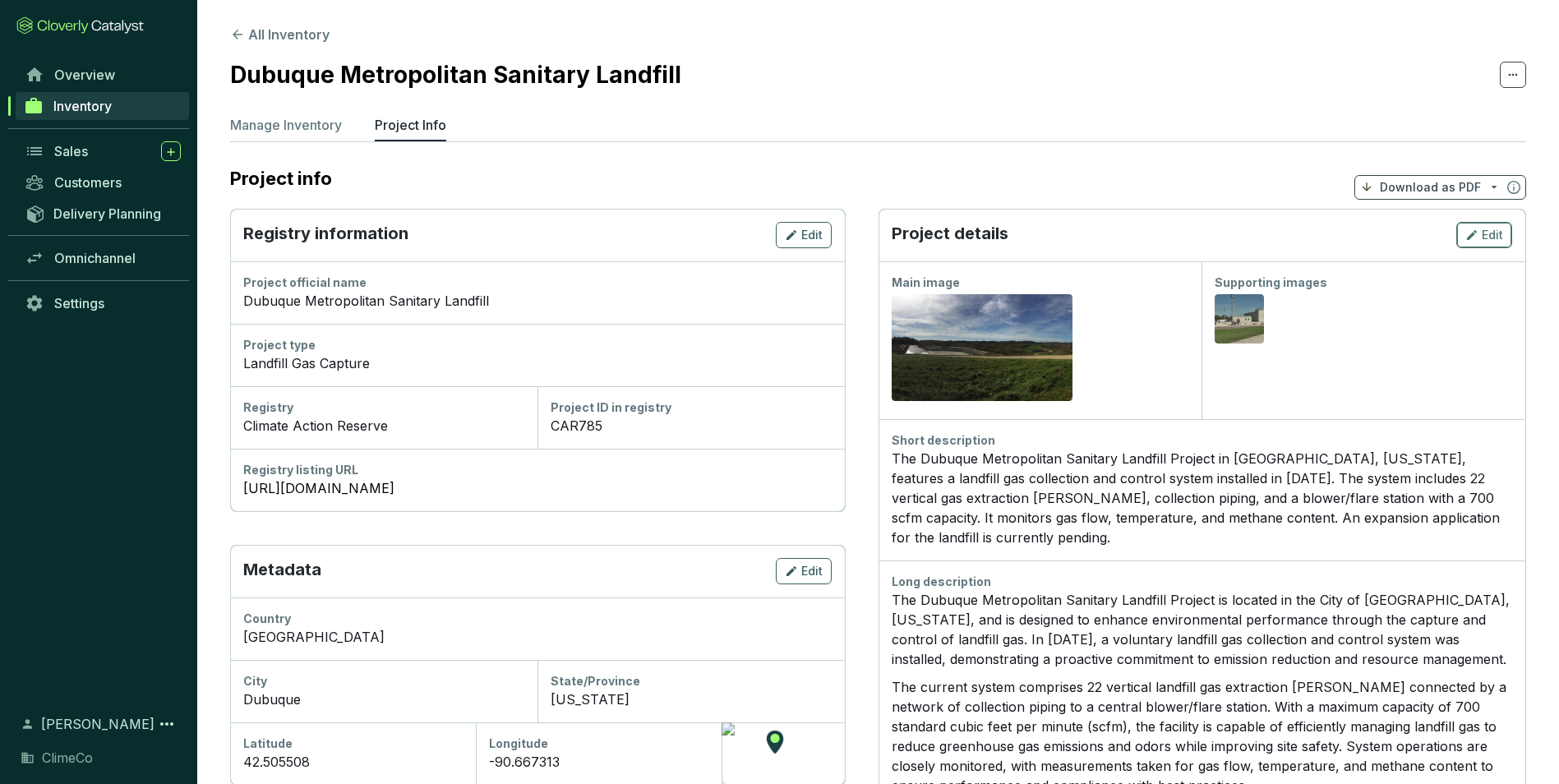
click at [1488, 239] on span "Edit" at bounding box center [1492, 235] width 21 height 16
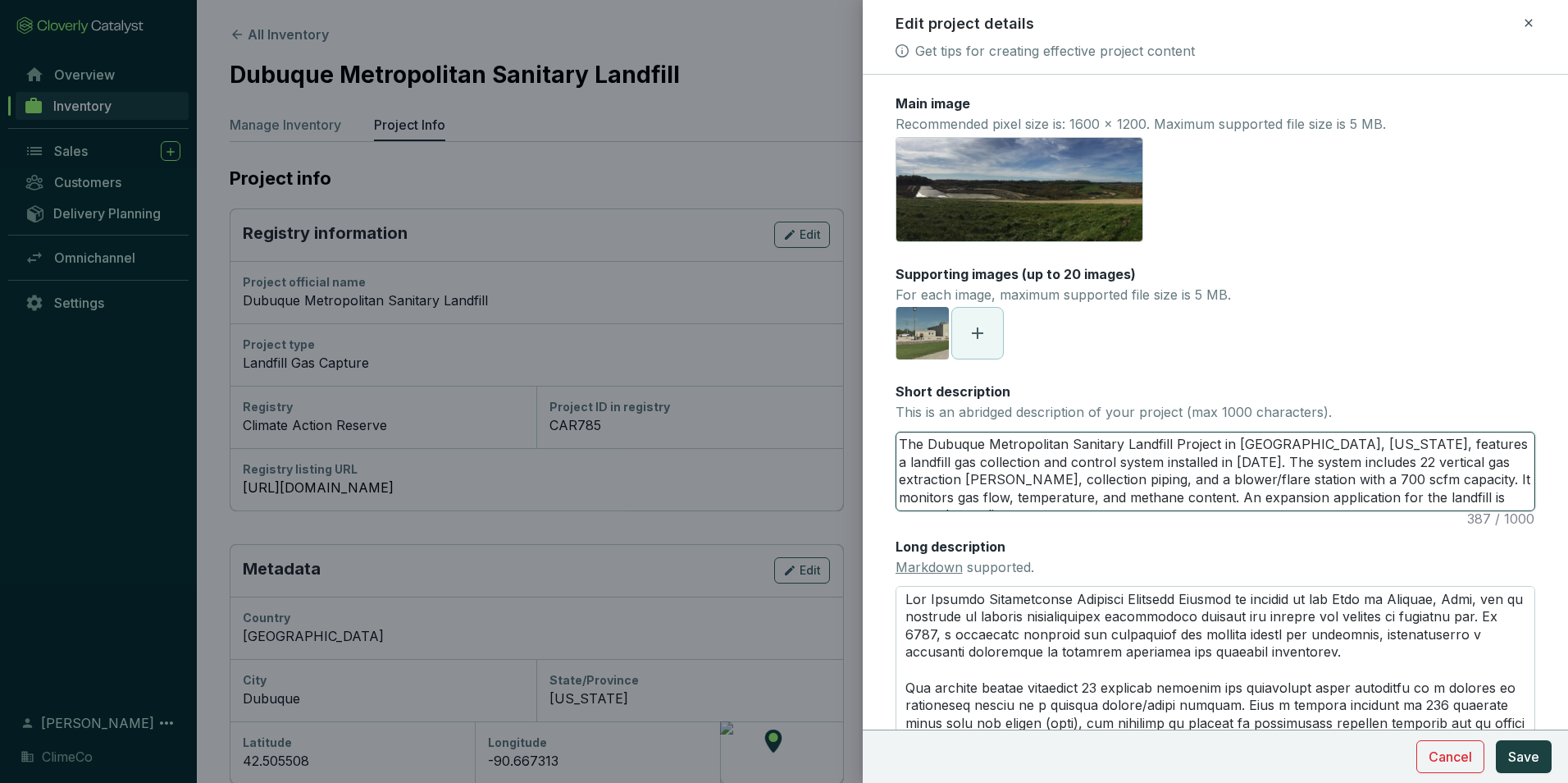
click at [1438, 449] on textarea "The Dubuque Metropolitan Sanitary Landfill Project in [GEOGRAPHIC_DATA], [US_ST…" at bounding box center [1216, 471] width 638 height 78
click at [1447, 440] on textarea "The Dubuque Metropolitan Sanitary Landfill Project in [GEOGRAPHIC_DATA], [US_ST…" at bounding box center [1216, 471] width 638 height 78
type textarea "The Dubuque Metropolitan Sanitary Landfill Project in Dubuque, Iowa, features a…"
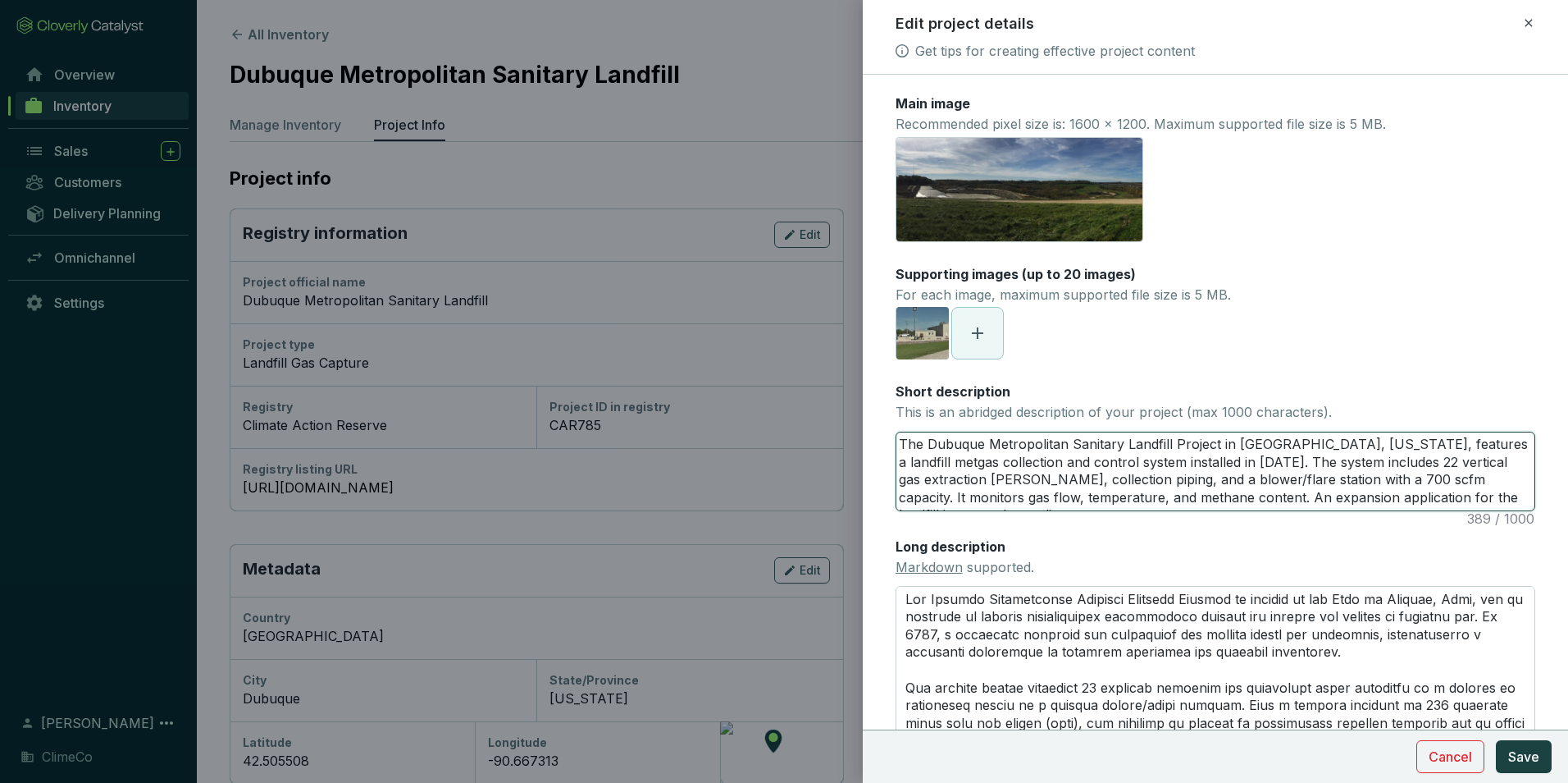
type textarea "The Dubuque Metropolitan Sanitary Landfill Project in Dubuque, Iowa, features a…"
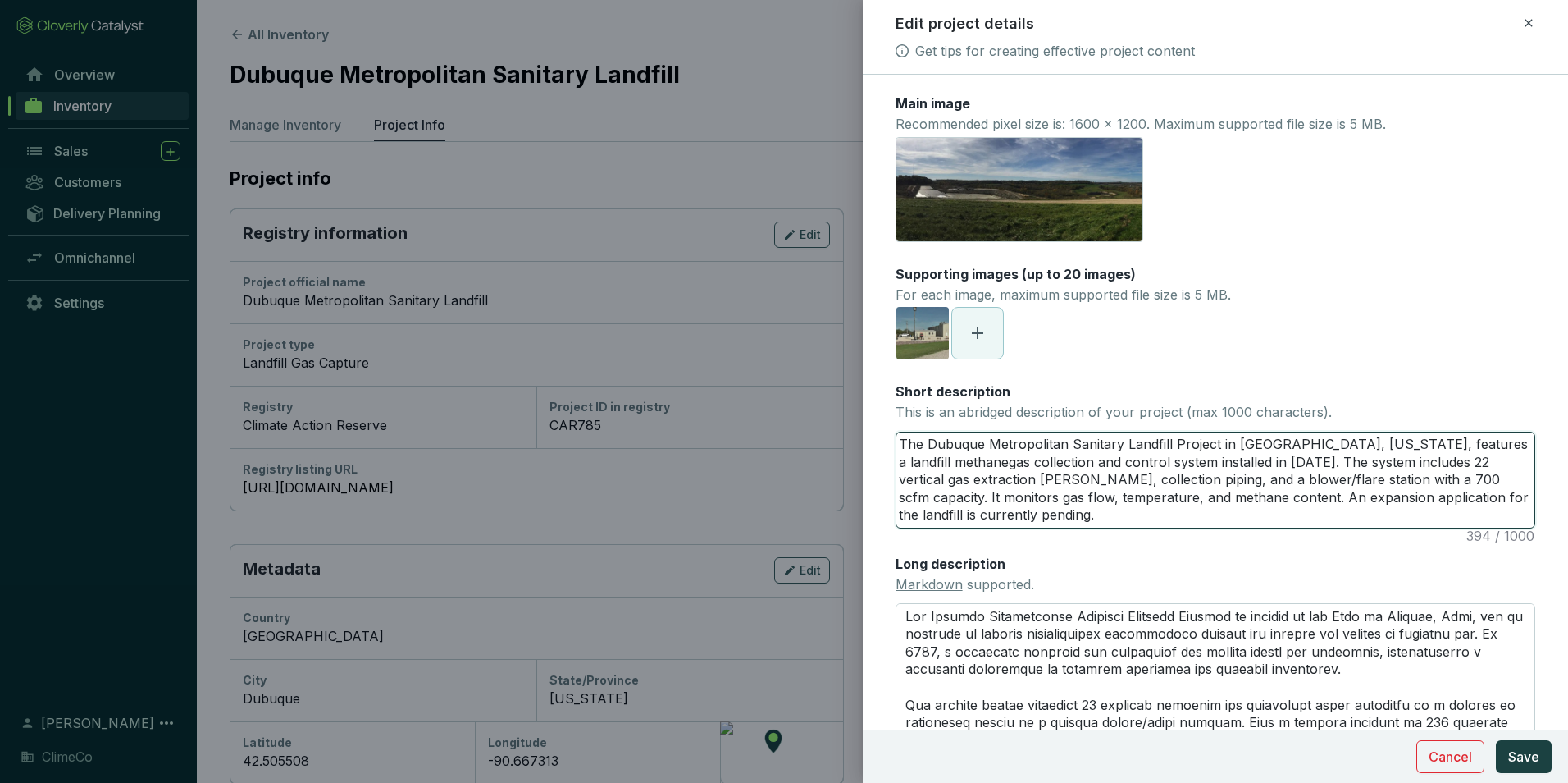
type textarea "The Dubuque Metropolitan Sanitary Landfill Project in Dubuque, Iowa, features a…"
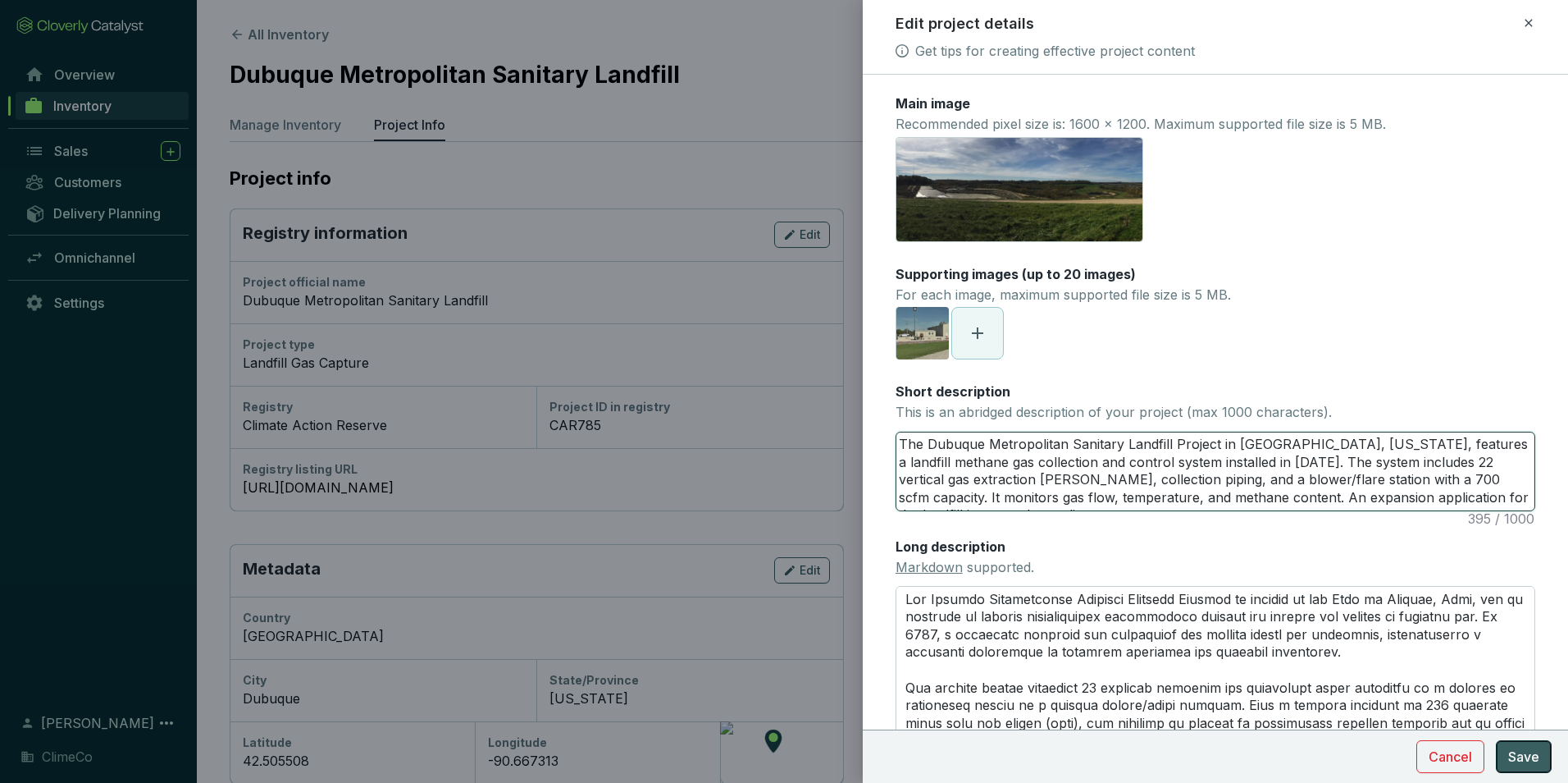
type textarea "The Dubuque Metropolitan Sanitary Landfill Project in Dubuque, Iowa, features a…"
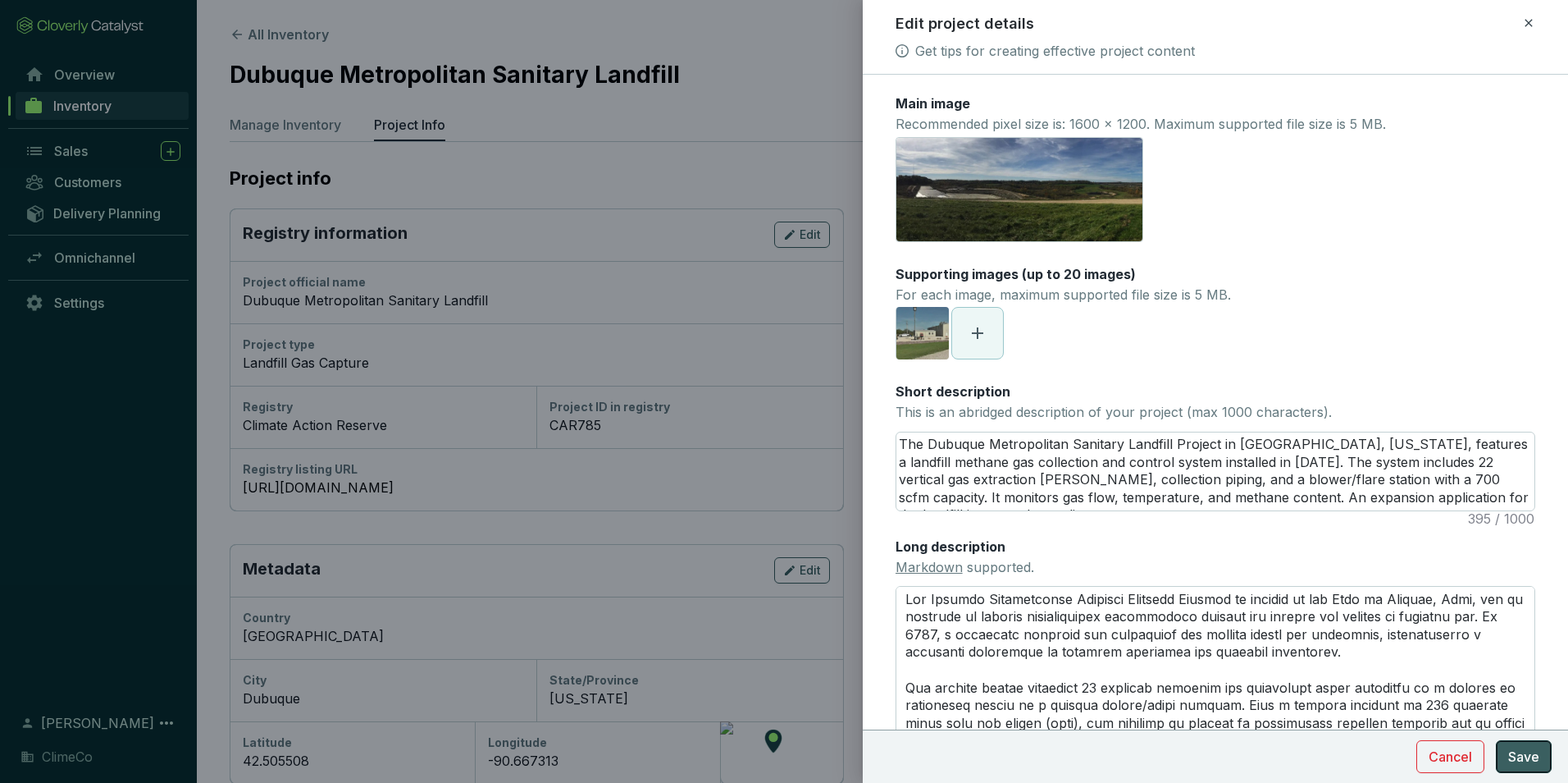
click at [1528, 746] on button "Save" at bounding box center [1524, 757] width 56 height 33
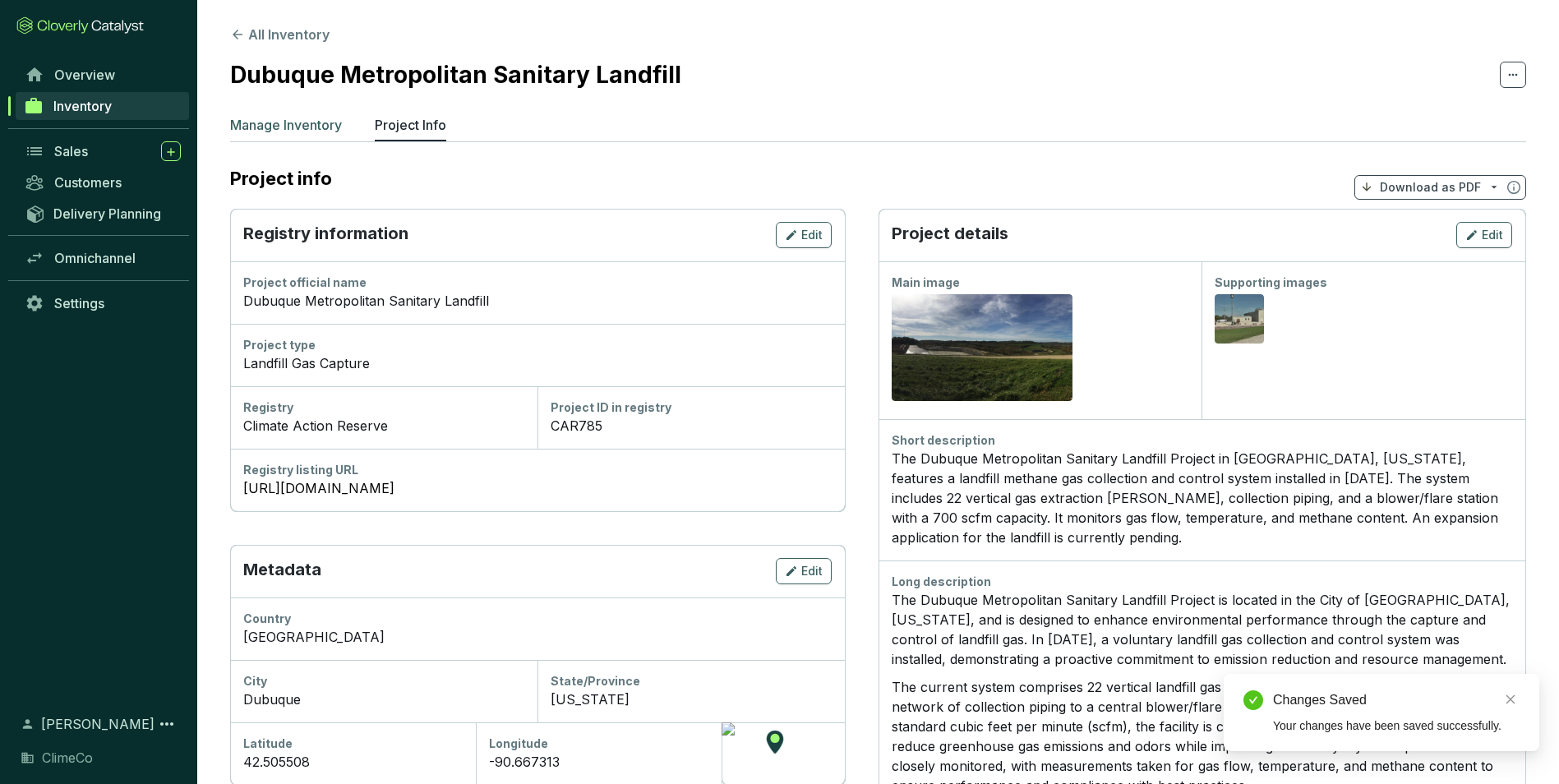
click at [293, 128] on p "Manage Inventory" at bounding box center [286, 124] width 111 height 20
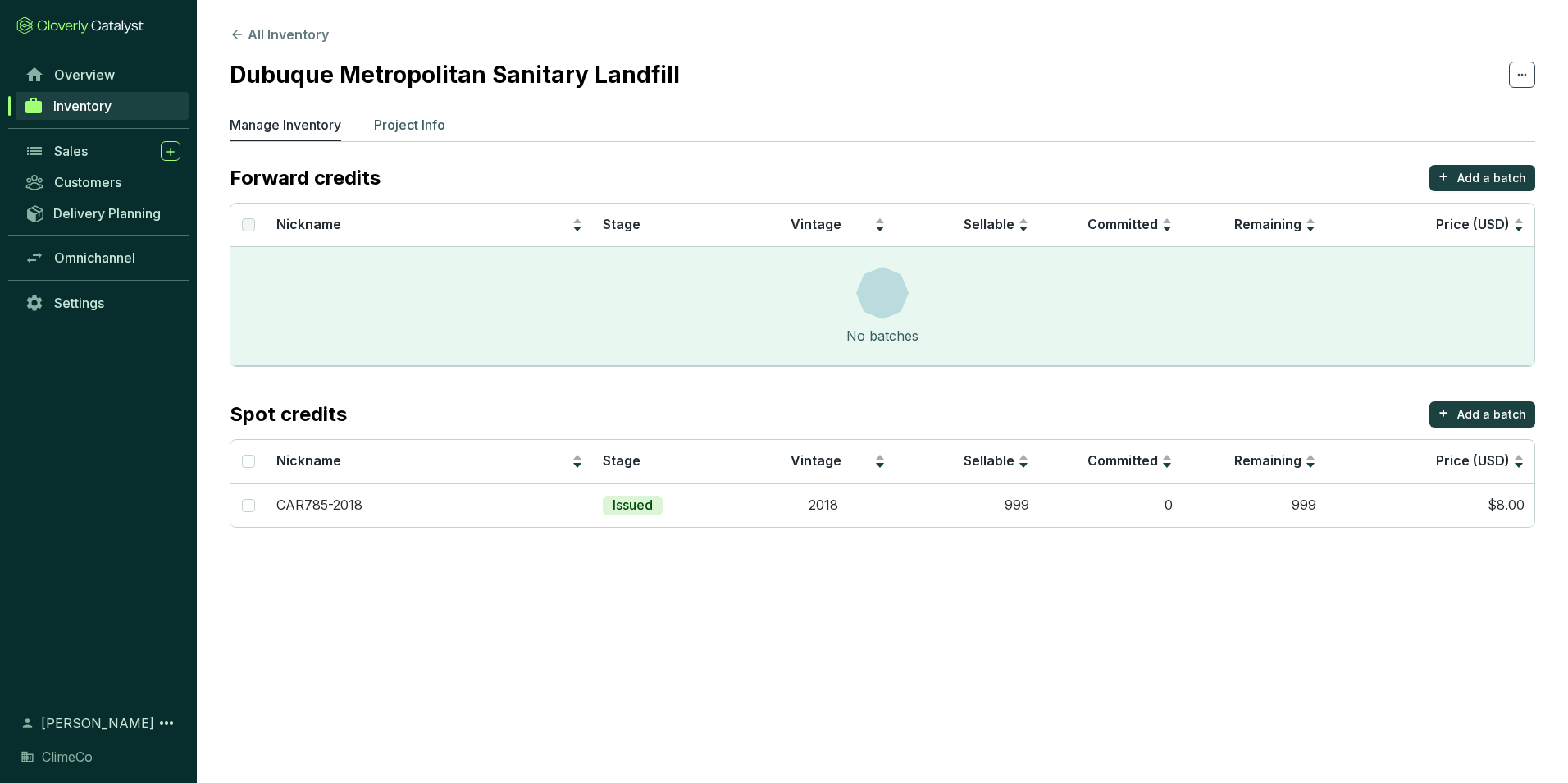
click at [425, 122] on p "Project Info" at bounding box center [410, 124] width 71 height 20
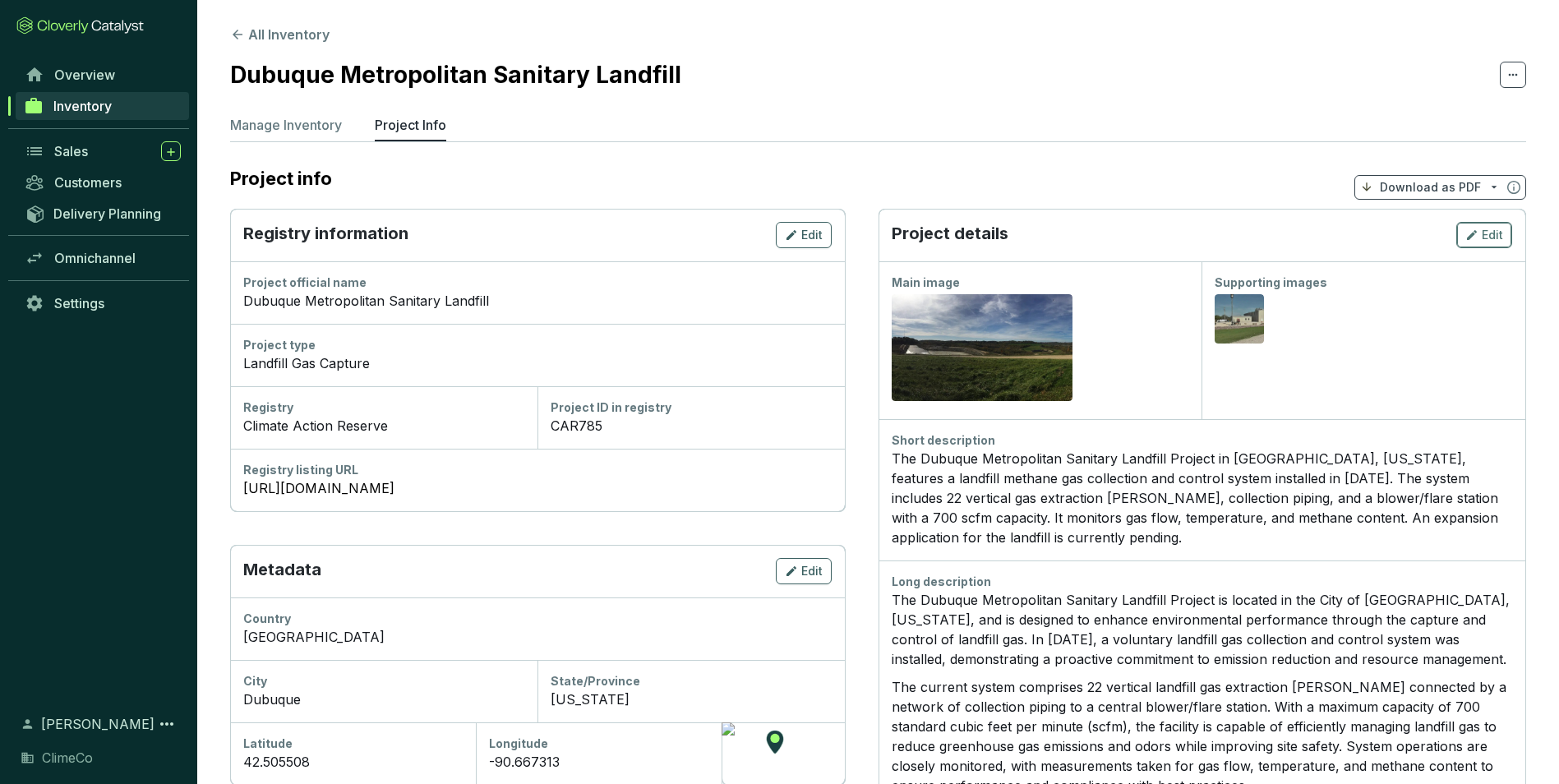
click at [1497, 229] on span "Edit" at bounding box center [1492, 235] width 21 height 16
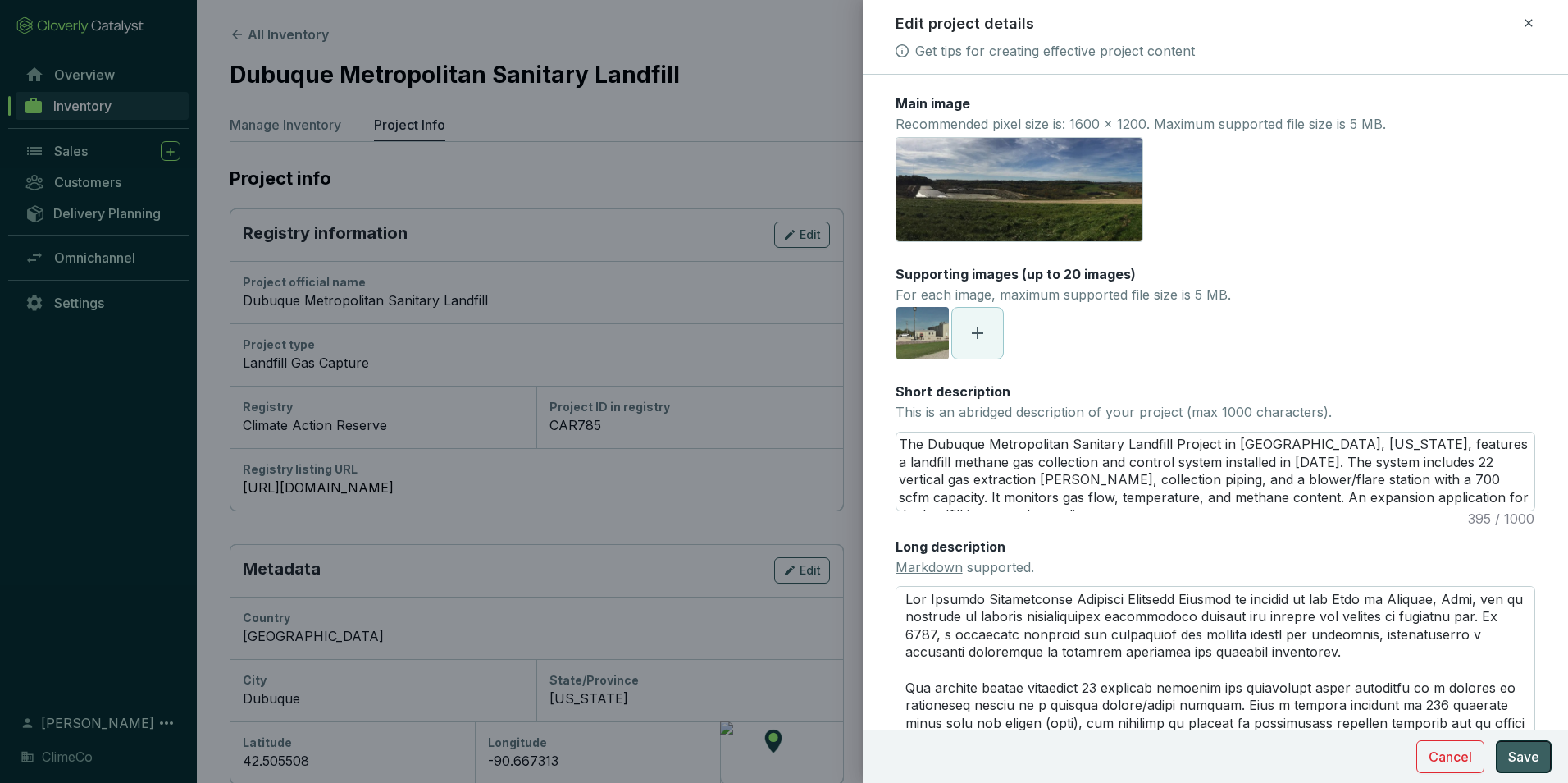
click at [1544, 748] on button "Save" at bounding box center [1524, 757] width 56 height 33
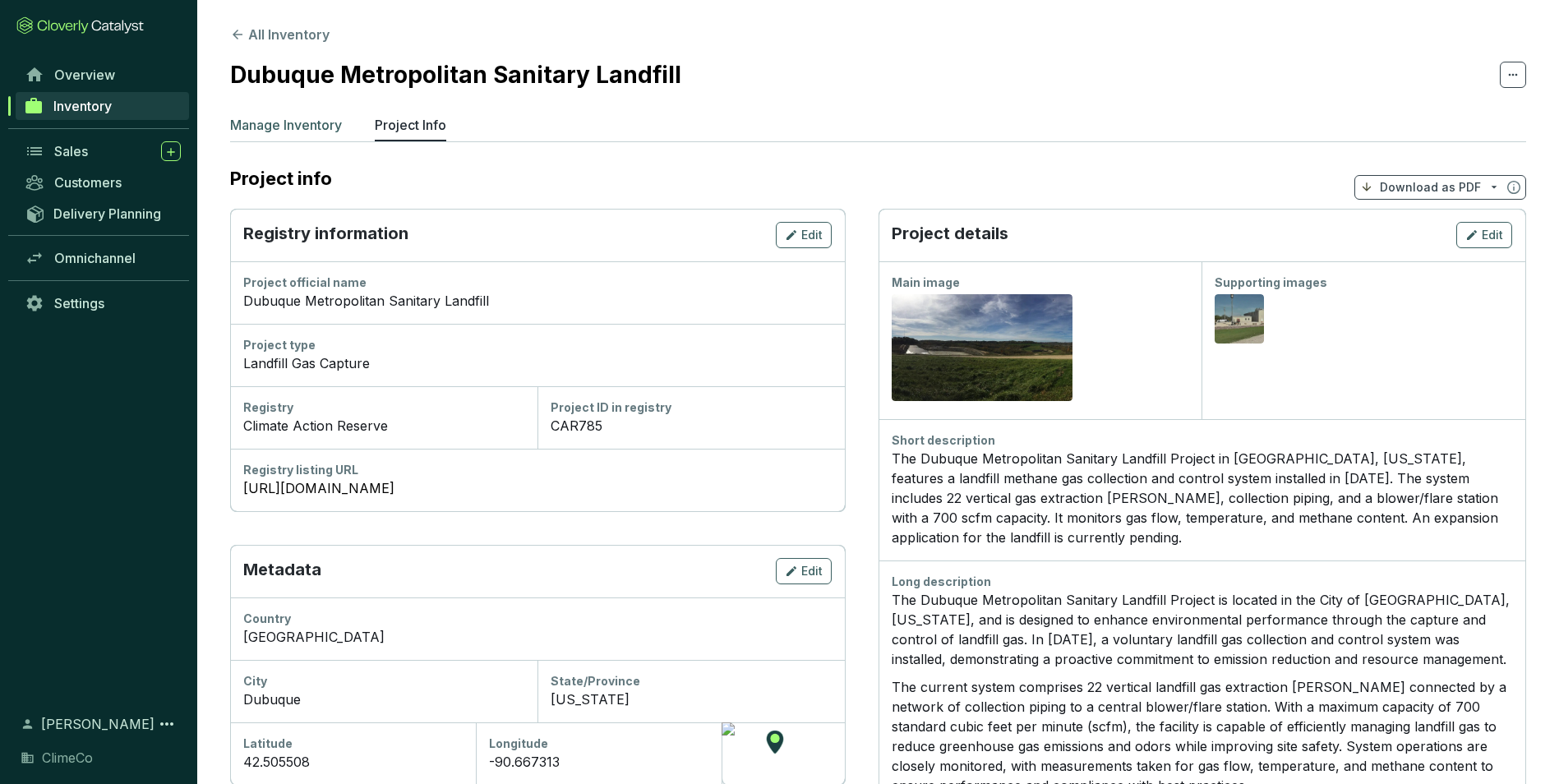
click at [300, 132] on p "Manage Inventory" at bounding box center [286, 124] width 111 height 20
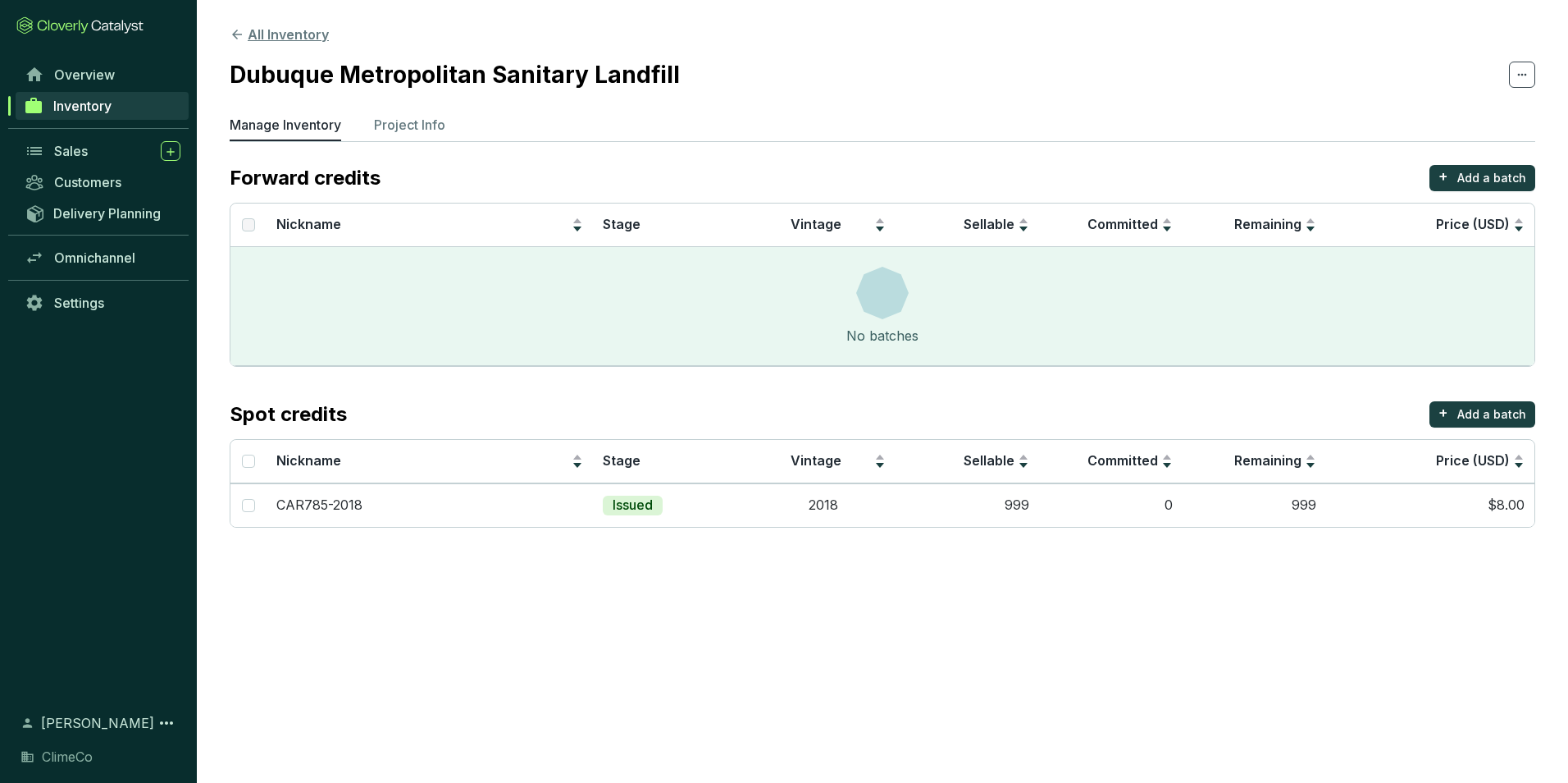
click at [284, 35] on button "All Inventory" at bounding box center [279, 34] width 99 height 20
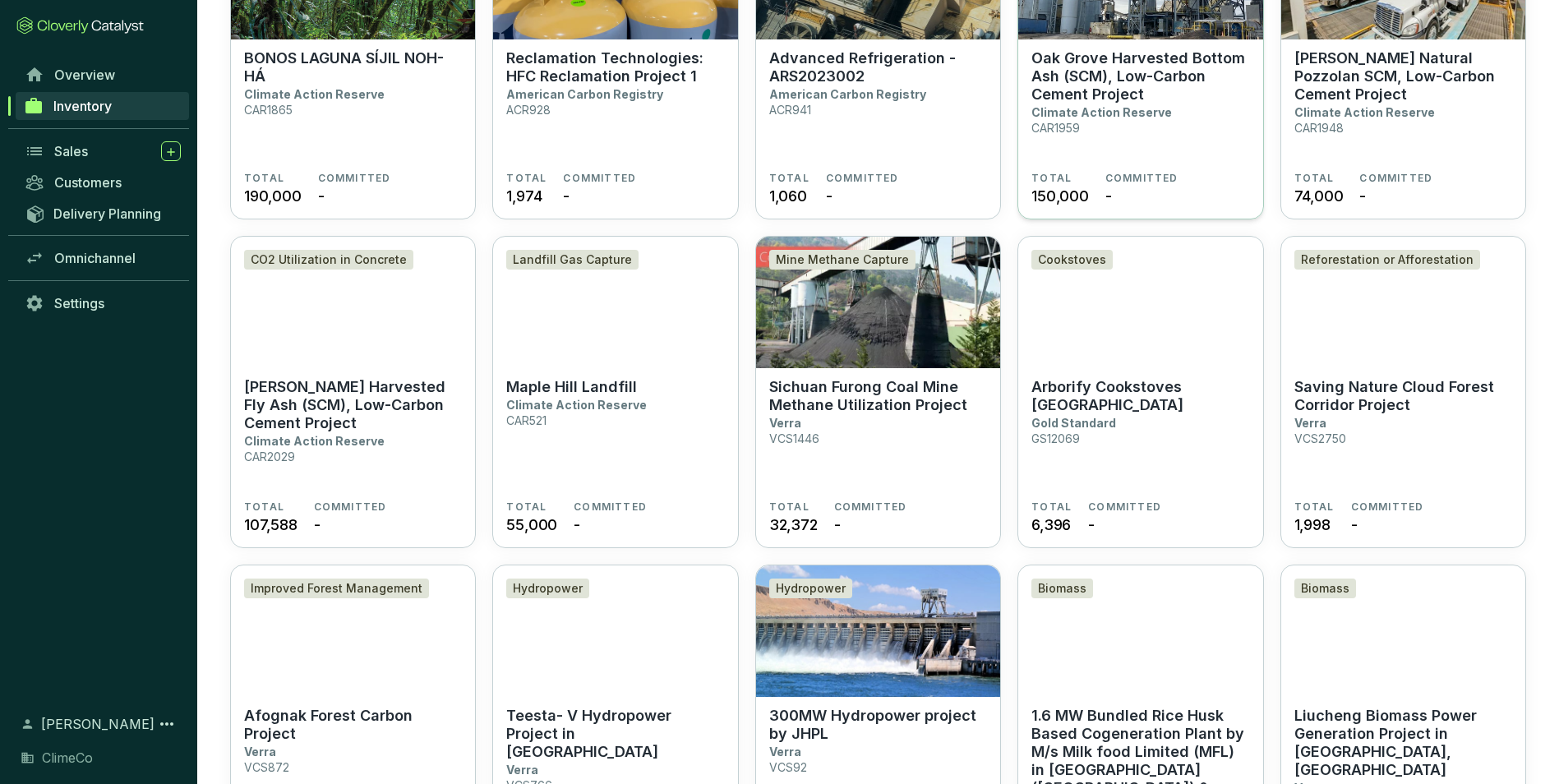
scroll to position [1039, 0]
